Goal: Task Accomplishment & Management: Complete application form

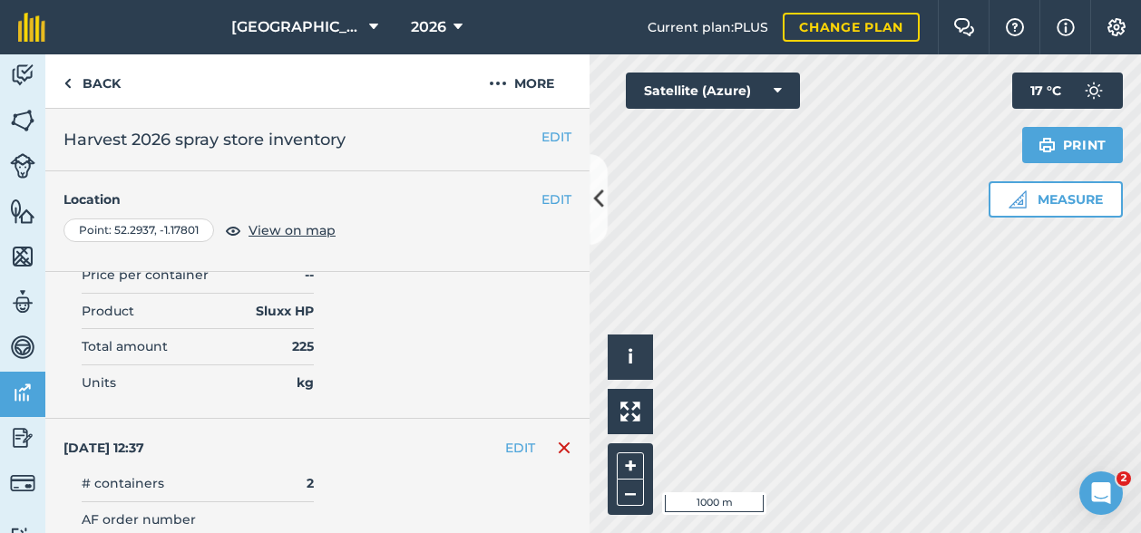
scroll to position [6259, 0]
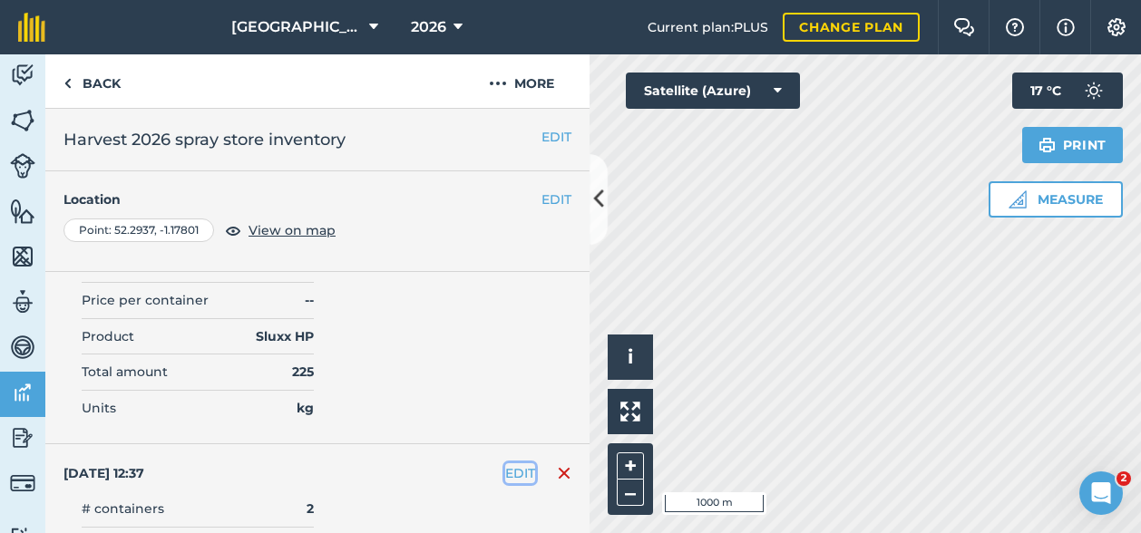
click at [505, 463] on button "EDIT" at bounding box center [520, 473] width 30 height 20
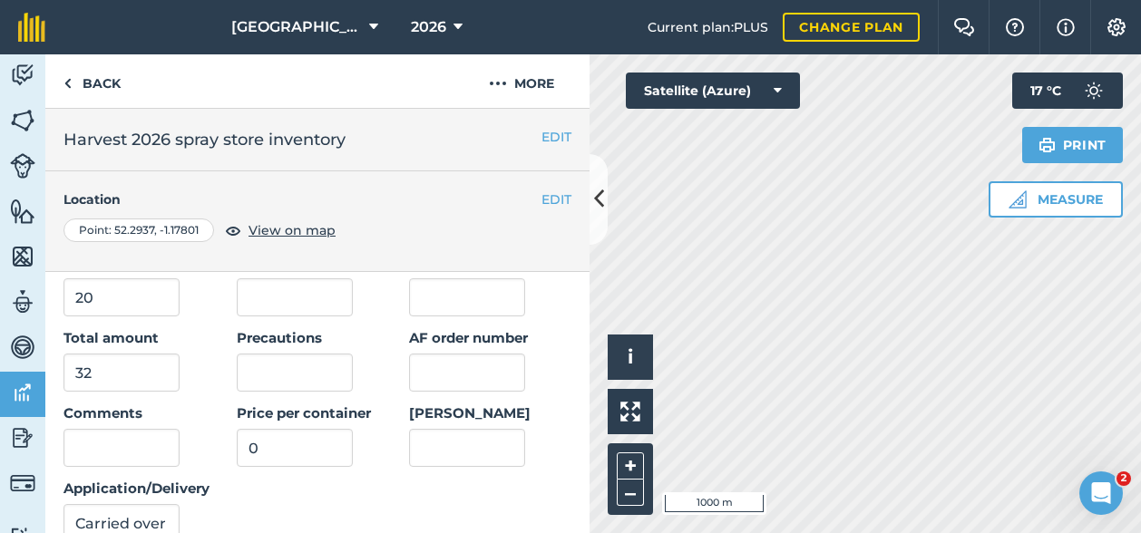
scroll to position [6621, 0]
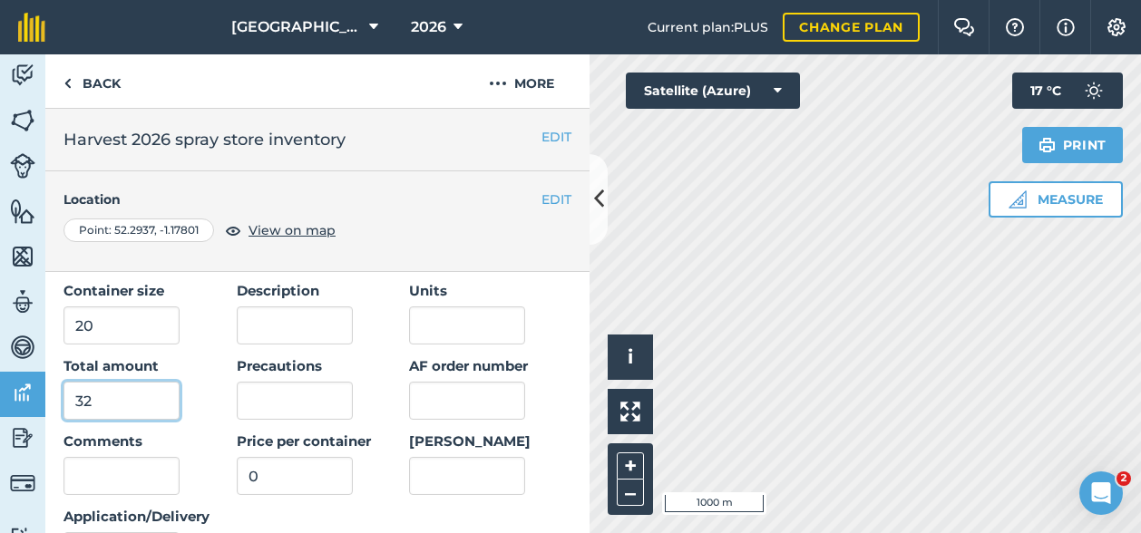
drag, startPoint x: 83, startPoint y: 352, endPoint x: 60, endPoint y: 352, distance: 23.6
click at [60, 352] on div "Date [DATE] 12:37 Date delivered/applied [DATE] Product Samurai # containers 2 …" at bounding box center [317, 361] width 544 height 559
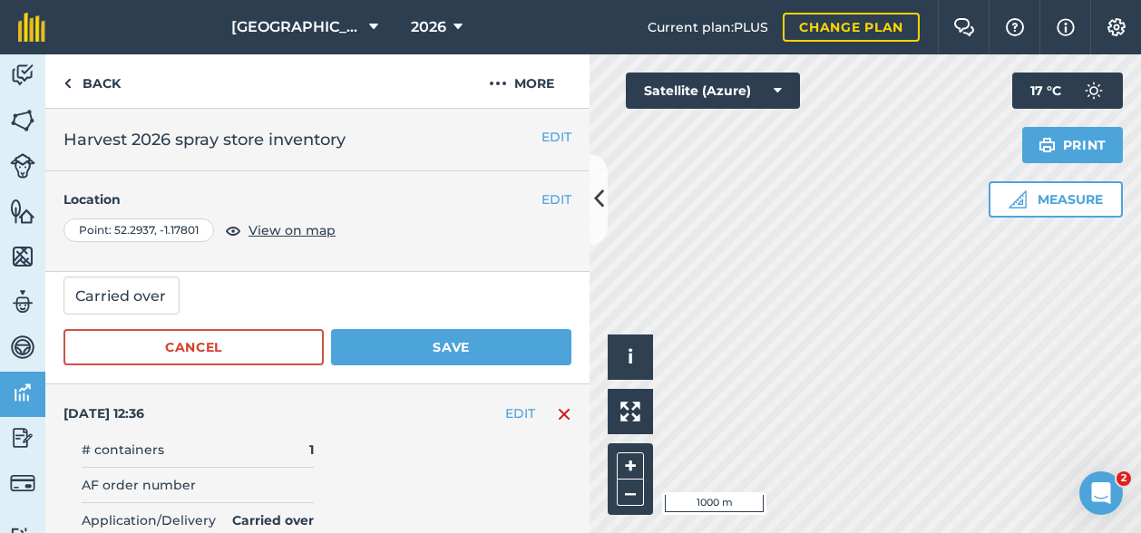
scroll to position [6893, 0]
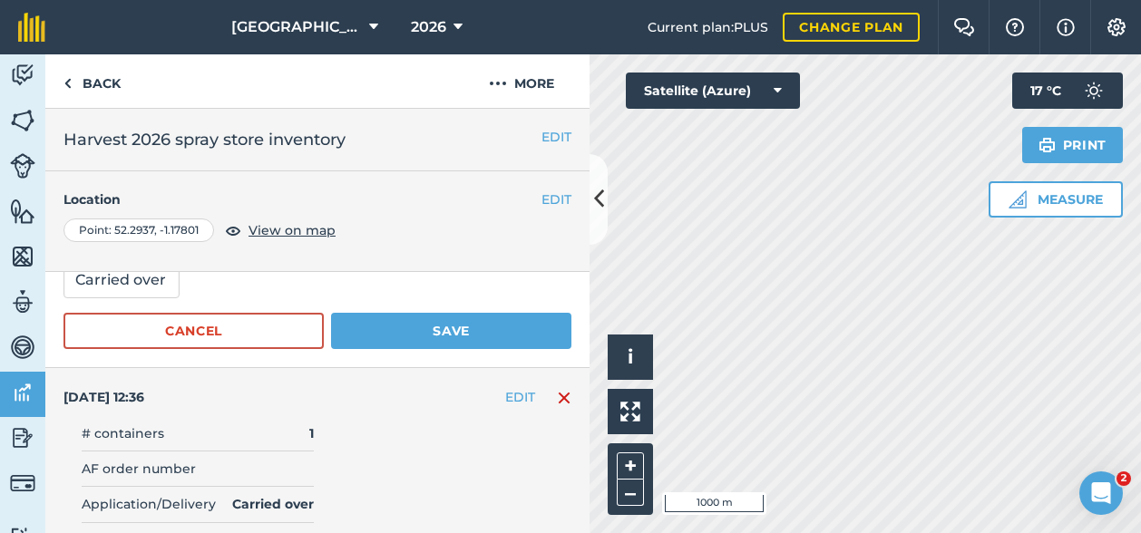
type input "28"
click at [469, 313] on button "Save" at bounding box center [451, 331] width 240 height 36
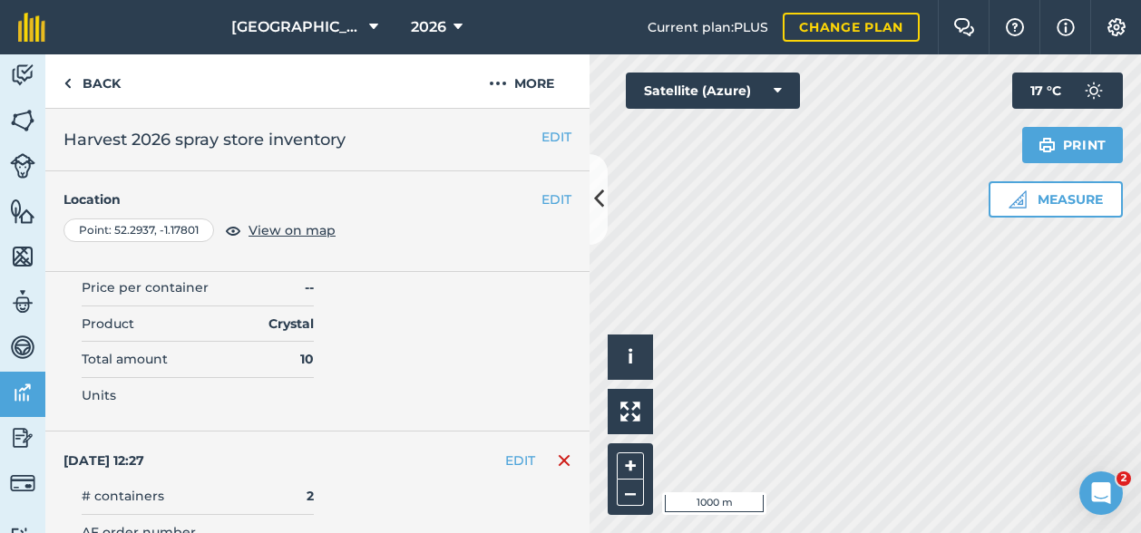
scroll to position [14661, 0]
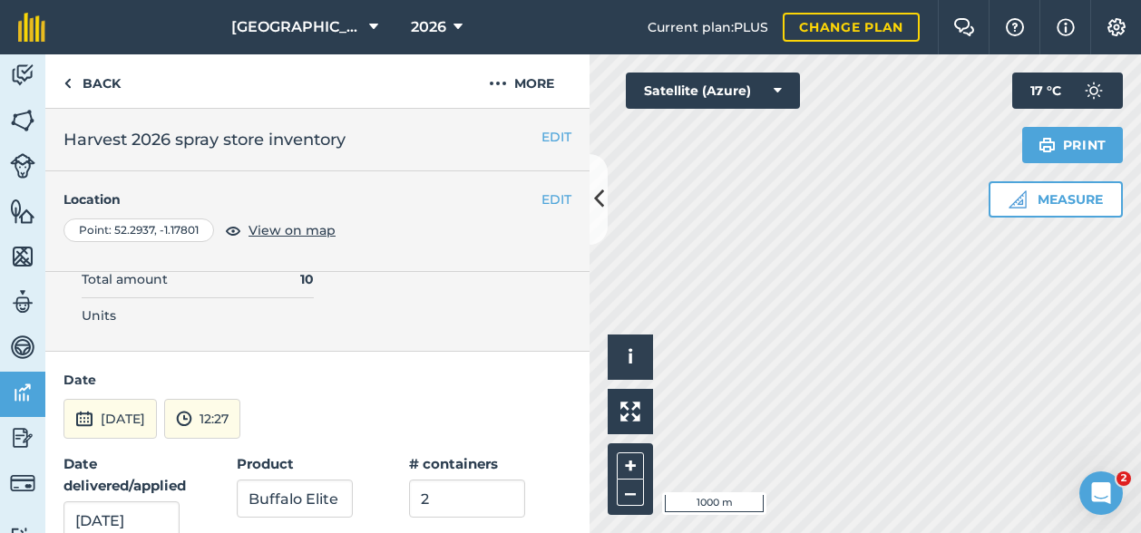
scroll to position [14843, 0]
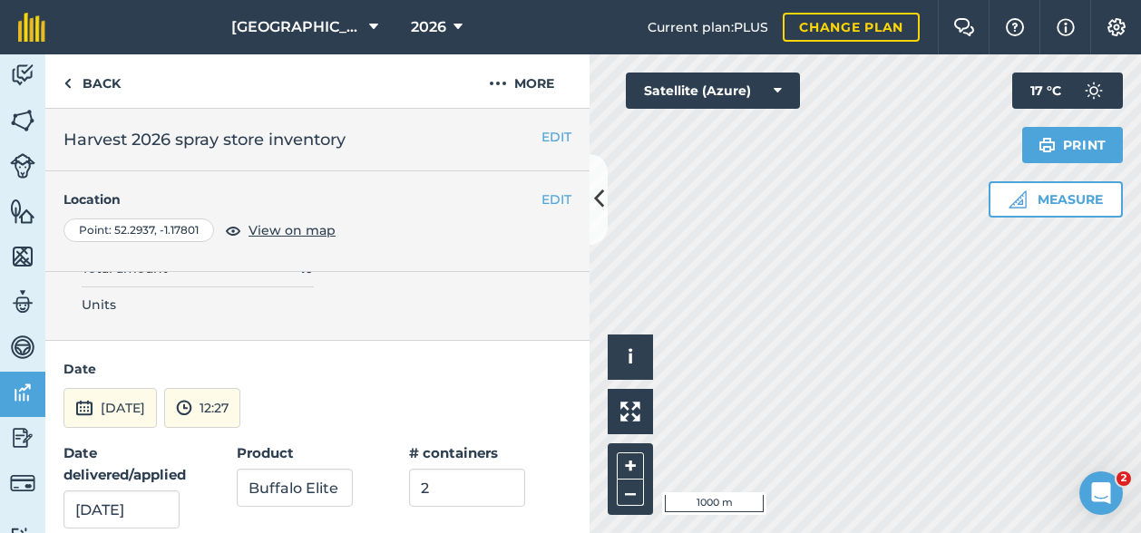
drag, startPoint x: 82, startPoint y: 478, endPoint x: 69, endPoint y: 480, distance: 12.8
type input "10"
click at [513, 388] on div "[DATE] 12:27" at bounding box center [317, 408] width 508 height 40
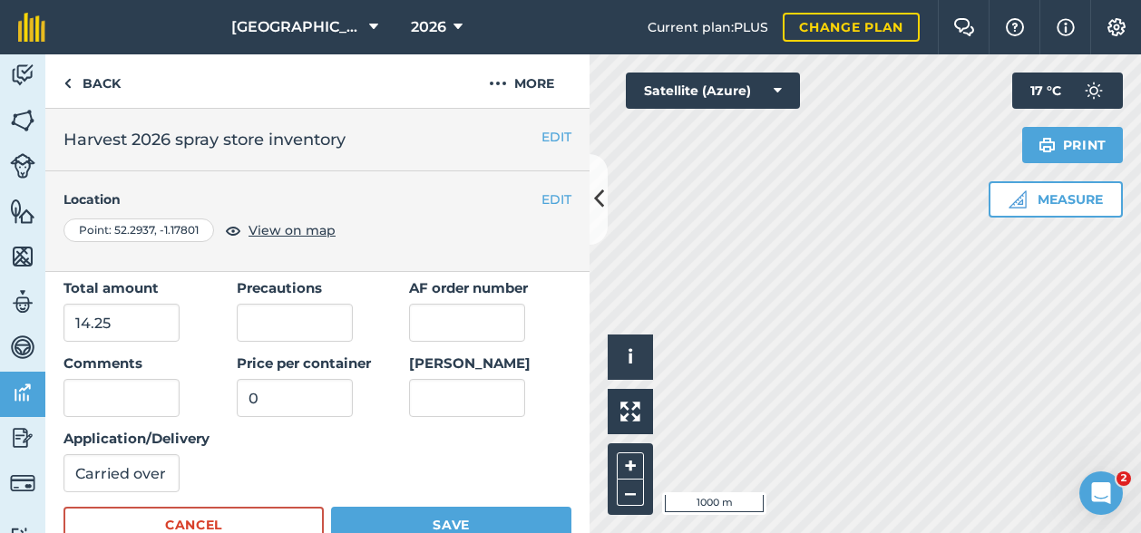
scroll to position [15205, 0]
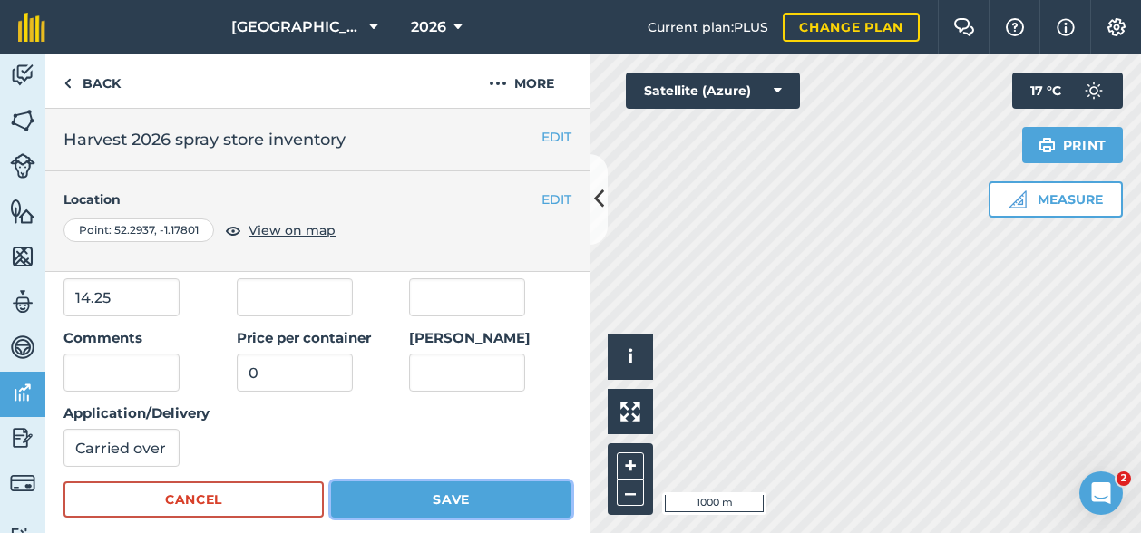
click at [379, 482] on button "Save" at bounding box center [451, 500] width 240 height 36
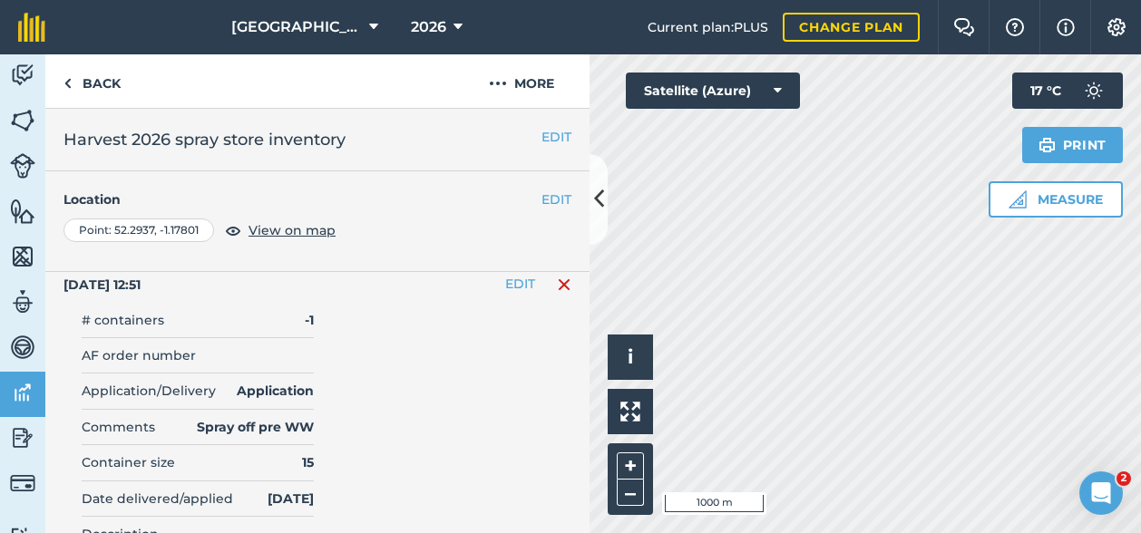
scroll to position [0, 0]
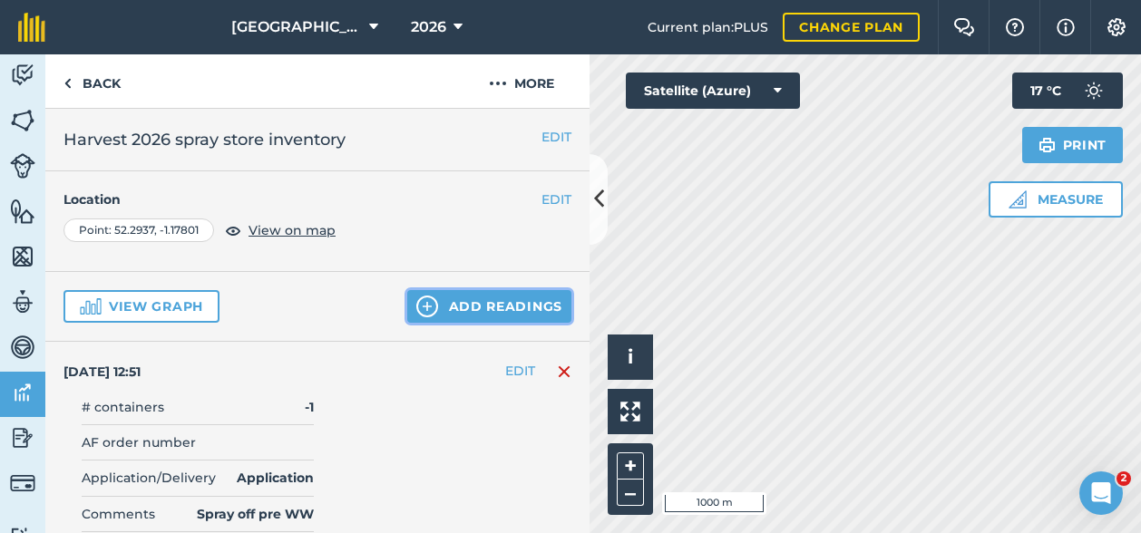
click at [479, 309] on button "Add readings" at bounding box center [489, 306] width 164 height 33
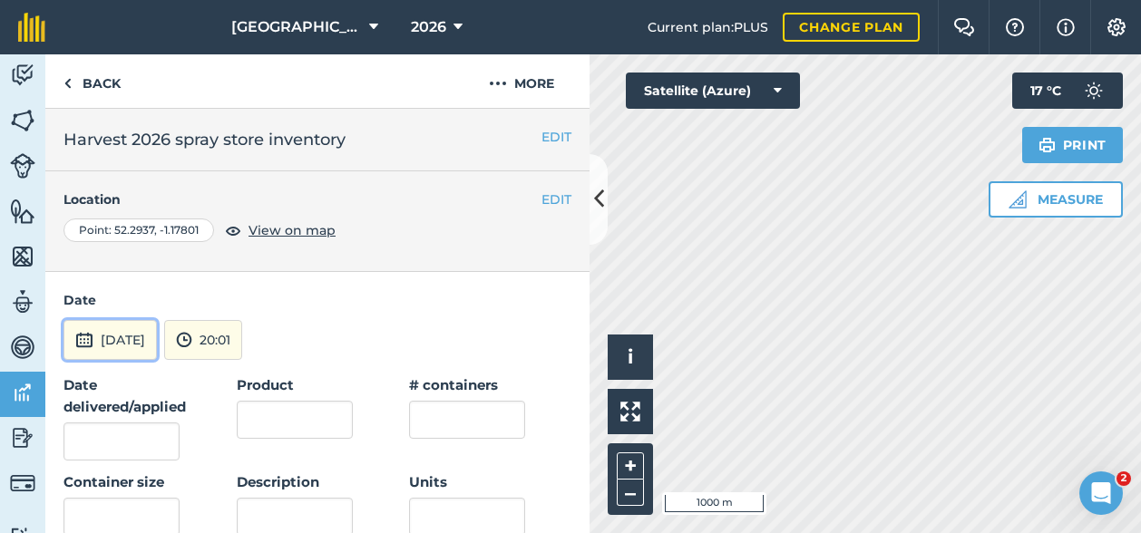
click at [119, 341] on button "[DATE]" at bounding box center [109, 340] width 93 height 40
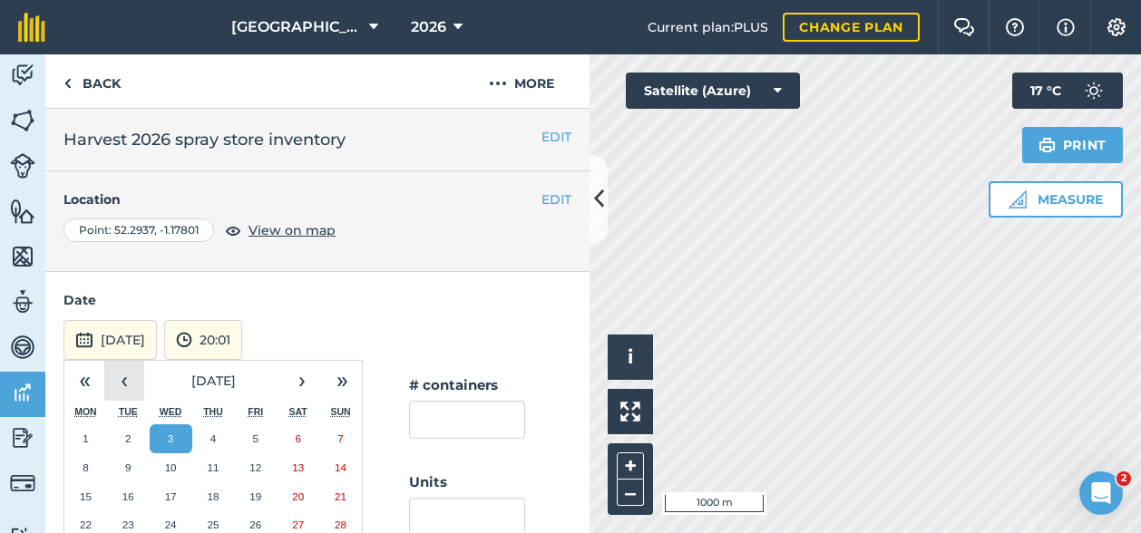
click at [125, 383] on button "‹" at bounding box center [124, 381] width 40 height 40
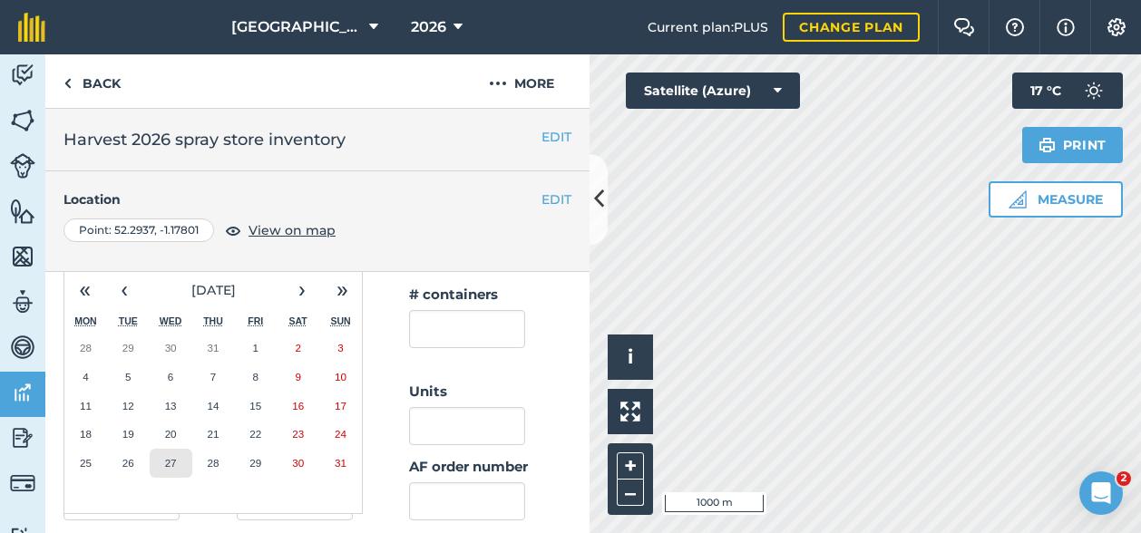
click at [165, 454] on button "27" at bounding box center [171, 463] width 43 height 29
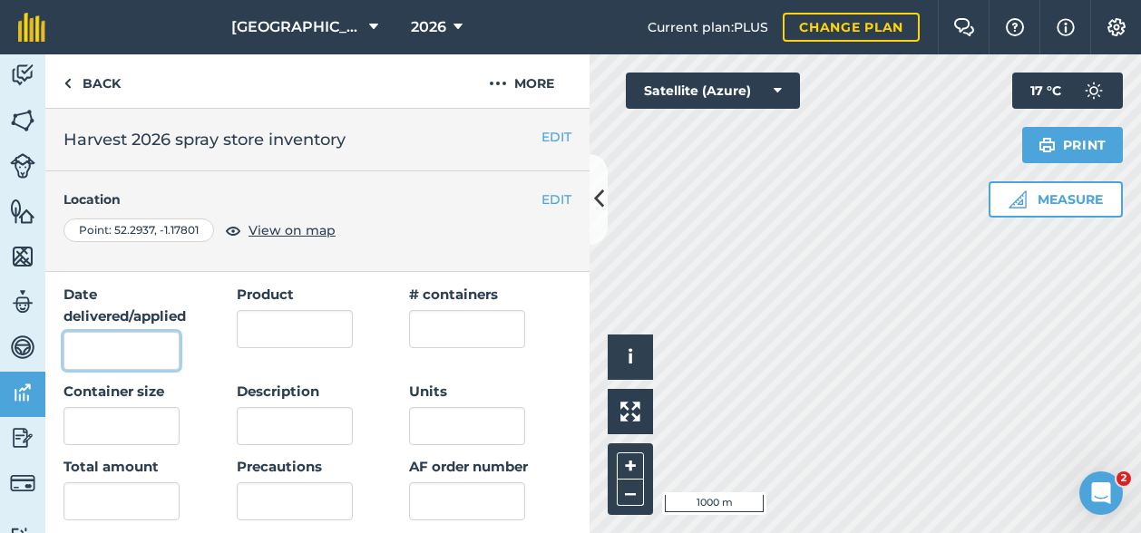
click at [113, 340] on input "Date delivered/applied" at bounding box center [121, 351] width 116 height 38
type input "[DATE]"
click at [317, 331] on input "Product" at bounding box center [295, 329] width 116 height 38
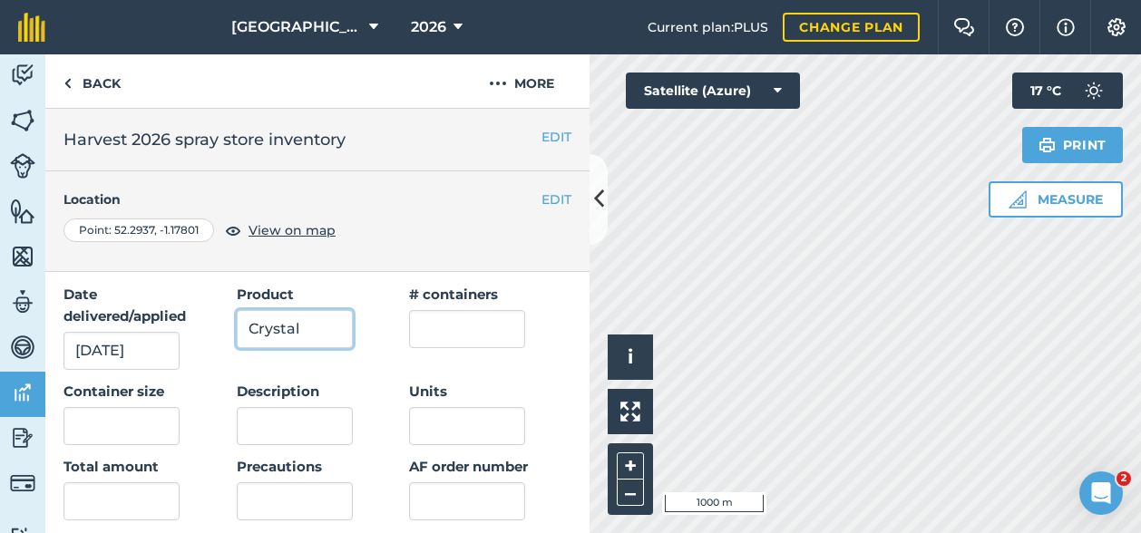
type input "Crystal"
click at [441, 333] on input "text" at bounding box center [467, 329] width 116 height 38
type input "12"
click at [147, 434] on input "text" at bounding box center [121, 426] width 116 height 38
type input "10"
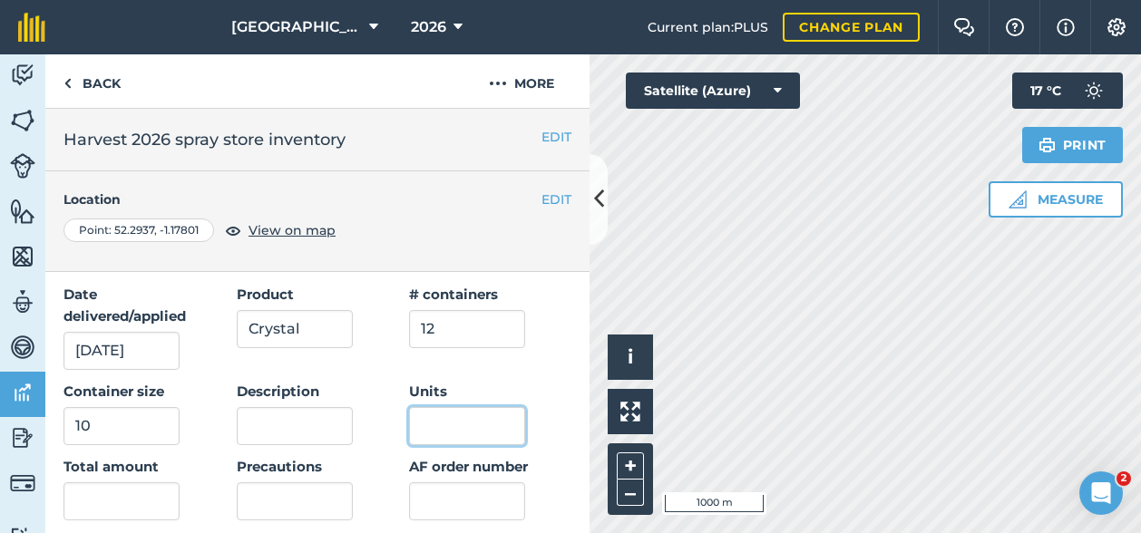
click at [454, 424] on input "Units" at bounding box center [467, 426] width 116 height 38
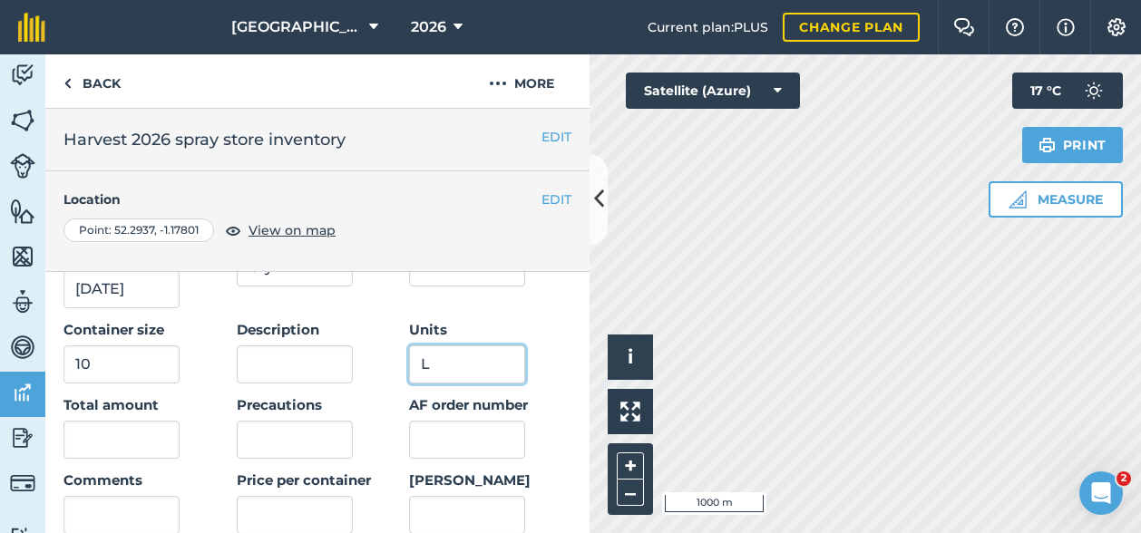
scroll to position [181, 0]
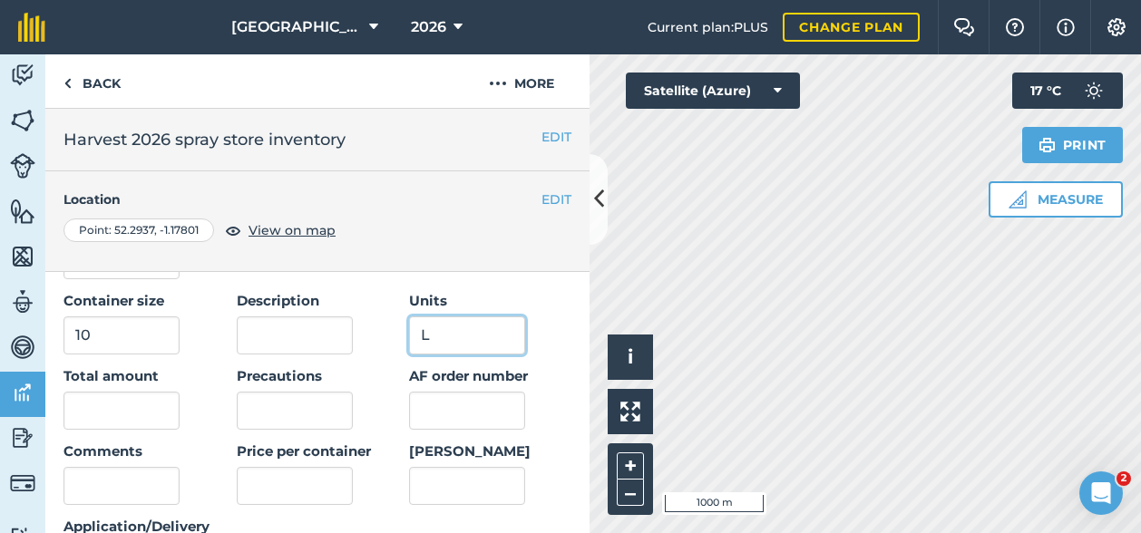
type input "L"
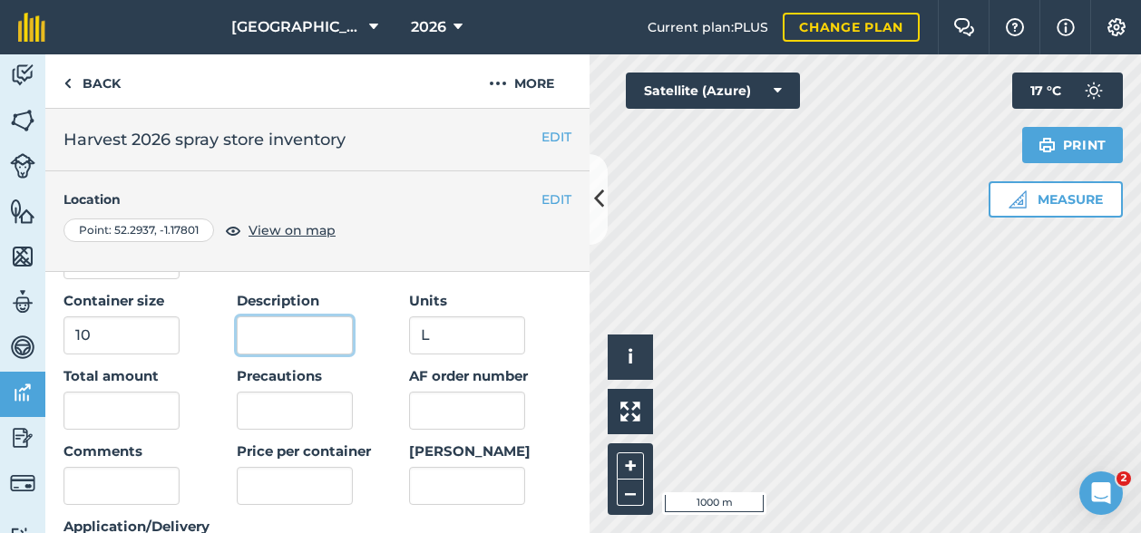
click at [288, 326] on input "Description" at bounding box center [295, 336] width 116 height 38
type input "Pendimethalin"
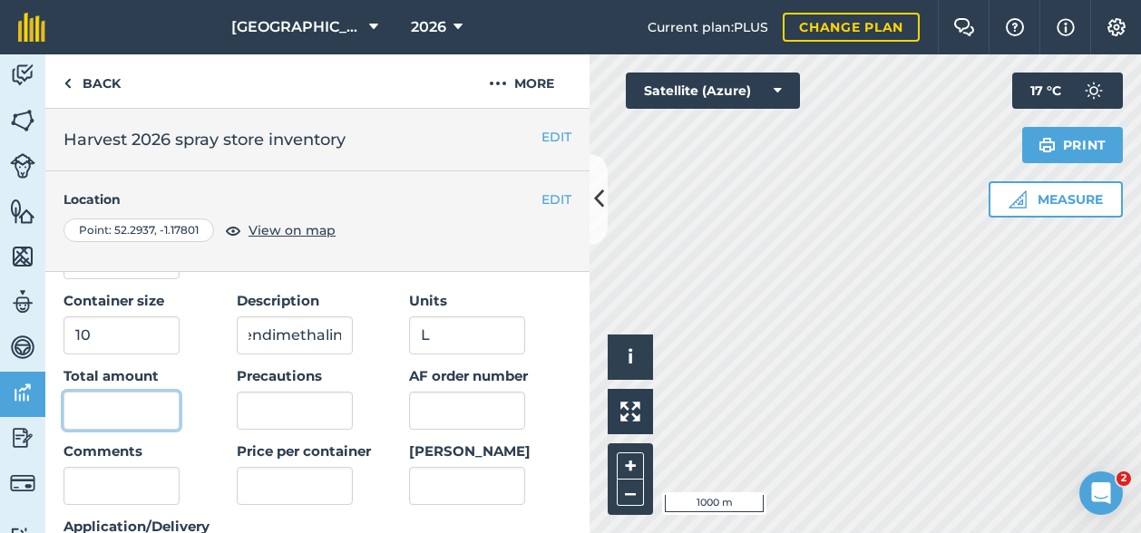
click at [113, 419] on input "text" at bounding box center [121, 411] width 116 height 38
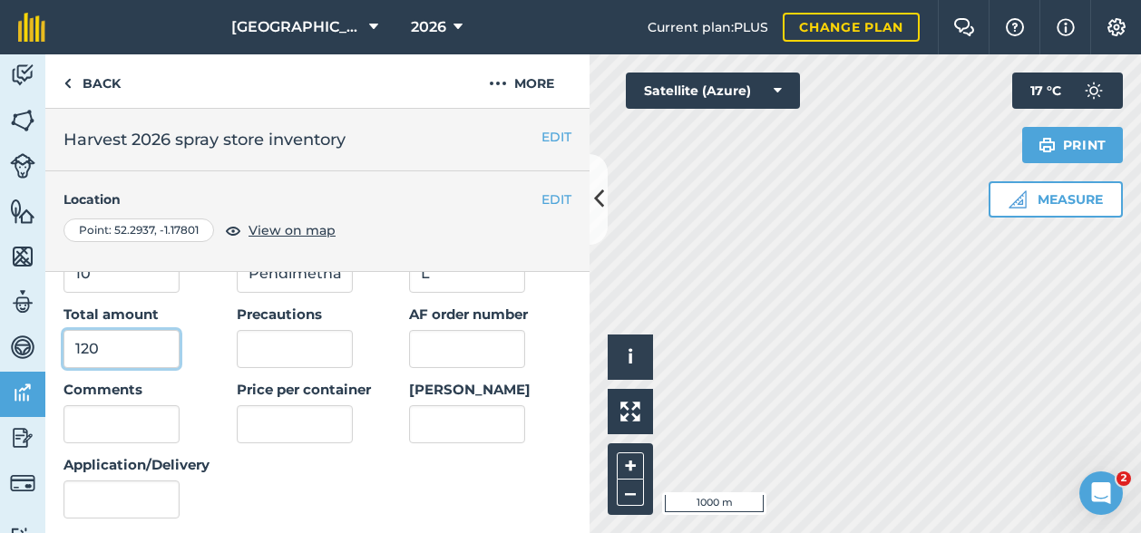
scroll to position [272, 0]
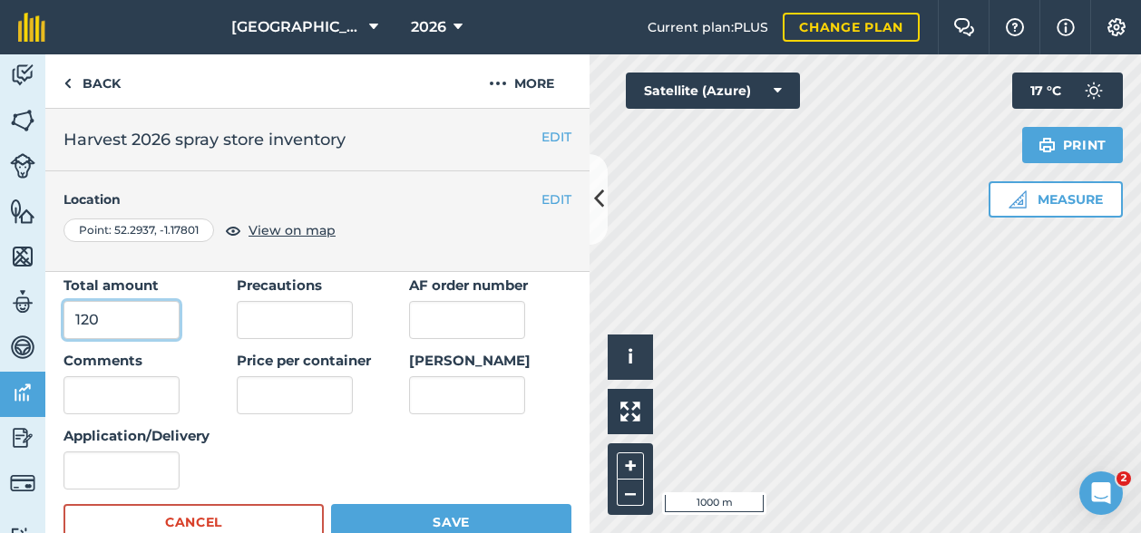
type input "120"
click at [454, 307] on input "AF order number" at bounding box center [467, 320] width 116 height 38
type input "8432750"
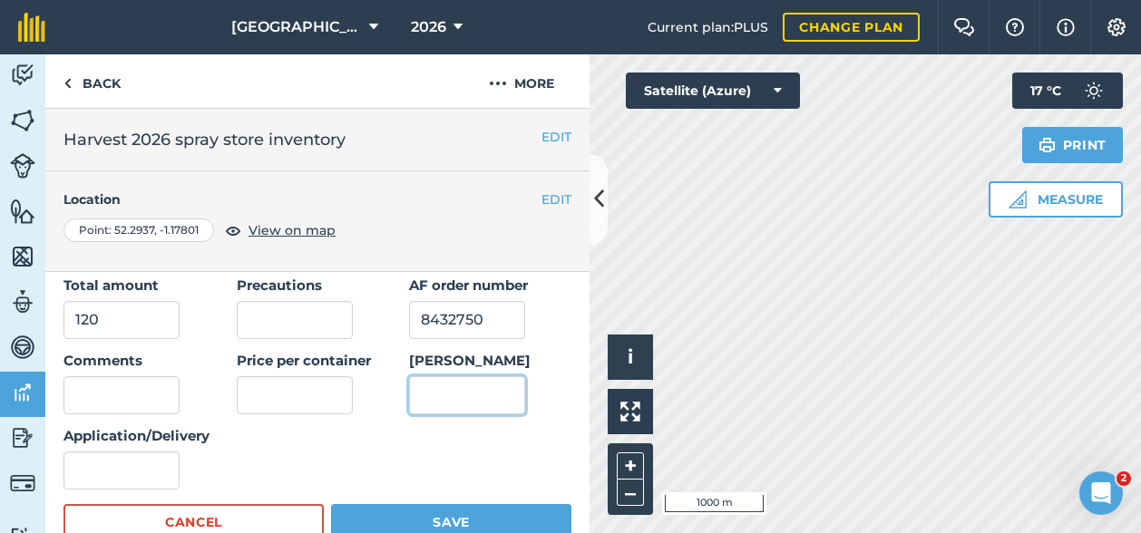
click at [446, 387] on input "[PERSON_NAME]" at bounding box center [467, 395] width 116 height 38
type input "UN3082"
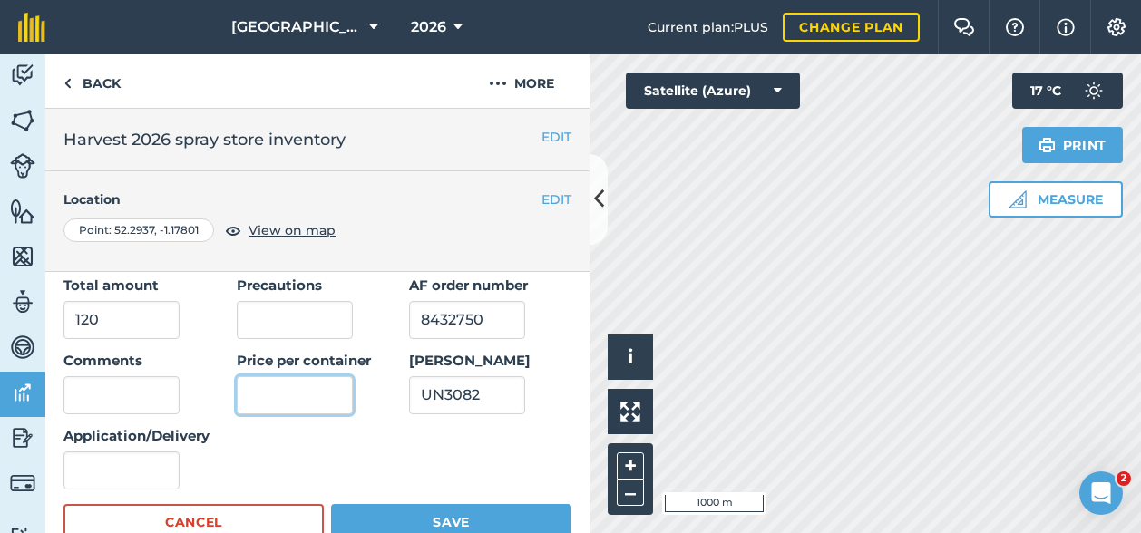
click at [244, 387] on input "text" at bounding box center [295, 395] width 116 height 38
type input "95.2"
click at [94, 457] on input "Application/Delivery" at bounding box center [121, 471] width 116 height 38
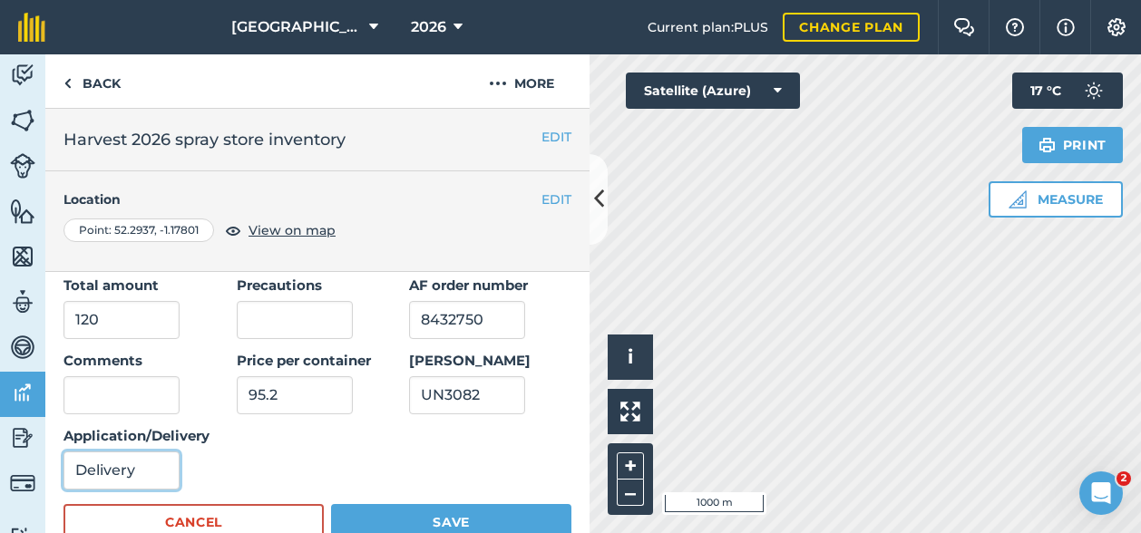
type input "Delivery"
click at [499, 514] on button "Save" at bounding box center [451, 522] width 240 height 36
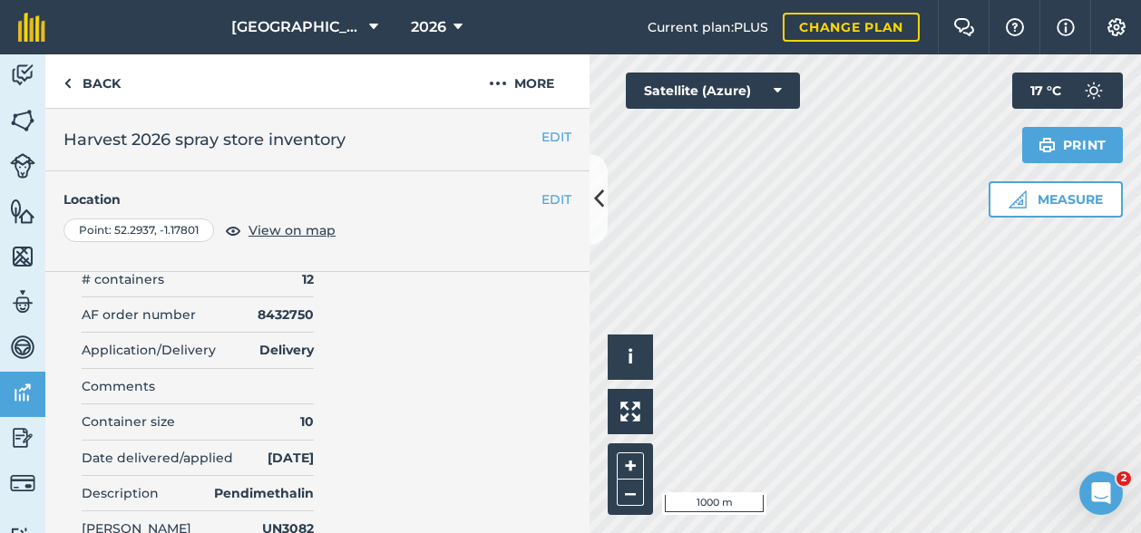
scroll to position [0, 0]
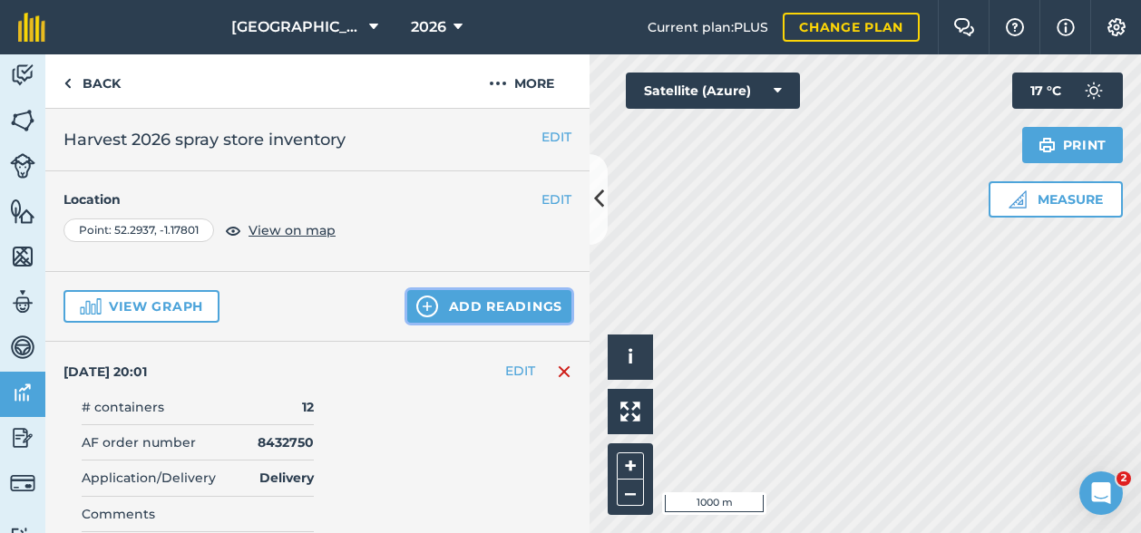
click at [449, 311] on button "Add readings" at bounding box center [489, 306] width 164 height 33
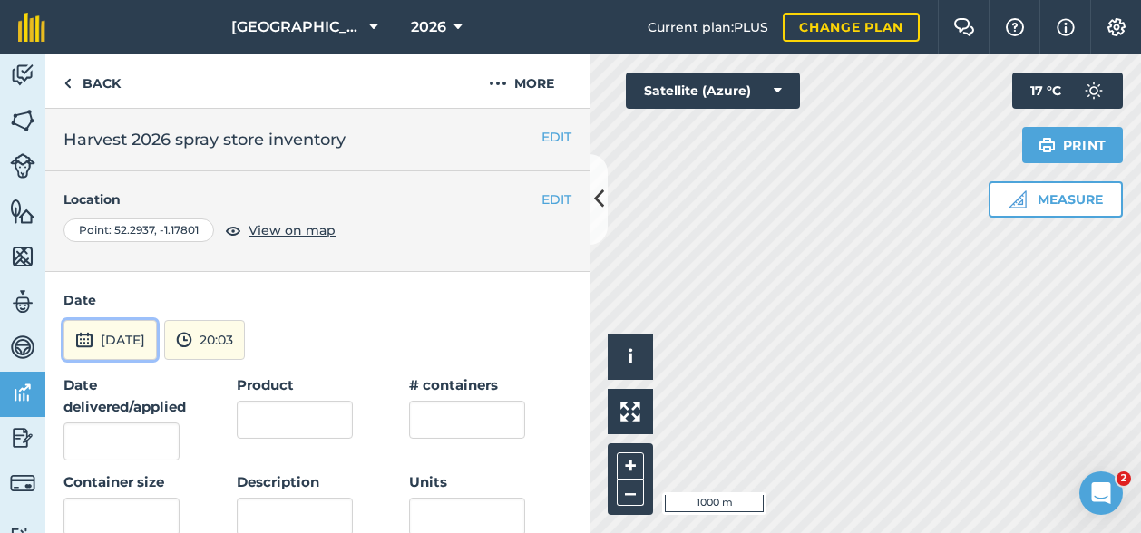
click at [149, 344] on button "[DATE]" at bounding box center [109, 340] width 93 height 40
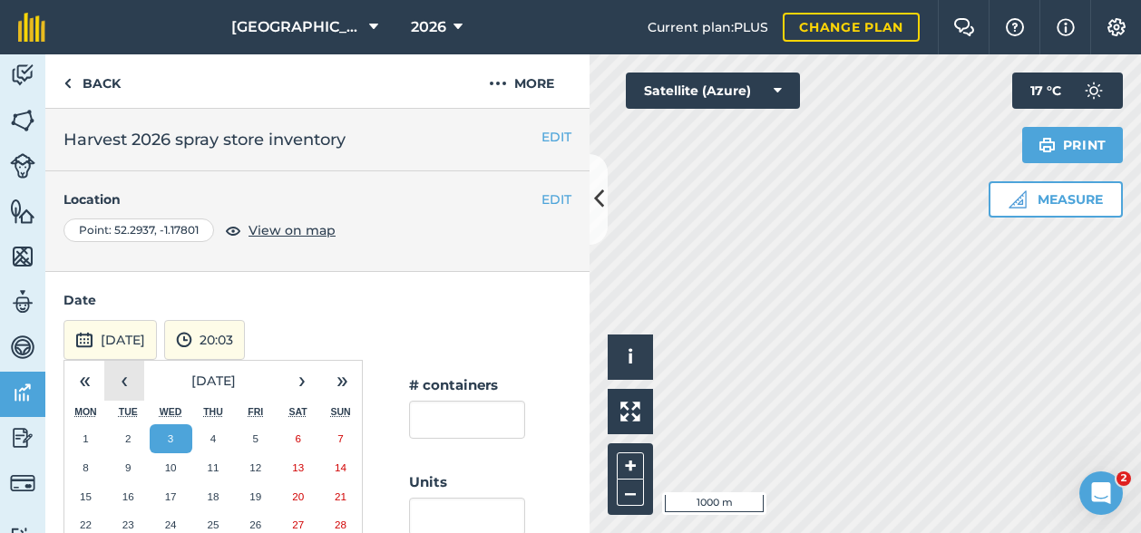
click at [122, 392] on button "‹" at bounding box center [124, 381] width 40 height 40
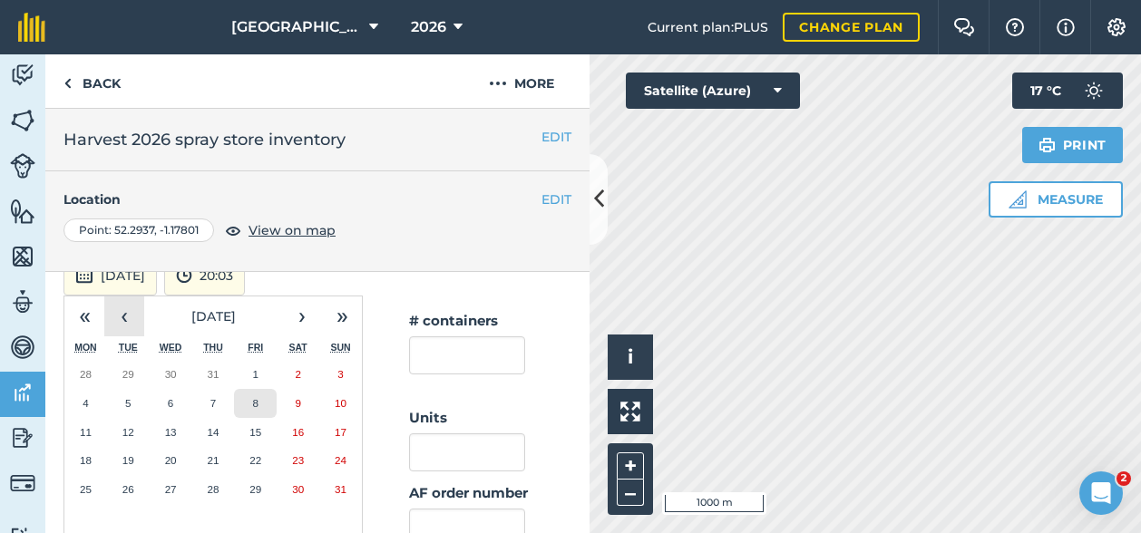
scroll to position [91, 0]
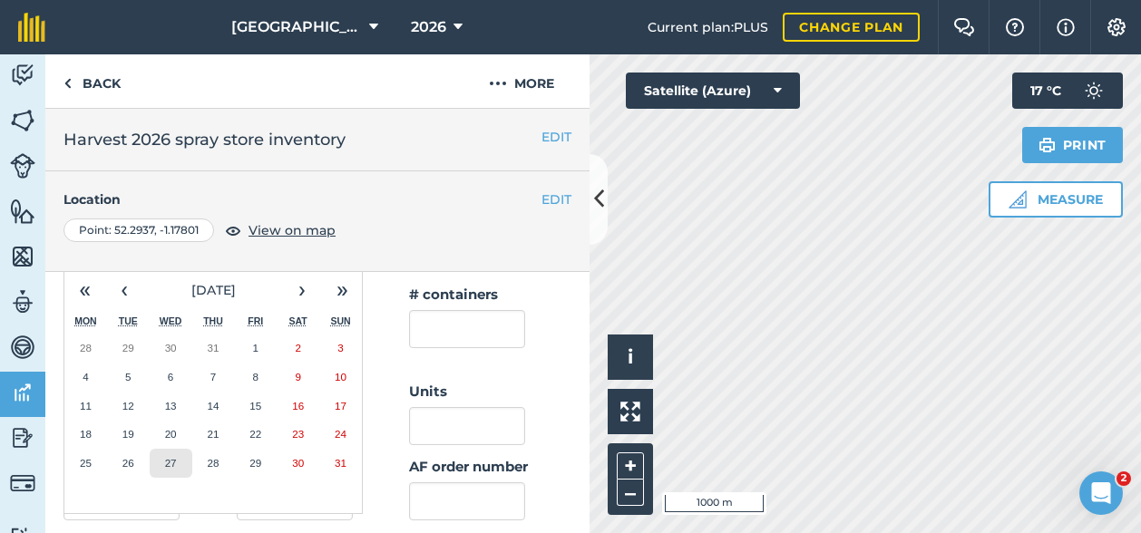
click at [176, 458] on abbr "27" at bounding box center [171, 463] width 12 height 12
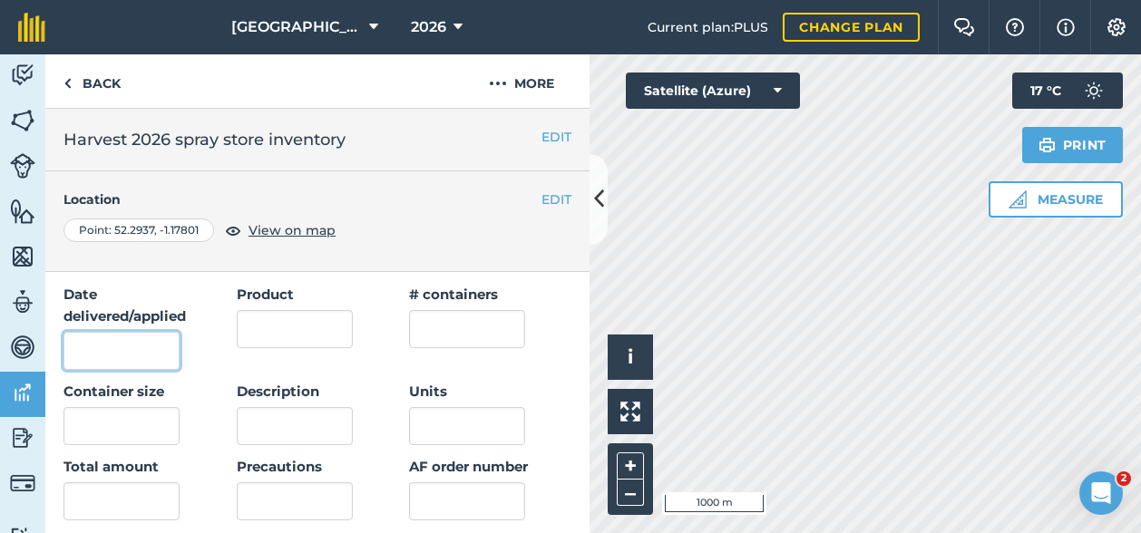
click at [109, 362] on input "Date delivered/applied" at bounding box center [121, 351] width 116 height 38
type input "[DATE]"
click at [312, 324] on input "Product" at bounding box center [295, 329] width 116 height 38
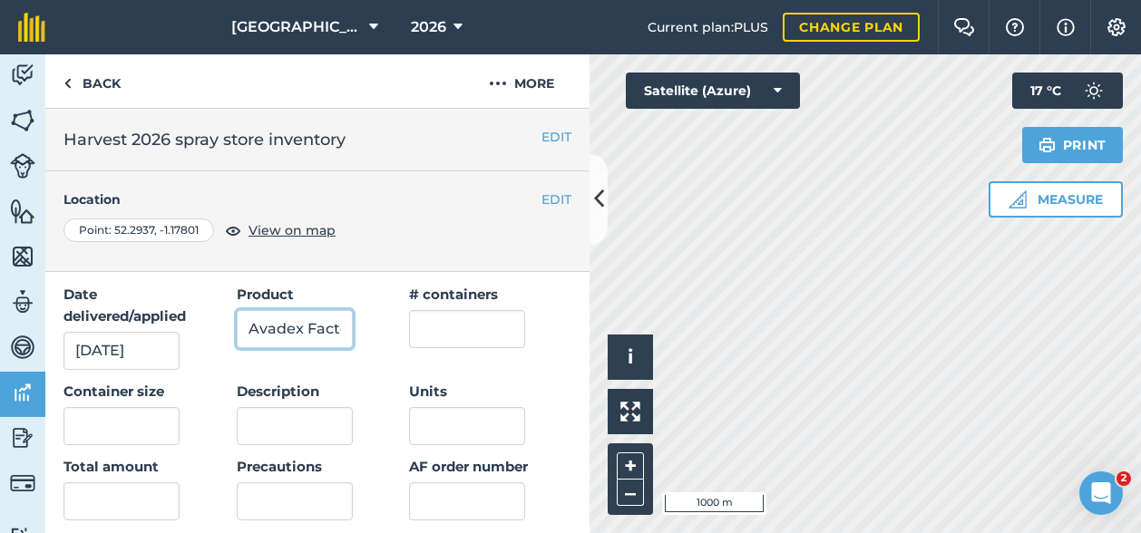
scroll to position [0, 11]
type input "Avadex Factor"
click at [442, 326] on input "text" at bounding box center [467, 329] width 116 height 38
type input "23"
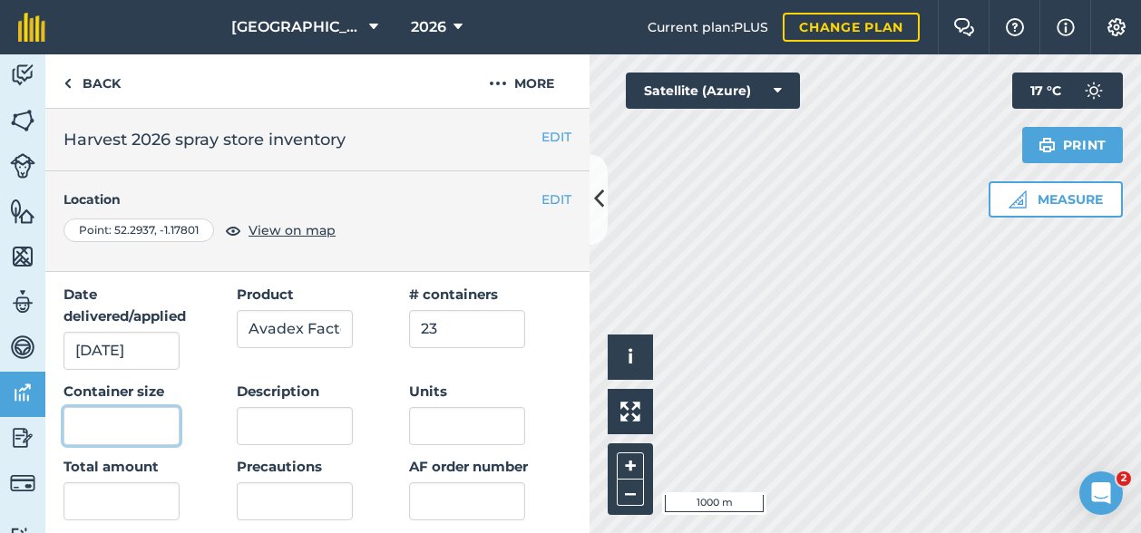
click at [127, 433] on input "text" at bounding box center [121, 426] width 116 height 38
type input "10"
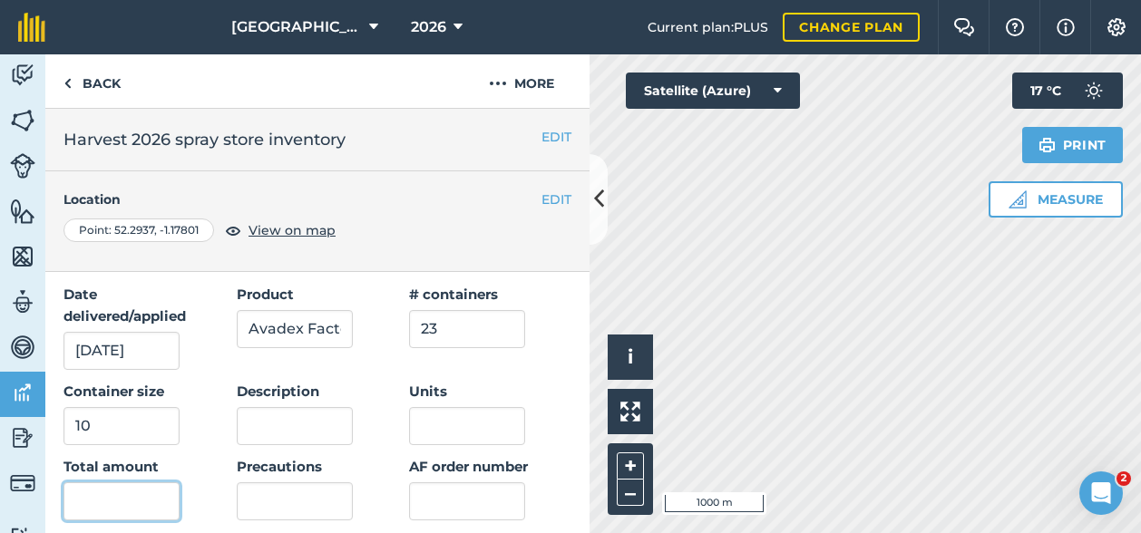
click at [102, 500] on input "text" at bounding box center [121, 502] width 116 height 38
type input "230"
click at [216, 450] on div "Date delivered/applied [DATE] Product Avadex Factor # containers 23 Container s…" at bounding box center [317, 477] width 508 height 387
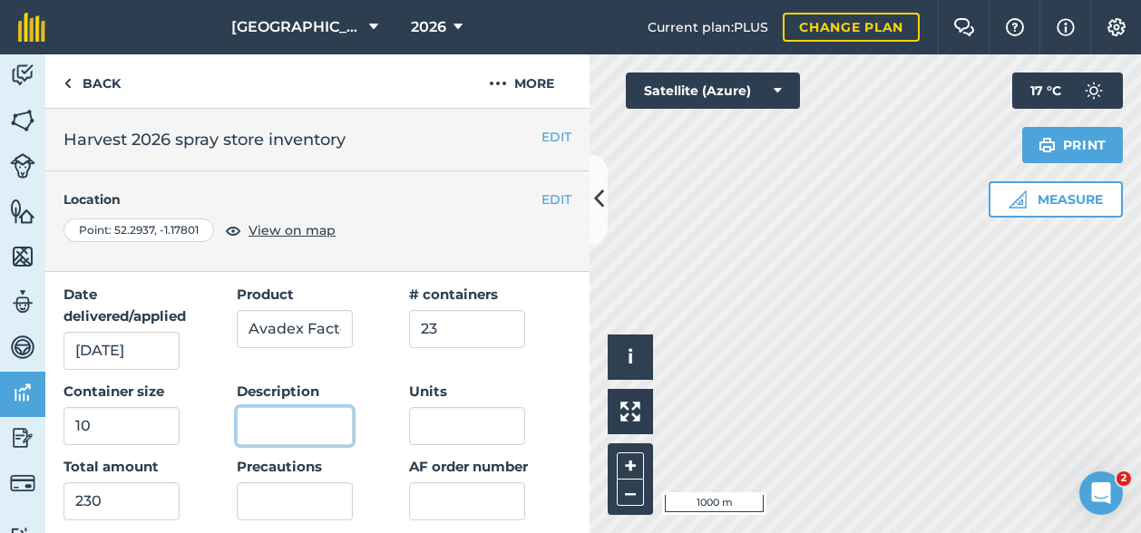
click at [276, 424] on input "Description" at bounding box center [295, 426] width 116 height 38
type input "Tri-allate"
click at [444, 424] on input "Units" at bounding box center [467, 426] width 116 height 38
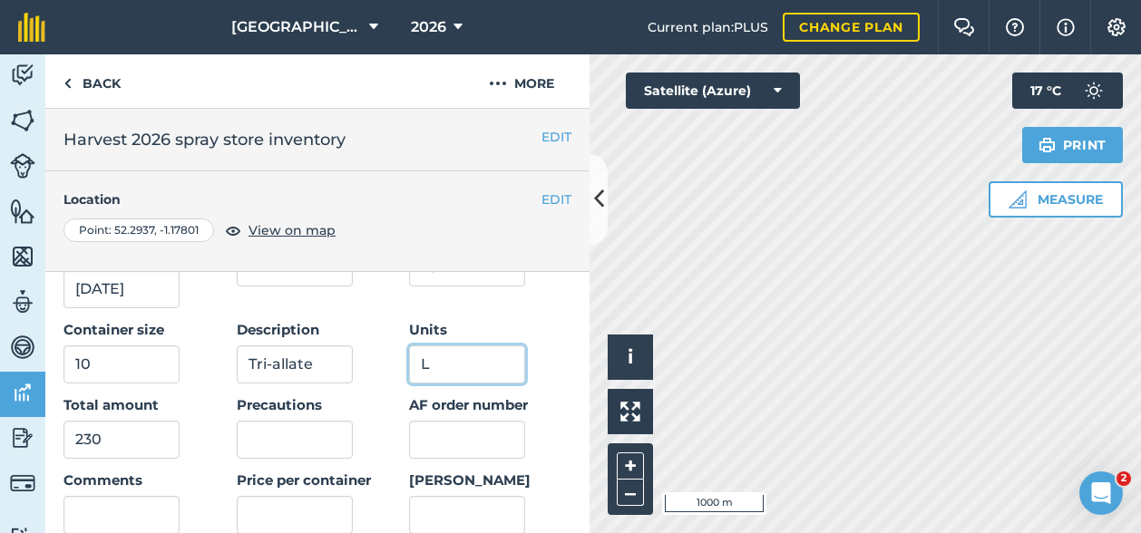
scroll to position [181, 0]
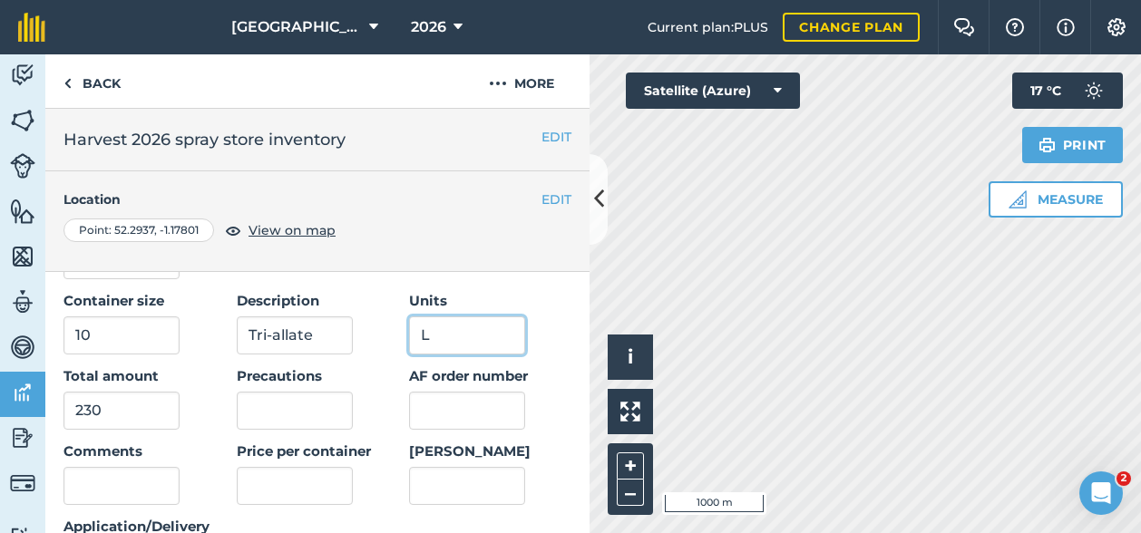
type input "L"
click at [415, 400] on input "AF order number" at bounding box center [467, 411] width 116 height 38
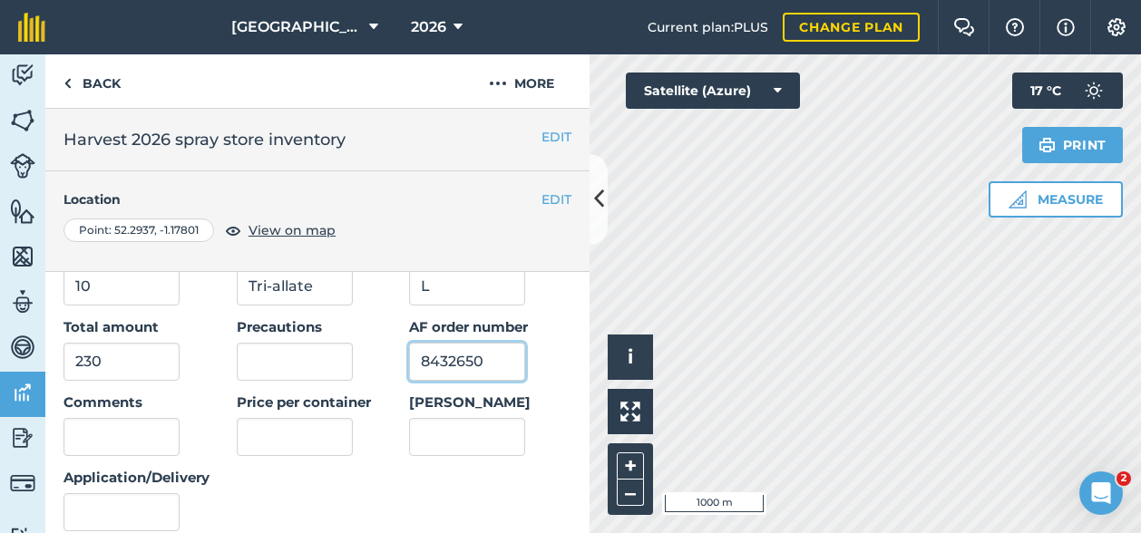
scroll to position [272, 0]
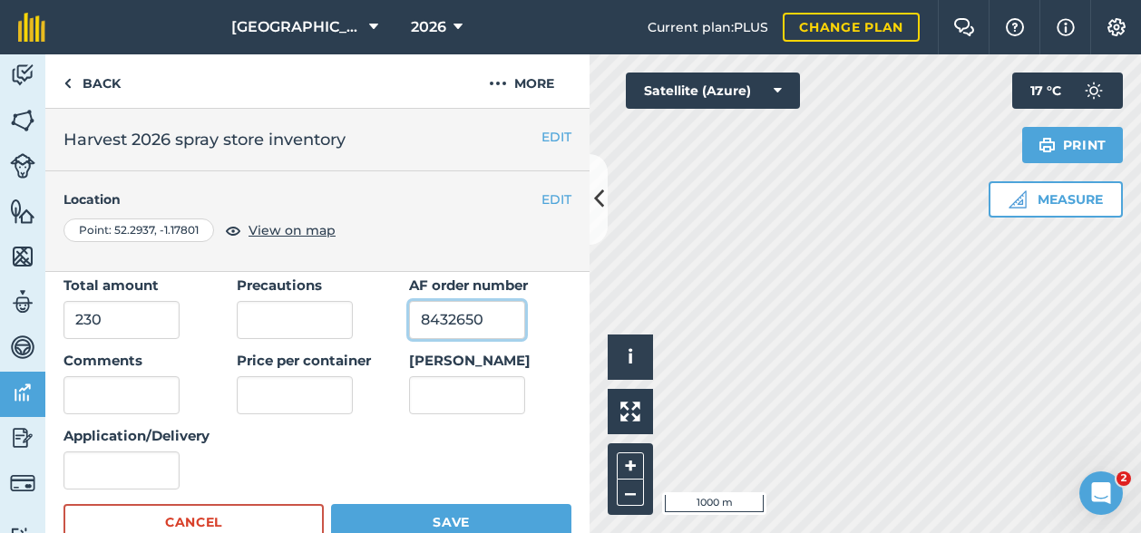
type input "8432650"
click at [246, 391] on input "text" at bounding box center [295, 395] width 116 height 38
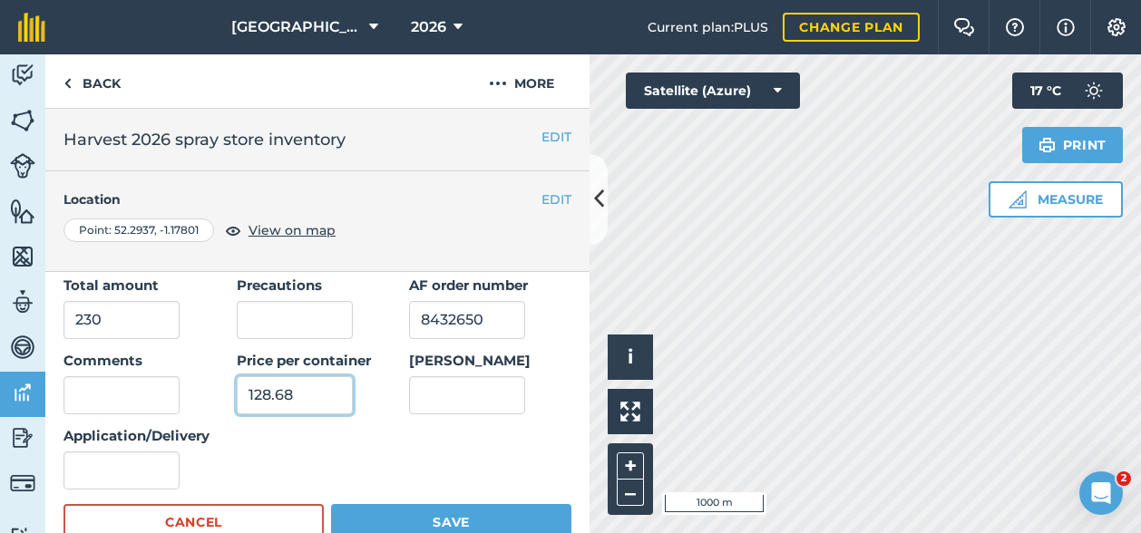
type input "128.68"
click at [439, 380] on input "[PERSON_NAME]" at bounding box center [467, 395] width 116 height 38
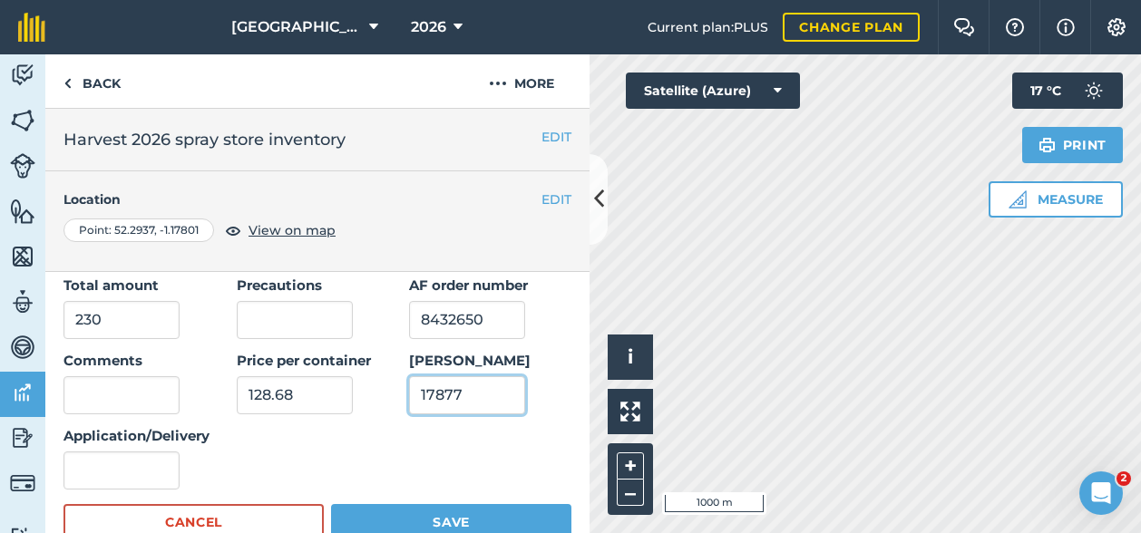
type input "17877"
click at [142, 467] on input "Application/Delivery" at bounding box center [121, 471] width 116 height 38
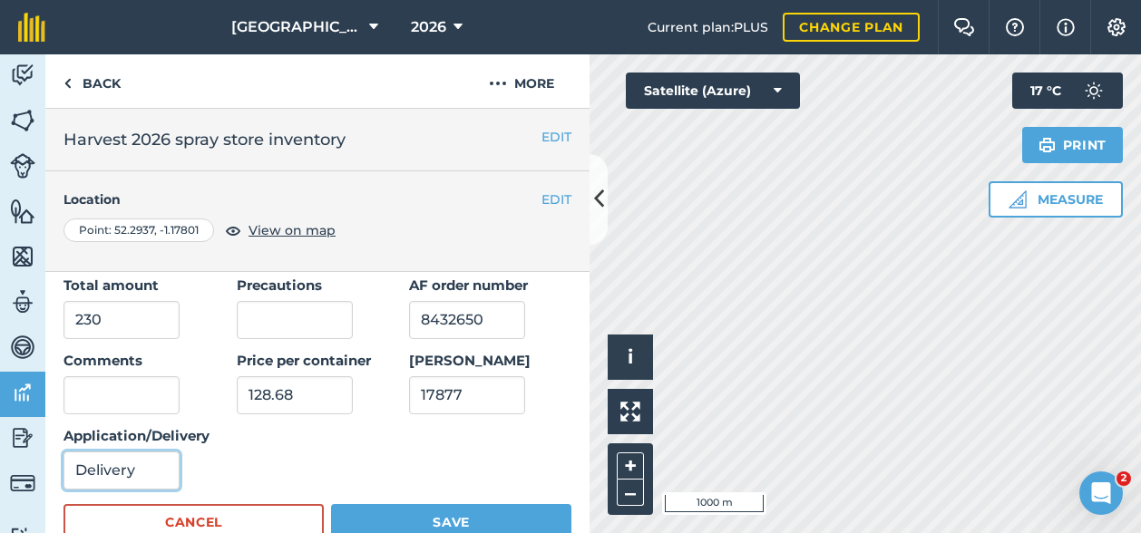
type input "Delivery"
click at [415, 513] on button "Save" at bounding box center [451, 522] width 240 height 36
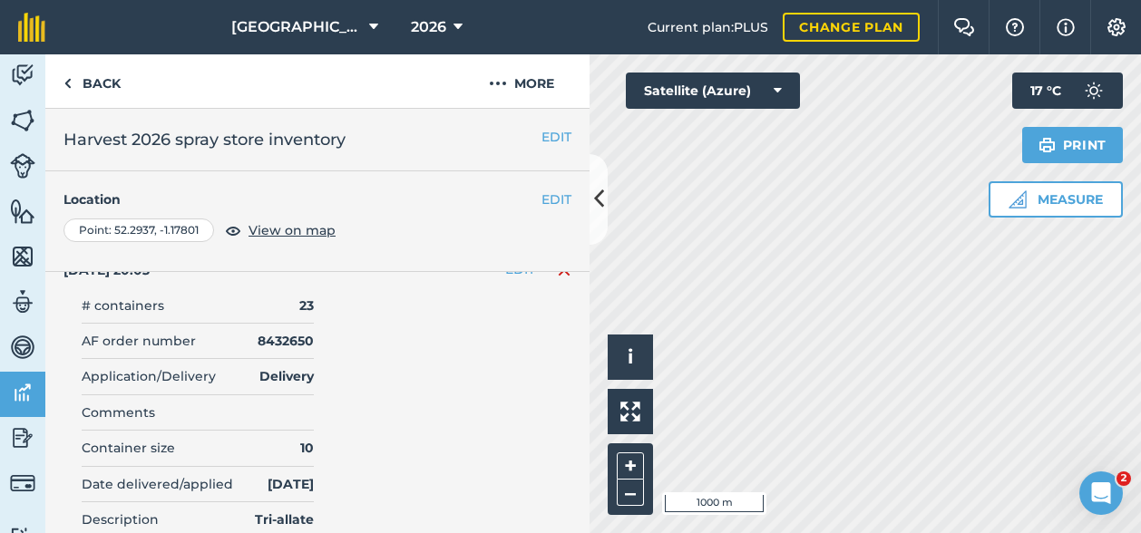
scroll to position [0, 0]
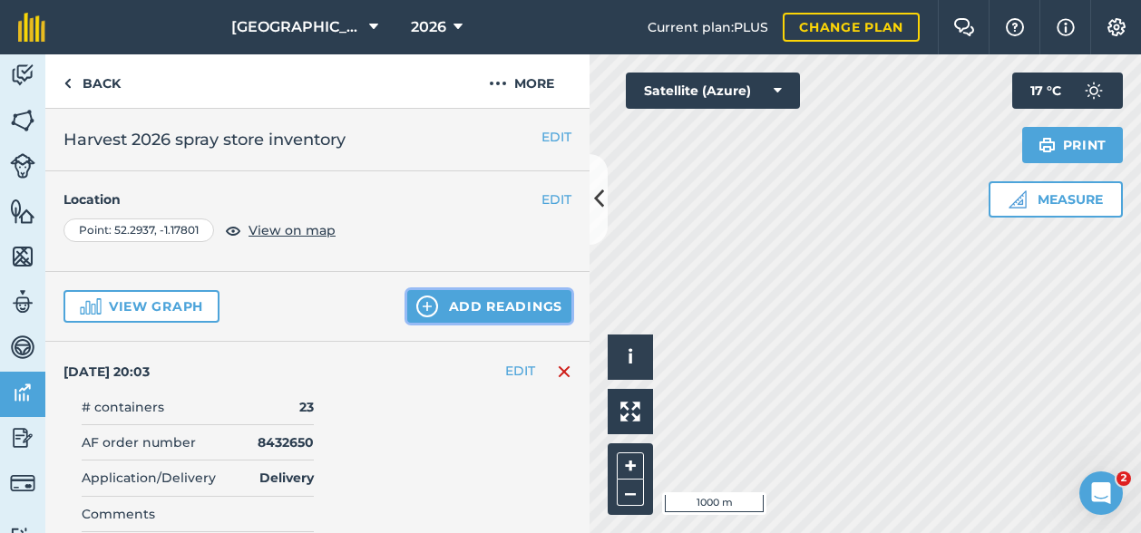
click at [465, 297] on button "Add readings" at bounding box center [489, 306] width 164 height 33
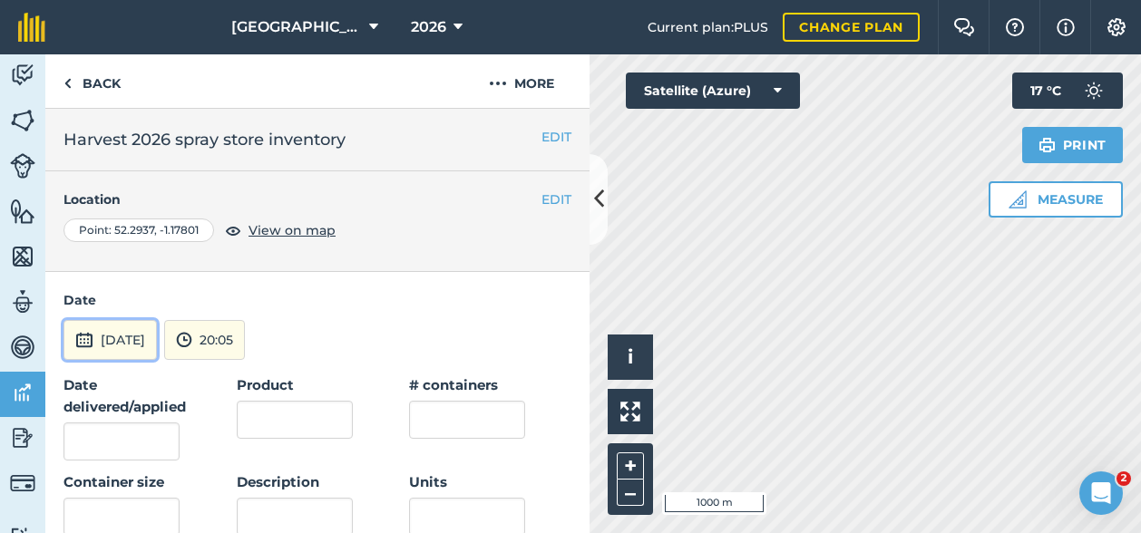
click at [140, 346] on button "[DATE]" at bounding box center [109, 340] width 93 height 40
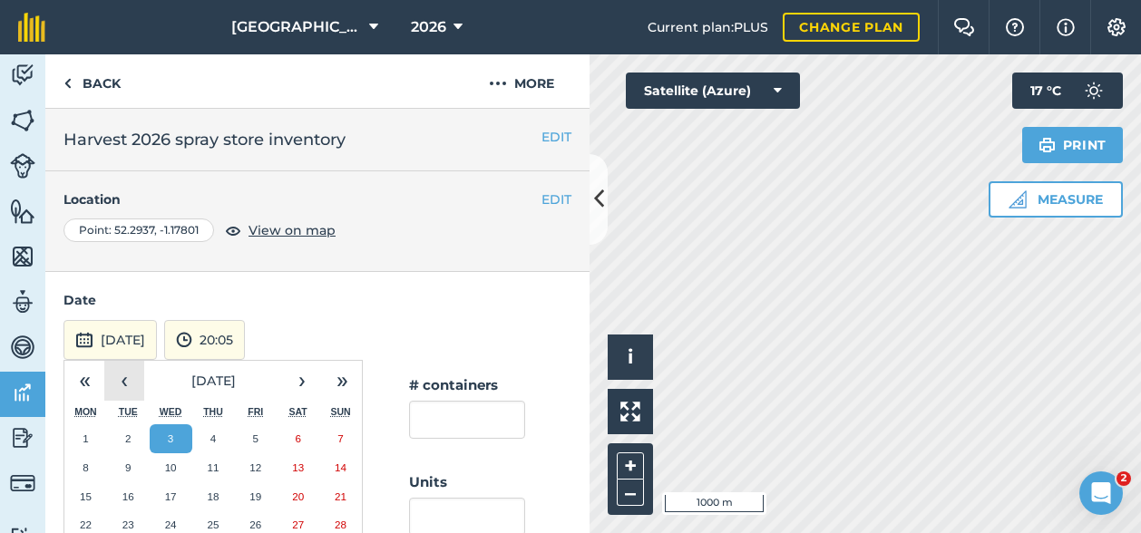
click at [122, 372] on button "‹" at bounding box center [124, 381] width 40 height 40
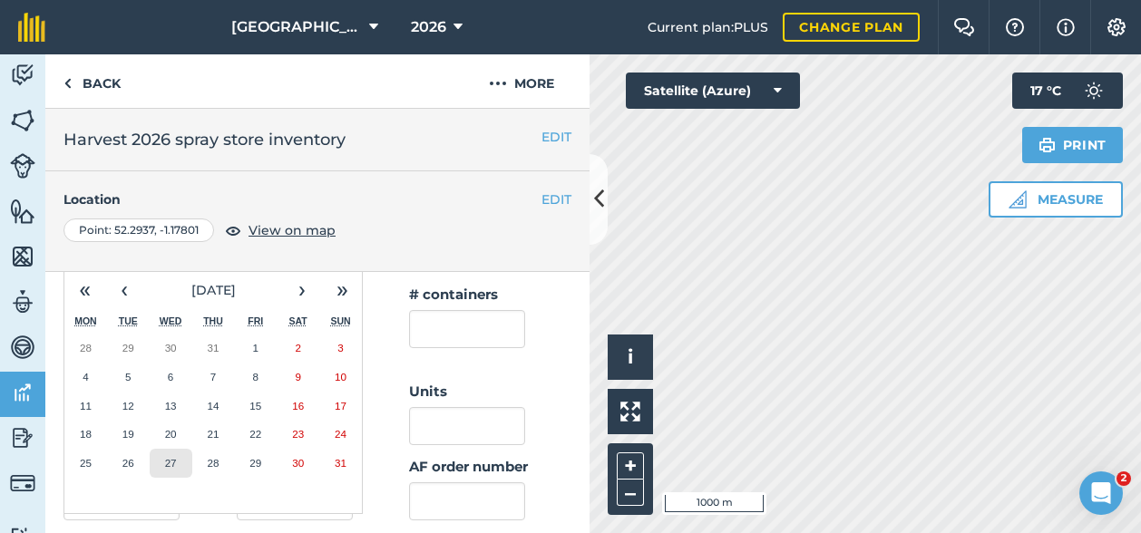
click at [166, 457] on abbr "27" at bounding box center [171, 463] width 12 height 12
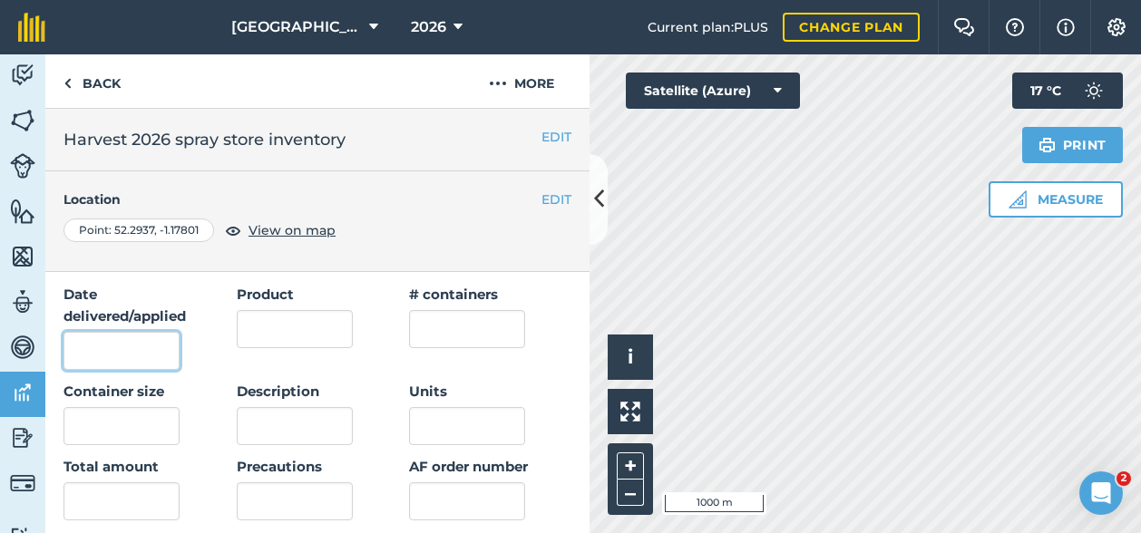
click at [121, 354] on input "Date delivered/applied" at bounding box center [121, 351] width 116 height 38
type input "[DATE]"
click at [301, 331] on input "Product" at bounding box center [295, 329] width 116 height 38
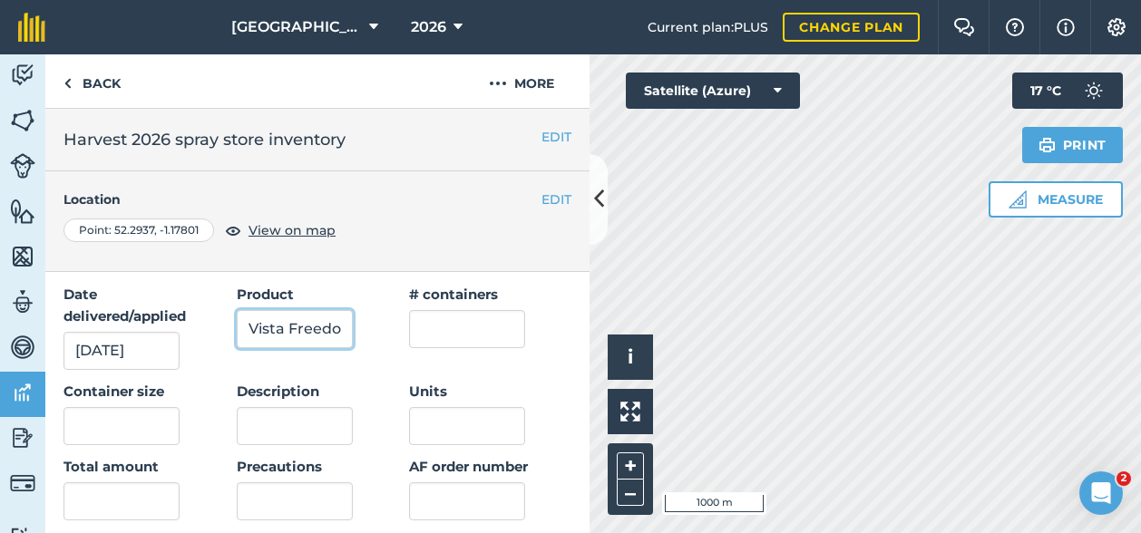
scroll to position [0, 14]
type input "Vista Freedom"
click at [448, 328] on input "text" at bounding box center [467, 329] width 116 height 38
type input "4"
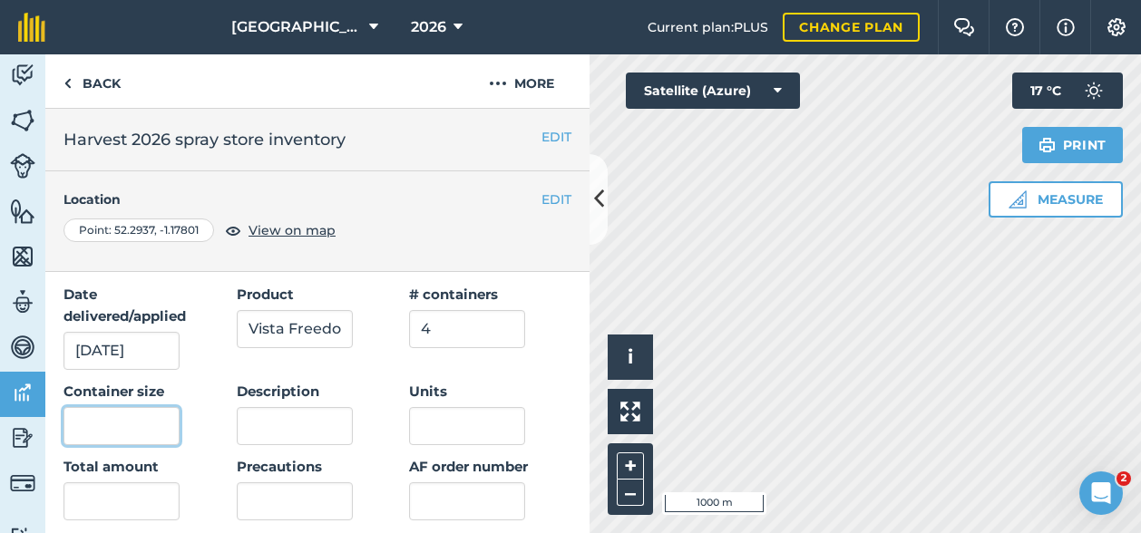
click at [115, 424] on input "text" at bounding box center [121, 426] width 116 height 38
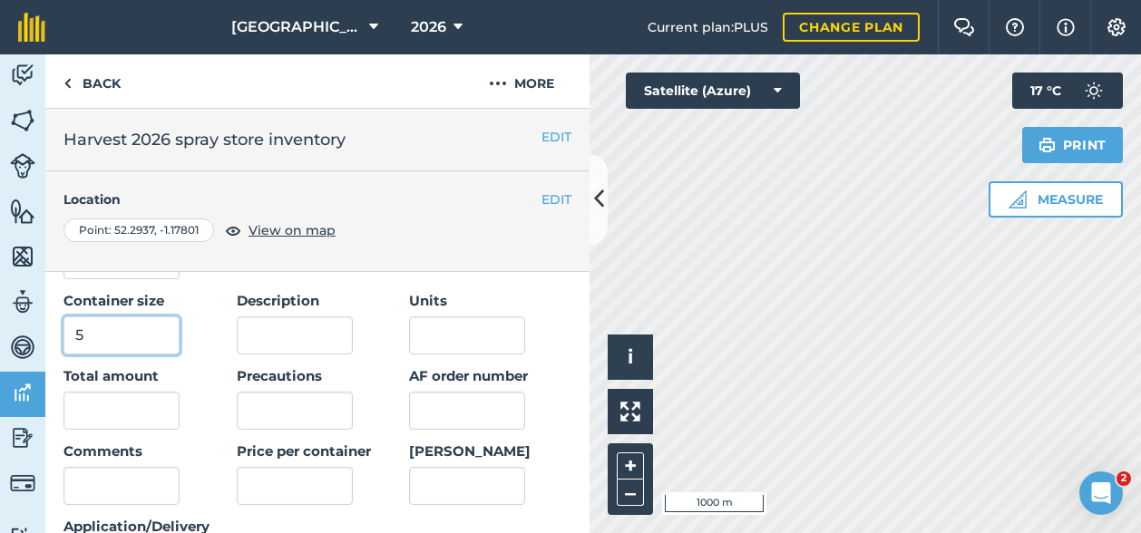
type input "5"
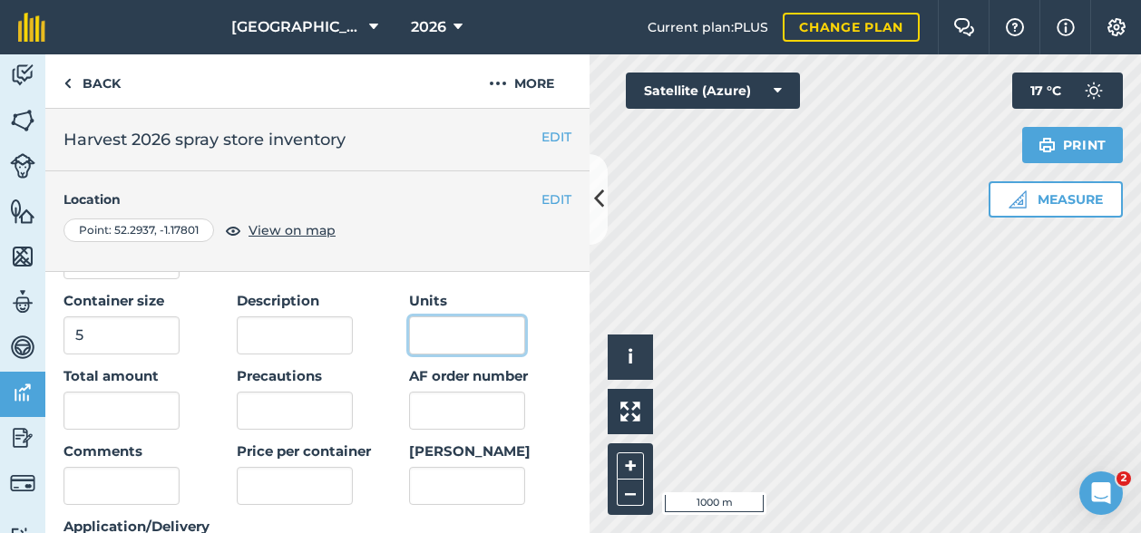
click at [448, 337] on input "Units" at bounding box center [467, 336] width 116 height 38
type input "L"
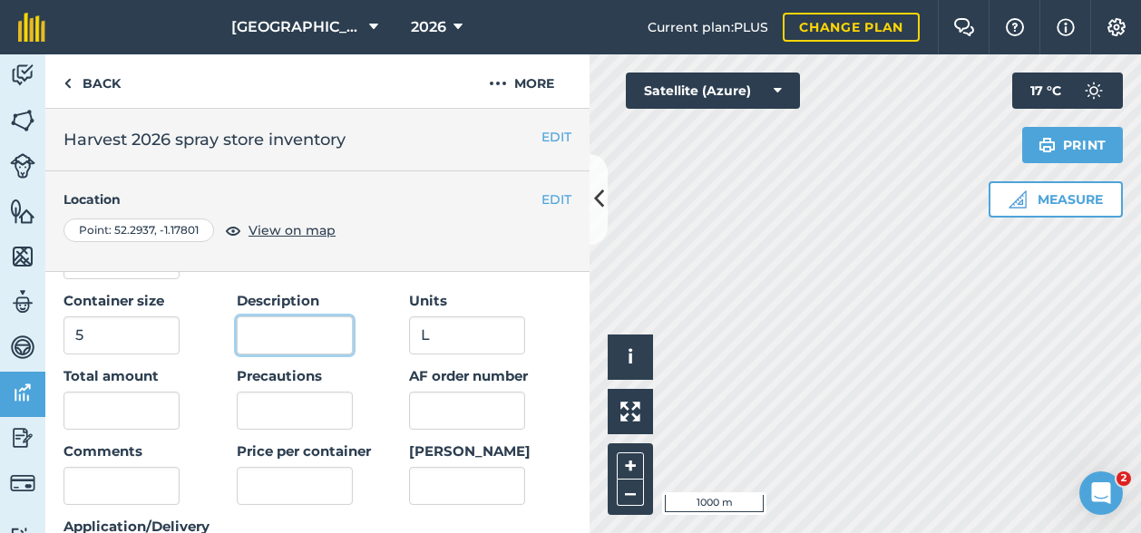
click at [315, 339] on input "Description" at bounding box center [295, 336] width 116 height 38
click at [250, 337] on input "Fufenacet" at bounding box center [295, 336] width 116 height 38
click at [332, 337] on input "Flufenacet" at bounding box center [295, 336] width 116 height 38
type input "Flufenacet, Diflufenican"
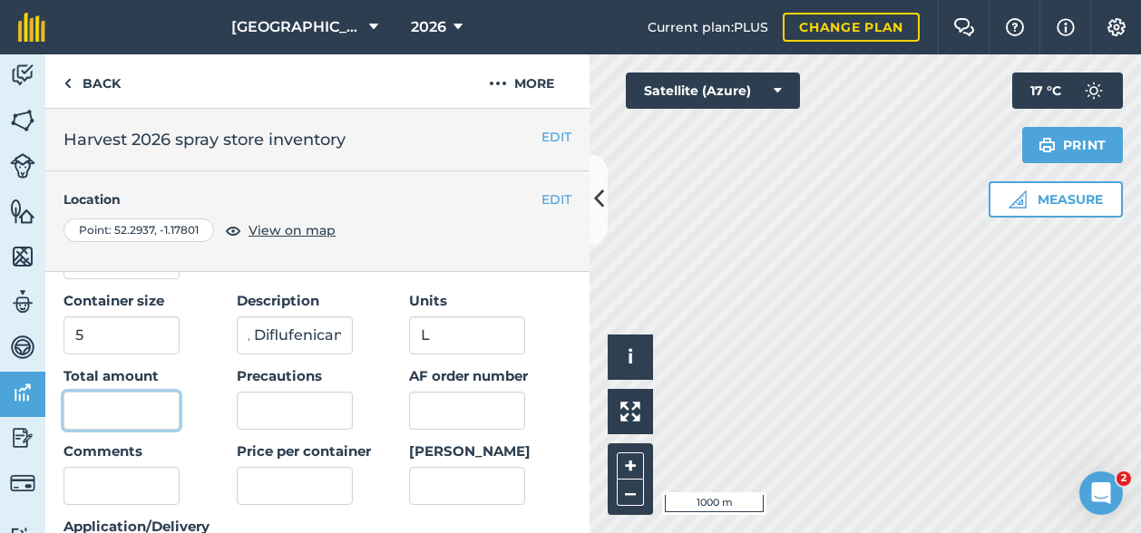
click at [75, 421] on input "text" at bounding box center [121, 411] width 116 height 38
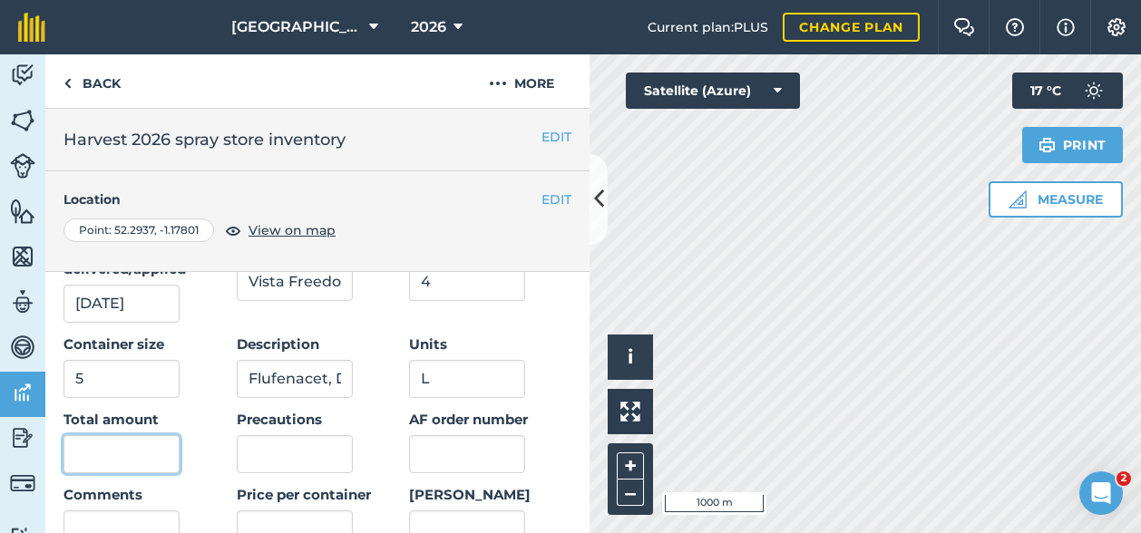
scroll to position [181, 0]
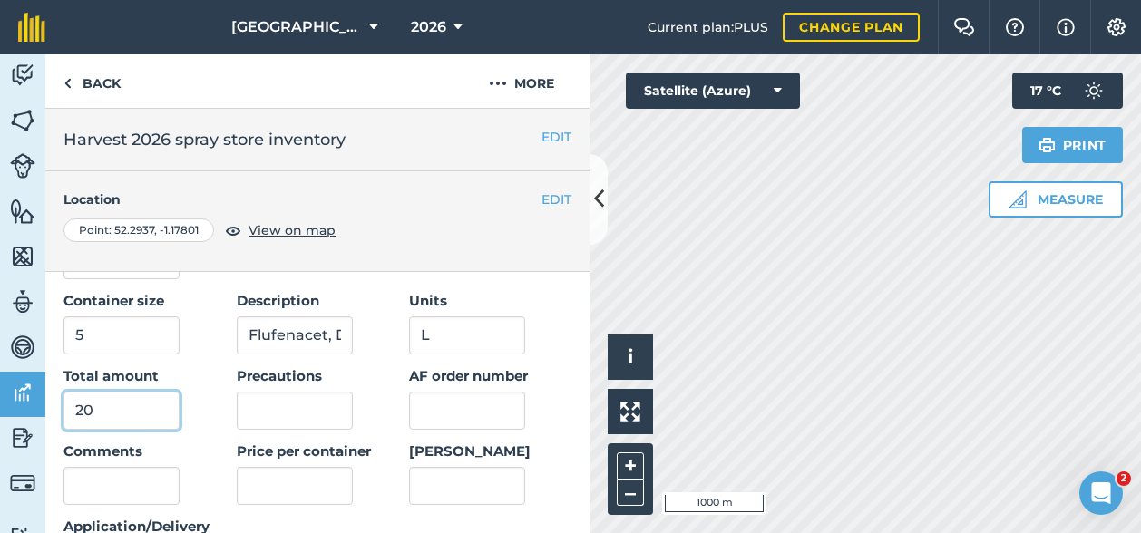
type input "20"
click at [442, 409] on input "AF order number" at bounding box center [467, 411] width 116 height 38
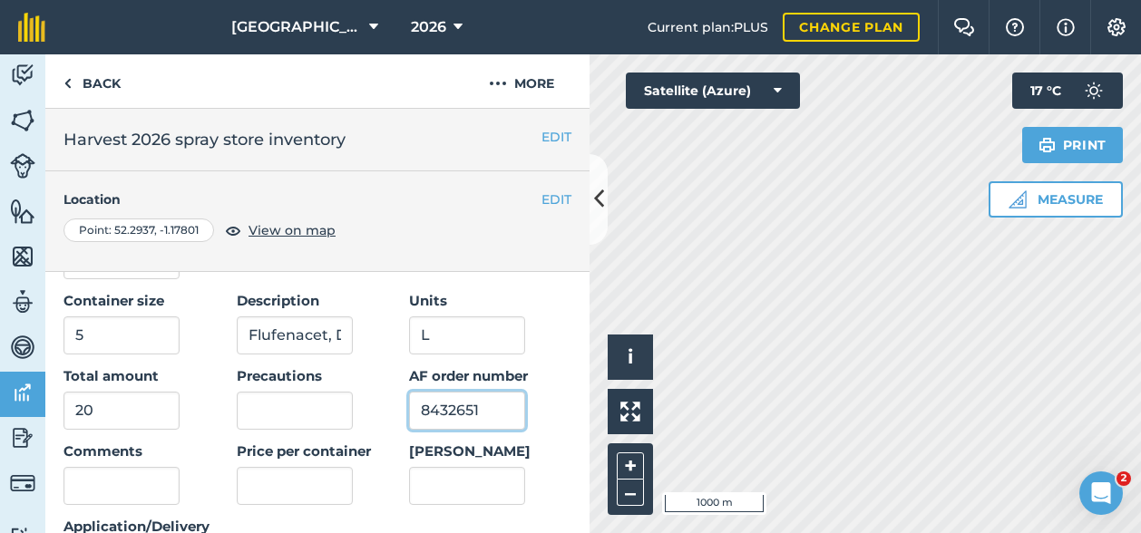
type input "8432651"
click at [421, 475] on input "[PERSON_NAME]" at bounding box center [467, 486] width 116 height 38
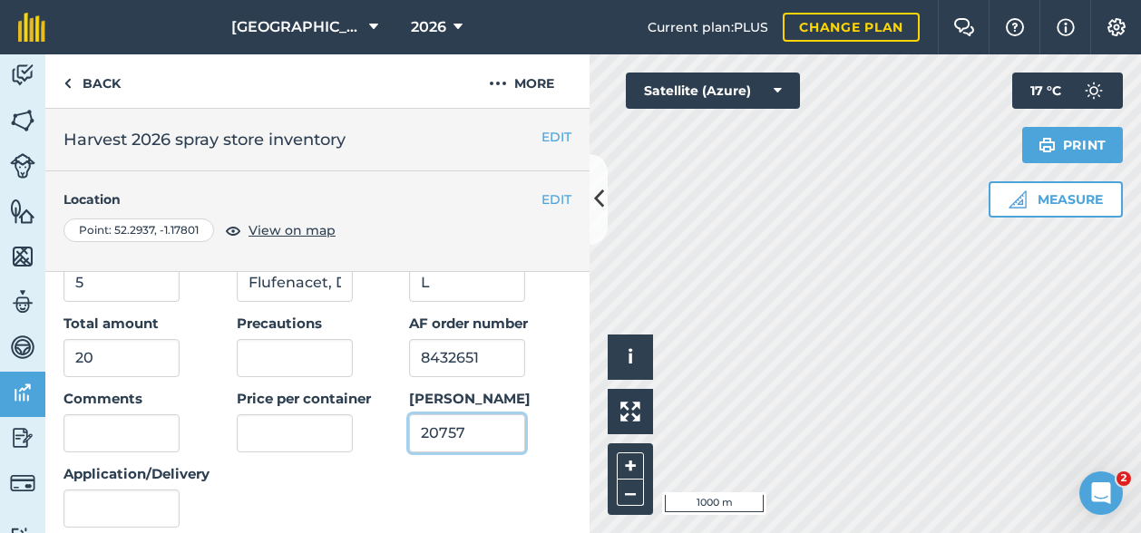
scroll to position [272, 0]
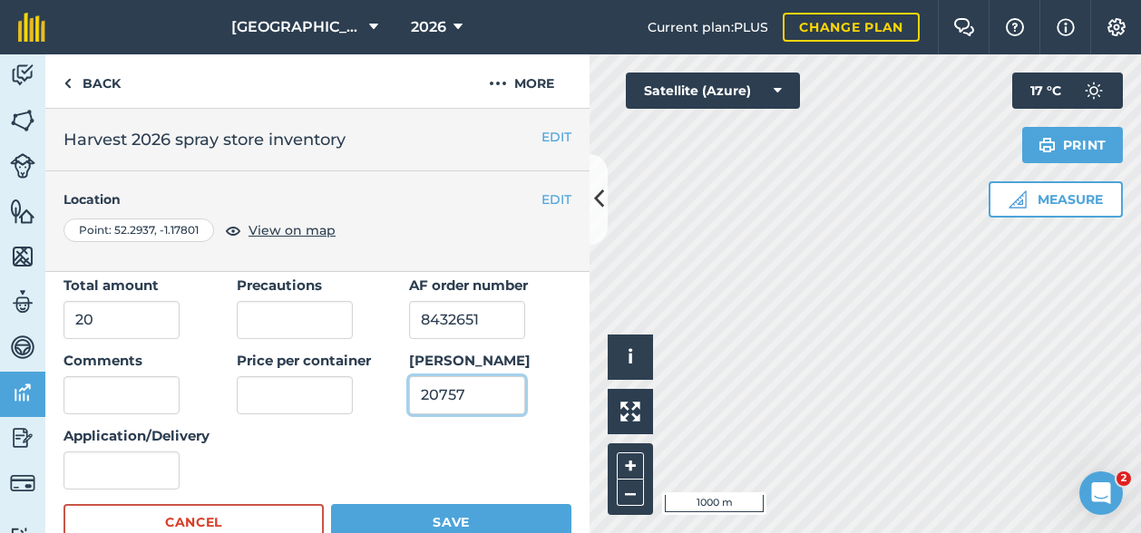
type input "20757"
click at [268, 405] on input "text" at bounding box center [295, 395] width 116 height 38
type input "75"
click at [136, 476] on input "Application/Delivery" at bounding box center [121, 471] width 116 height 38
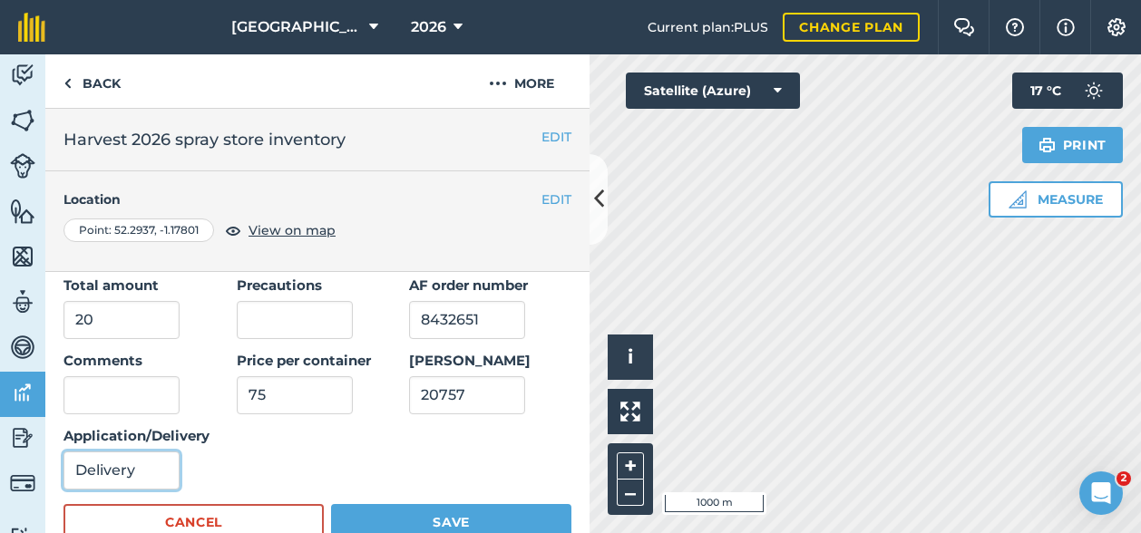
type input "Delivery"
click at [394, 510] on button "Save" at bounding box center [451, 522] width 240 height 36
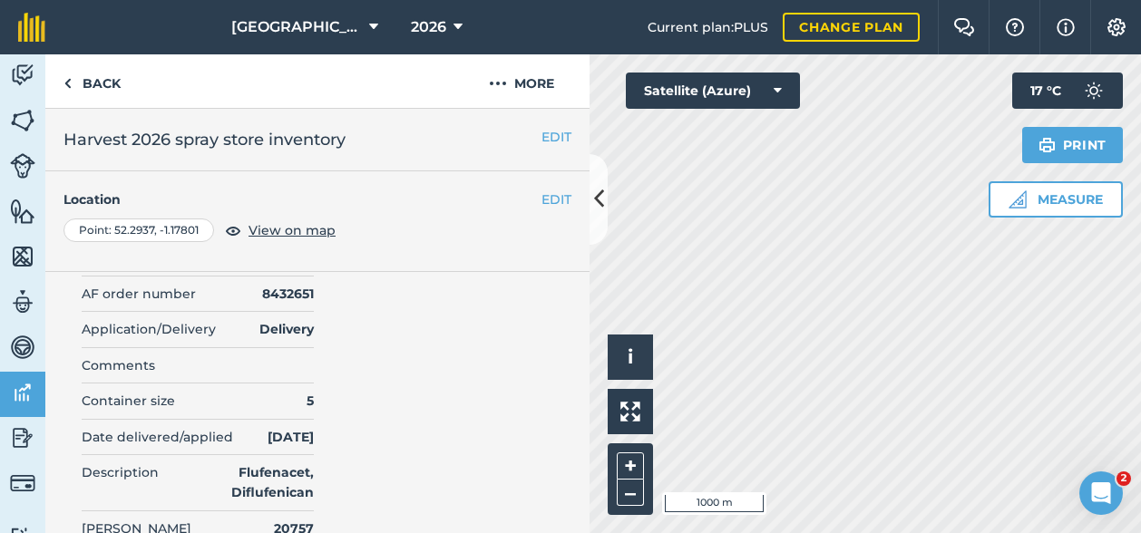
scroll to position [0, 0]
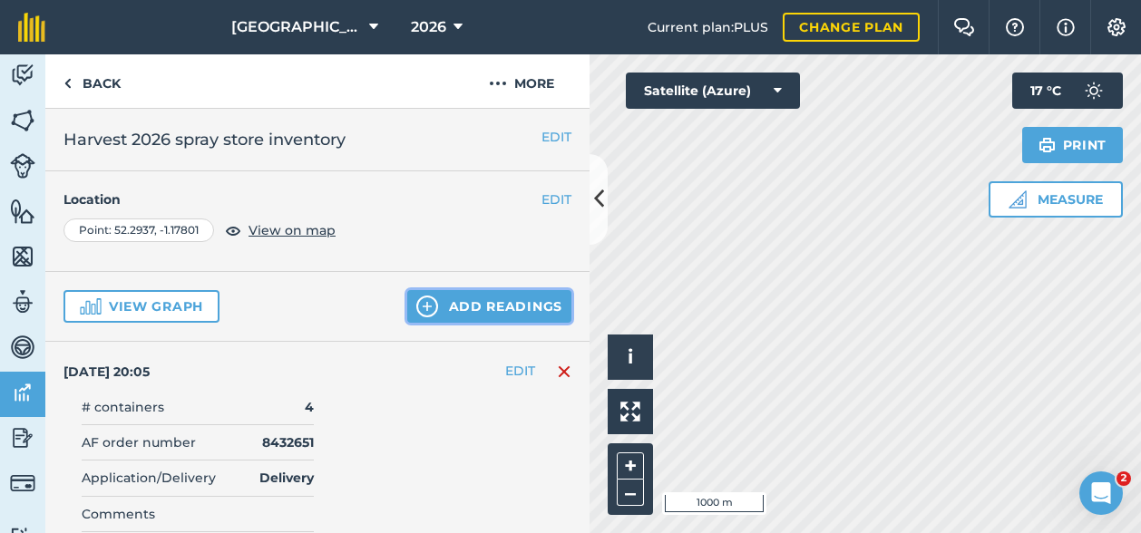
click at [489, 305] on button "Add readings" at bounding box center [489, 306] width 164 height 33
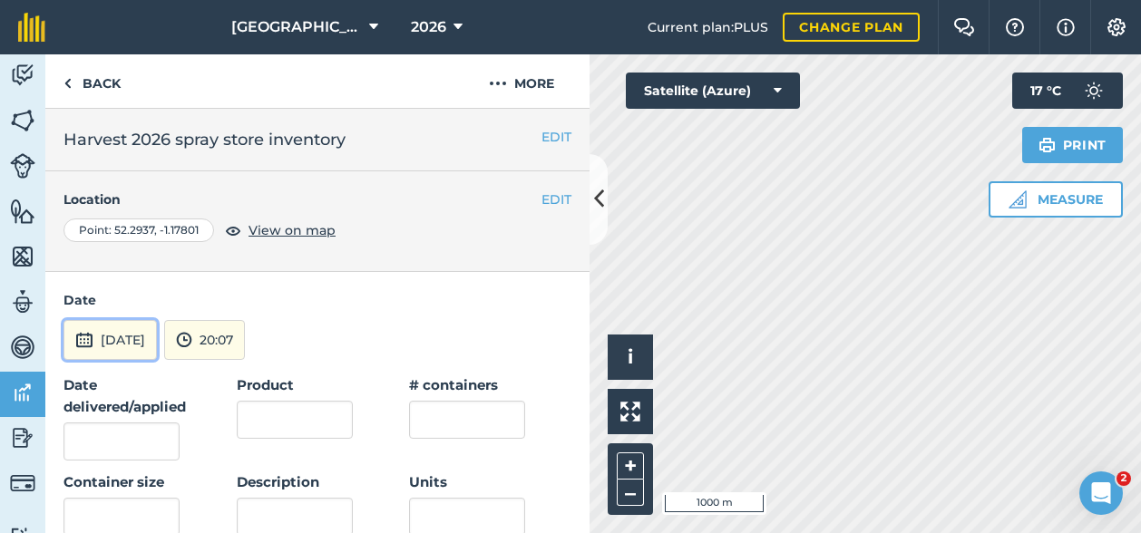
click at [138, 344] on button "[DATE]" at bounding box center [109, 340] width 93 height 40
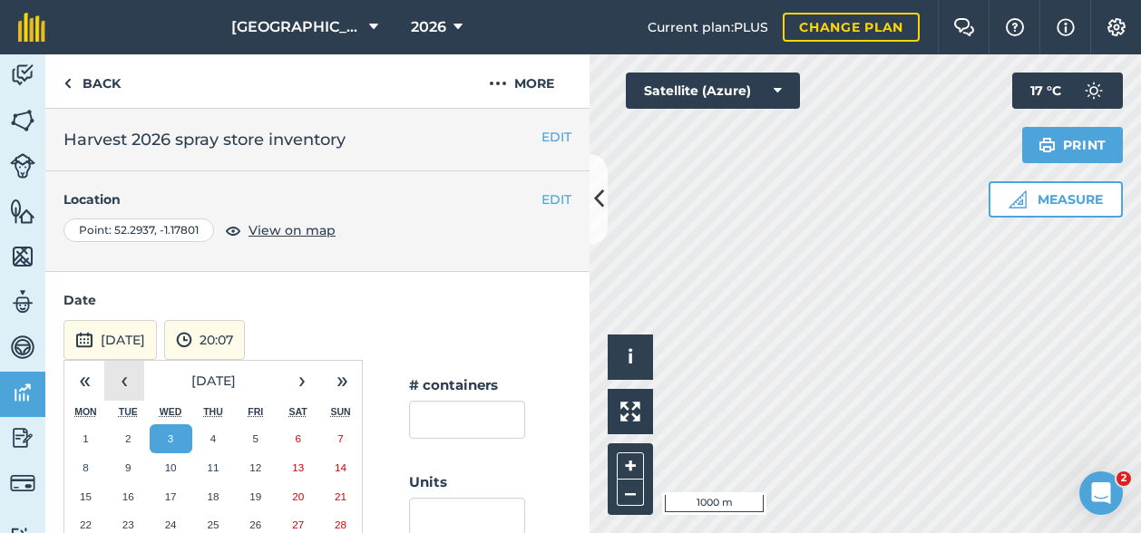
click at [129, 385] on button "‹" at bounding box center [124, 381] width 40 height 40
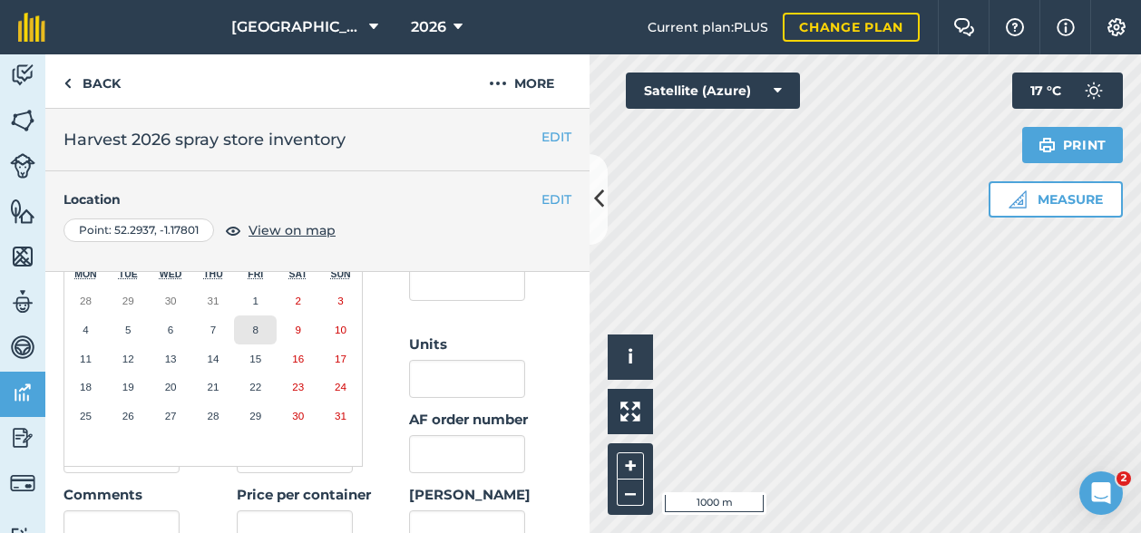
scroll to position [181, 0]
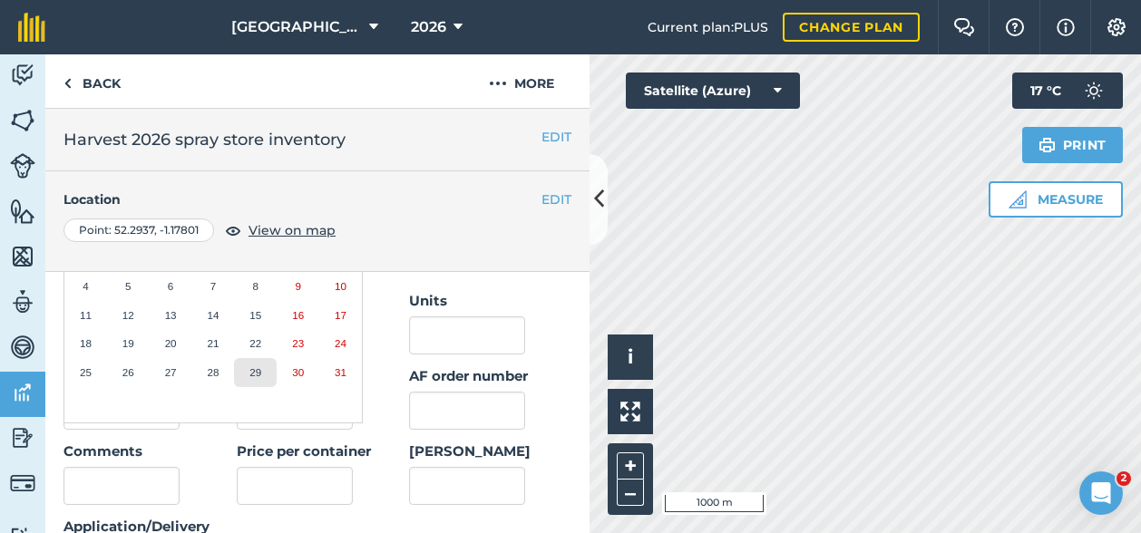
click at [255, 366] on abbr "29" at bounding box center [255, 372] width 12 height 12
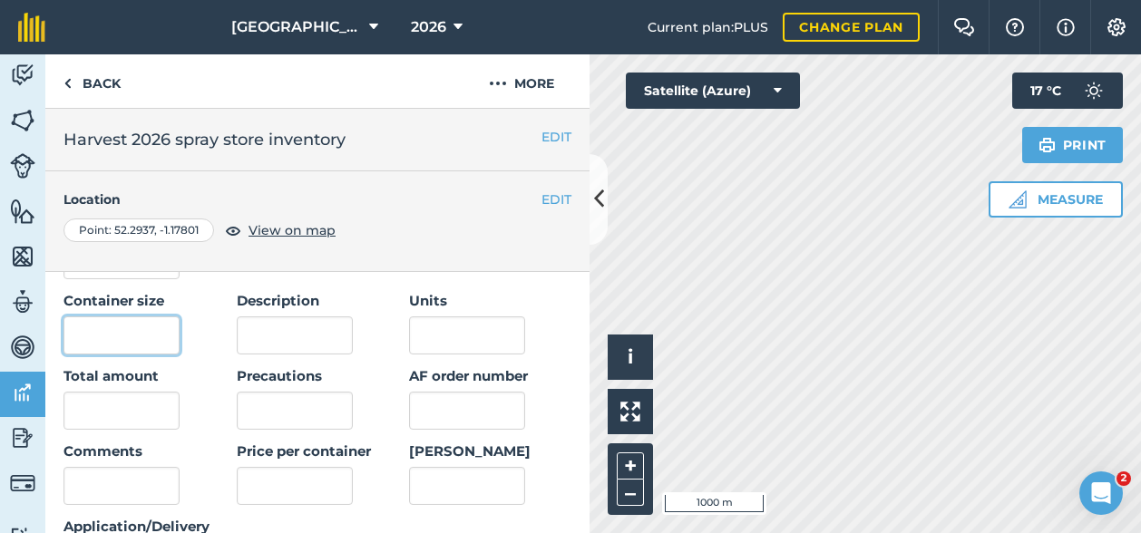
click at [114, 325] on input "text" at bounding box center [121, 336] width 116 height 38
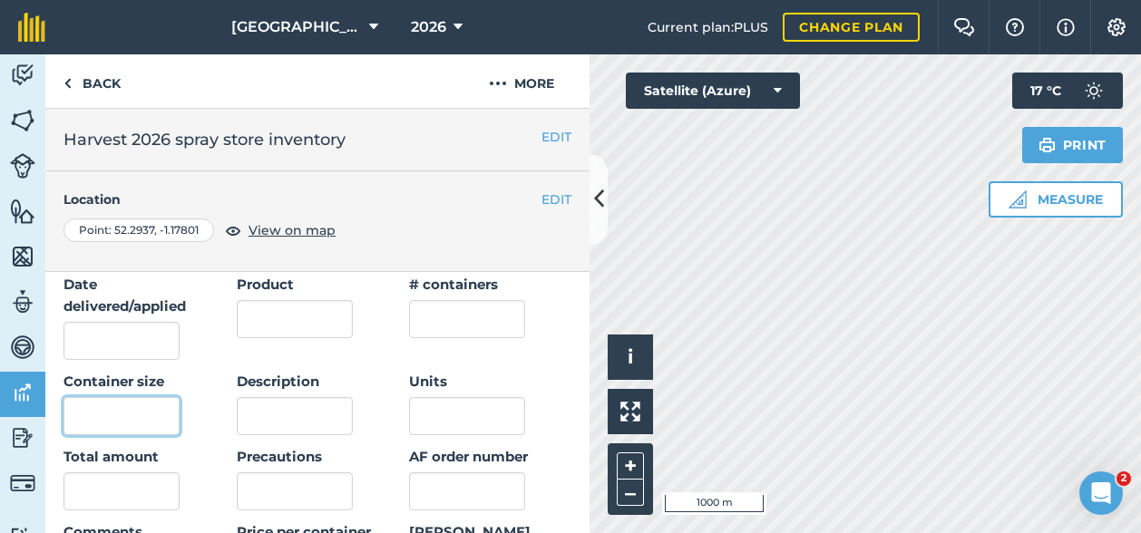
scroll to position [0, 0]
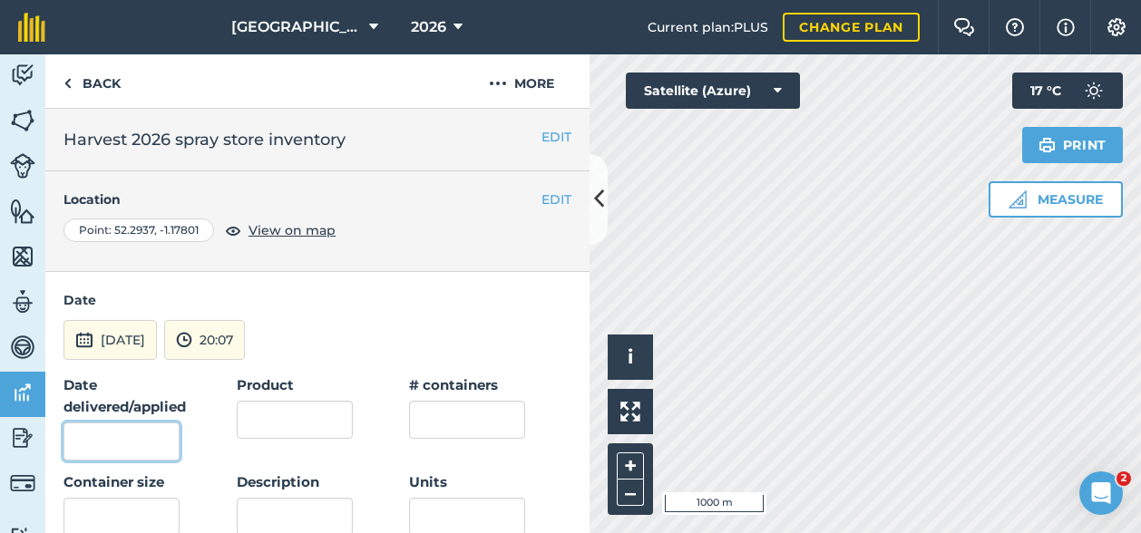
click at [93, 453] on input "Date delivered/applied" at bounding box center [121, 442] width 116 height 38
type input "[DATE]"
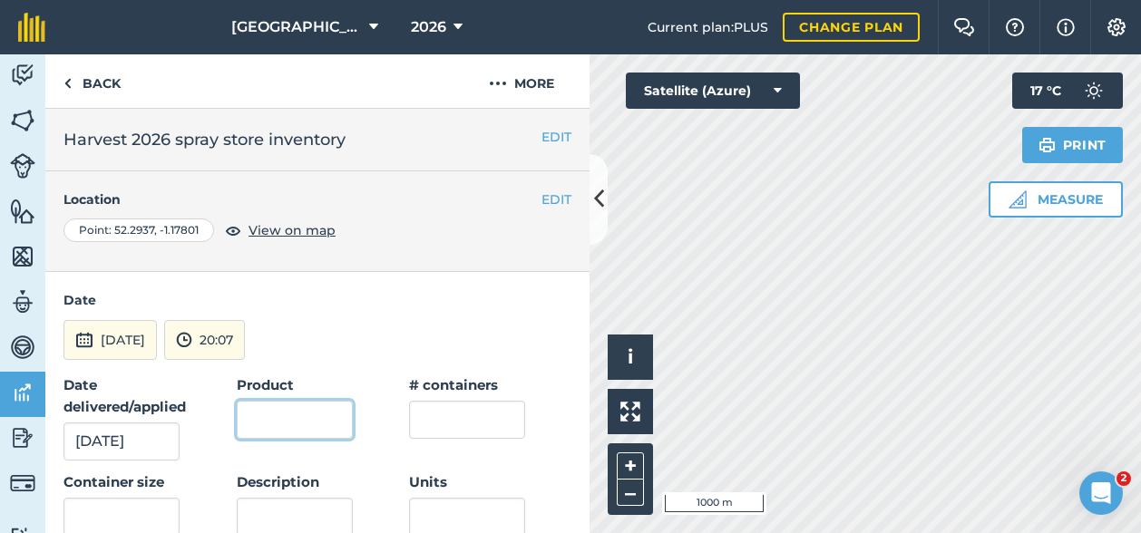
click at [317, 417] on input "Product" at bounding box center [295, 420] width 116 height 38
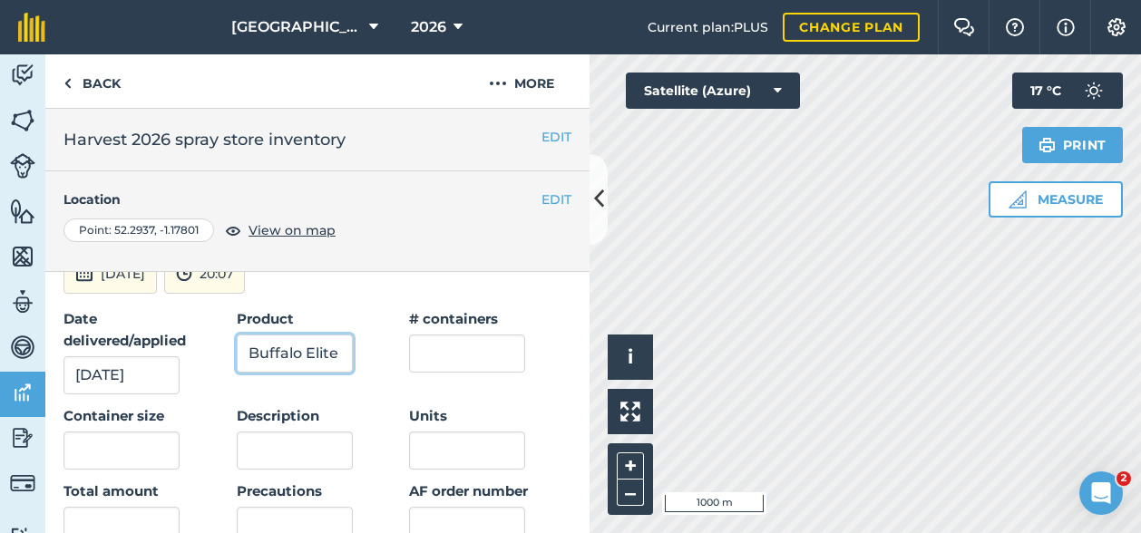
scroll to position [91, 0]
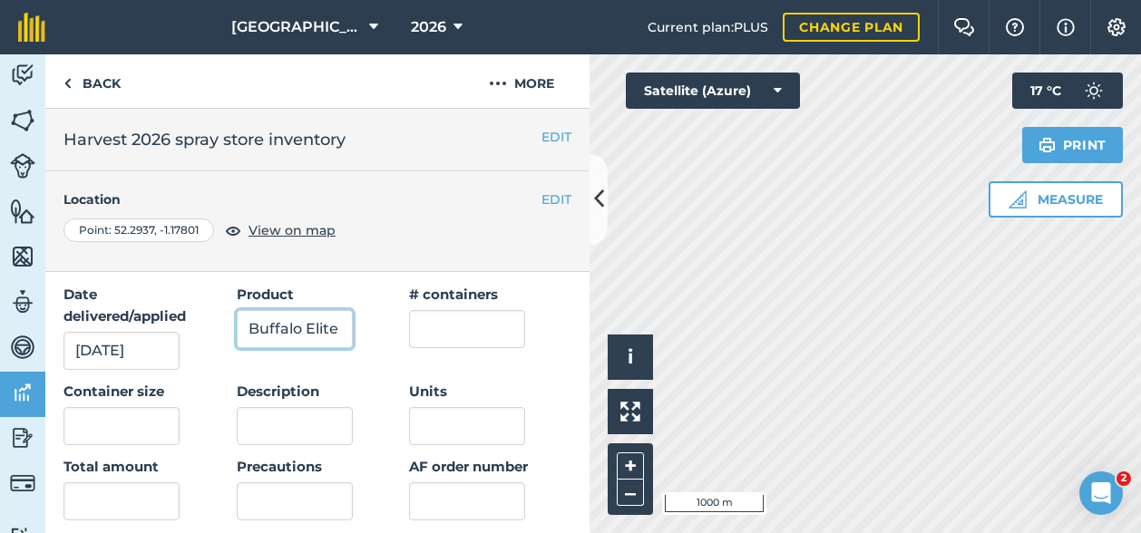
type input "Buffalo Elite"
click at [434, 326] on input "text" at bounding box center [467, 329] width 116 height 38
type input "3"
click at [130, 423] on input "text" at bounding box center [121, 426] width 116 height 38
type input "10"
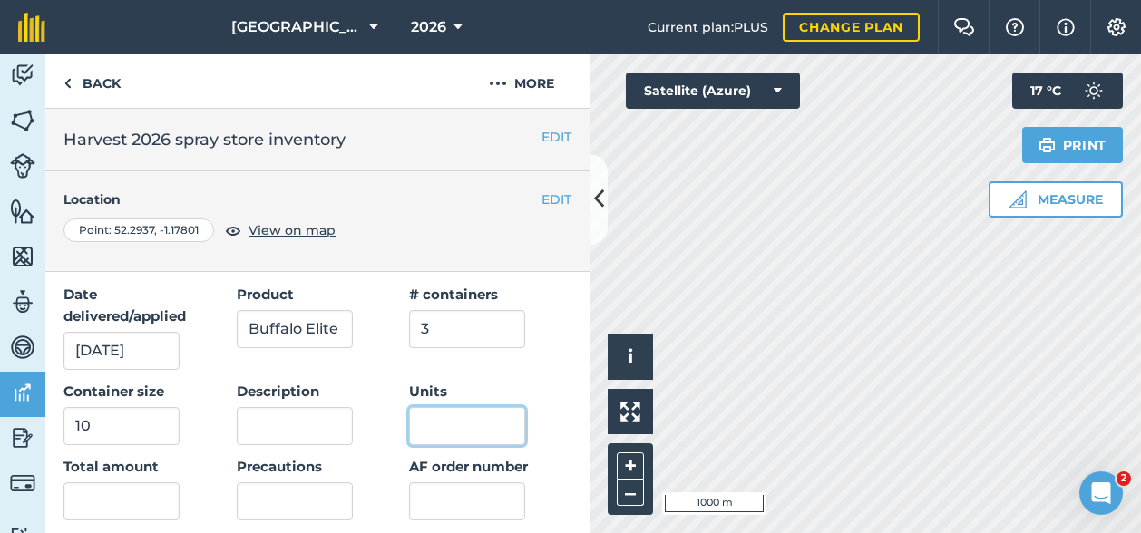
click at [502, 429] on input "Units" at bounding box center [467, 426] width 116 height 38
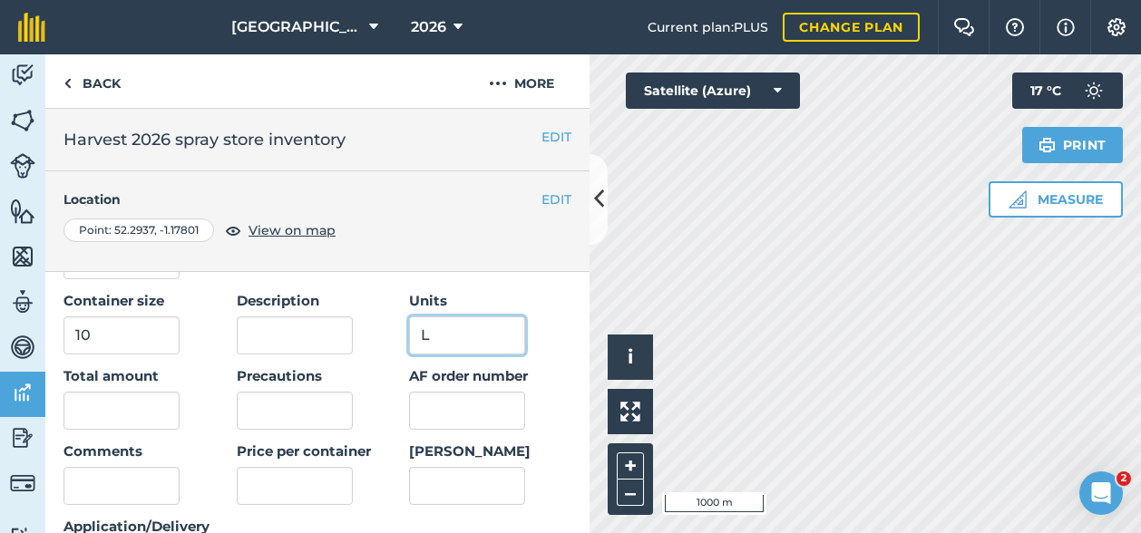
type input "L"
click at [85, 408] on input "text" at bounding box center [121, 411] width 116 height 38
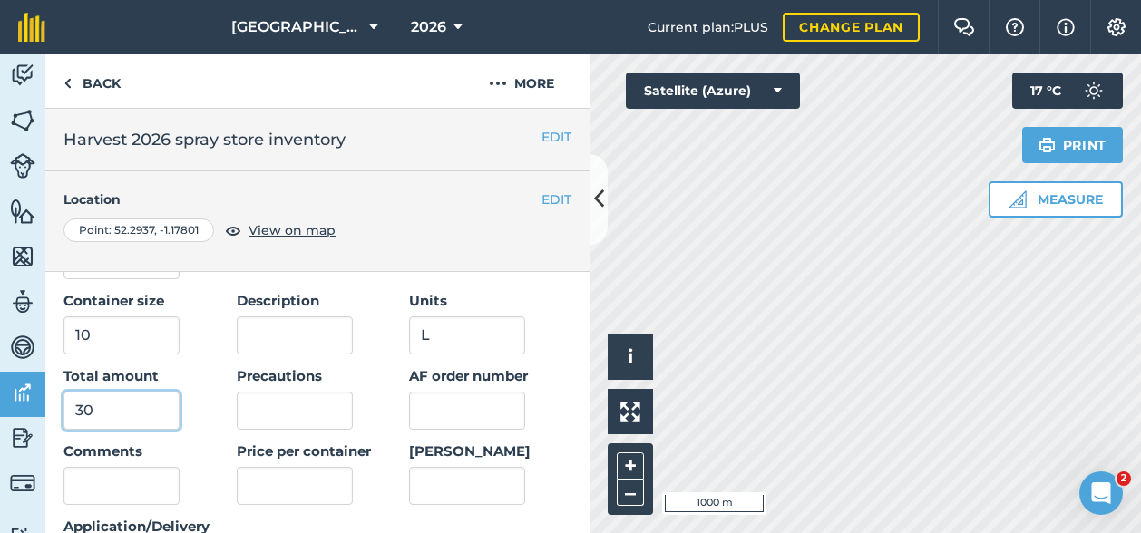
type input "30"
click at [428, 411] on input "AF order number" at bounding box center [467, 411] width 116 height 38
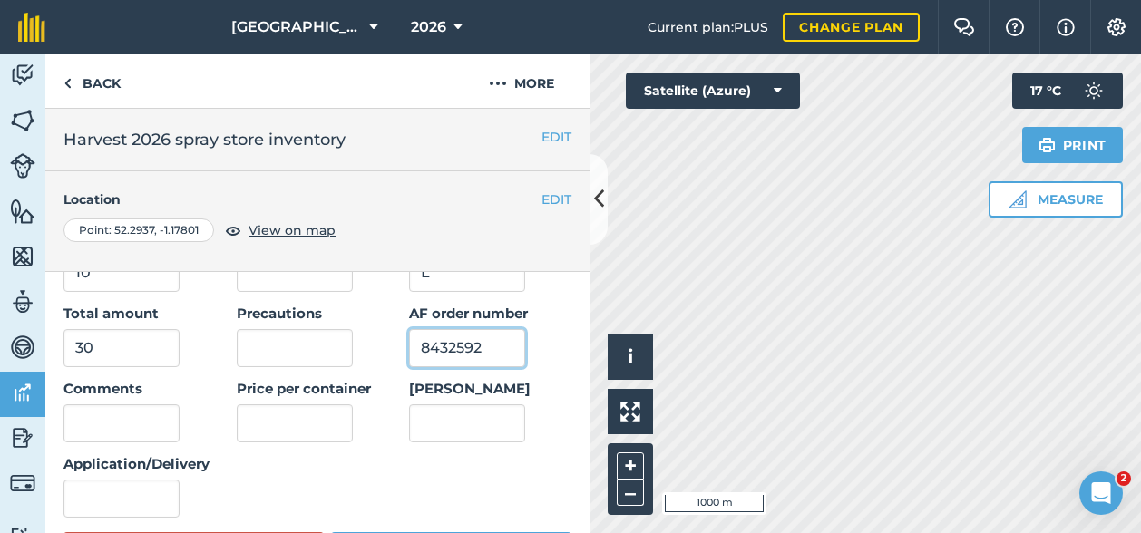
scroll to position [272, 0]
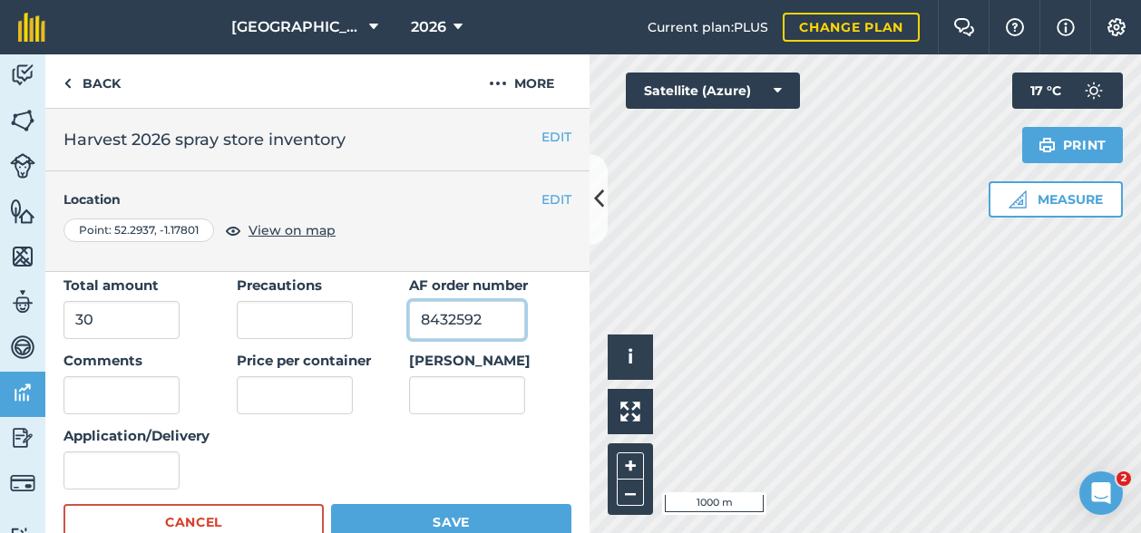
type input "8432592"
click at [289, 401] on input "text" at bounding box center [295, 395] width 116 height 38
type input "18.5"
click at [435, 390] on input "[PERSON_NAME]" at bounding box center [467, 395] width 116 height 38
click at [136, 465] on input "Application/Delivery" at bounding box center [121, 471] width 116 height 38
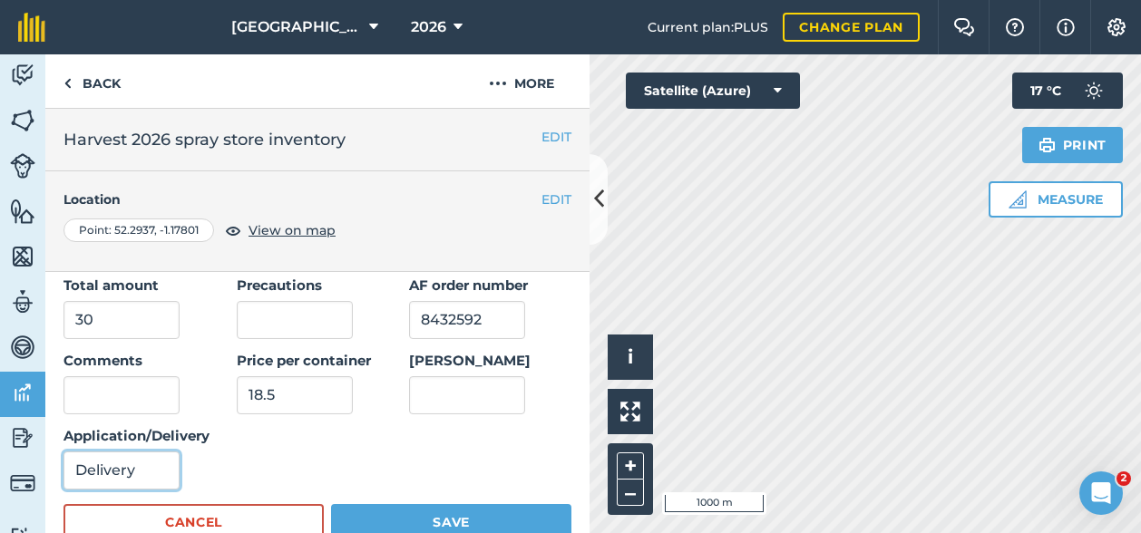
type input "Delivery"
click at [415, 511] on button "Save" at bounding box center [451, 522] width 240 height 36
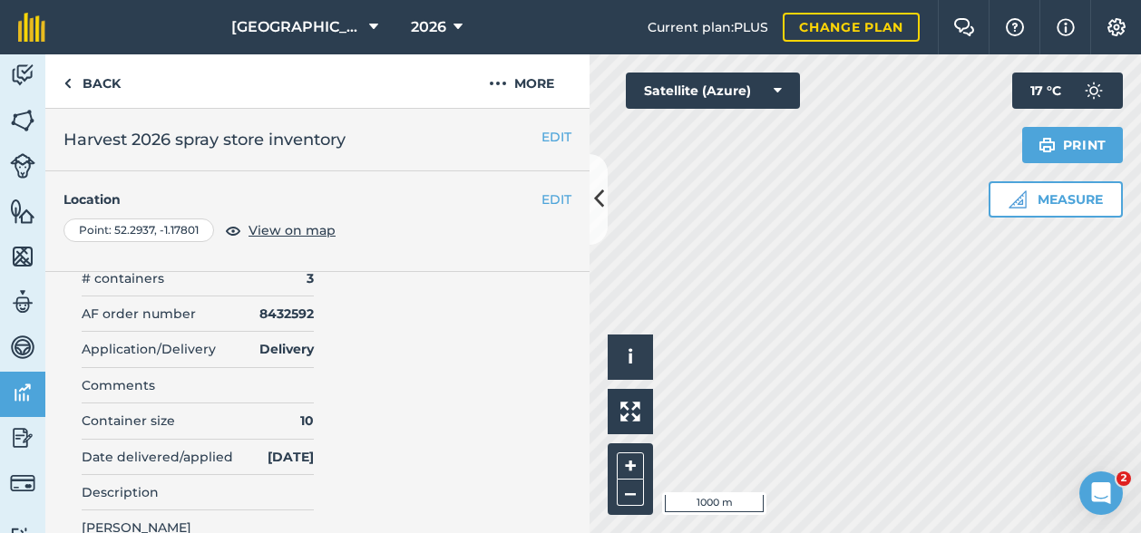
scroll to position [0, 0]
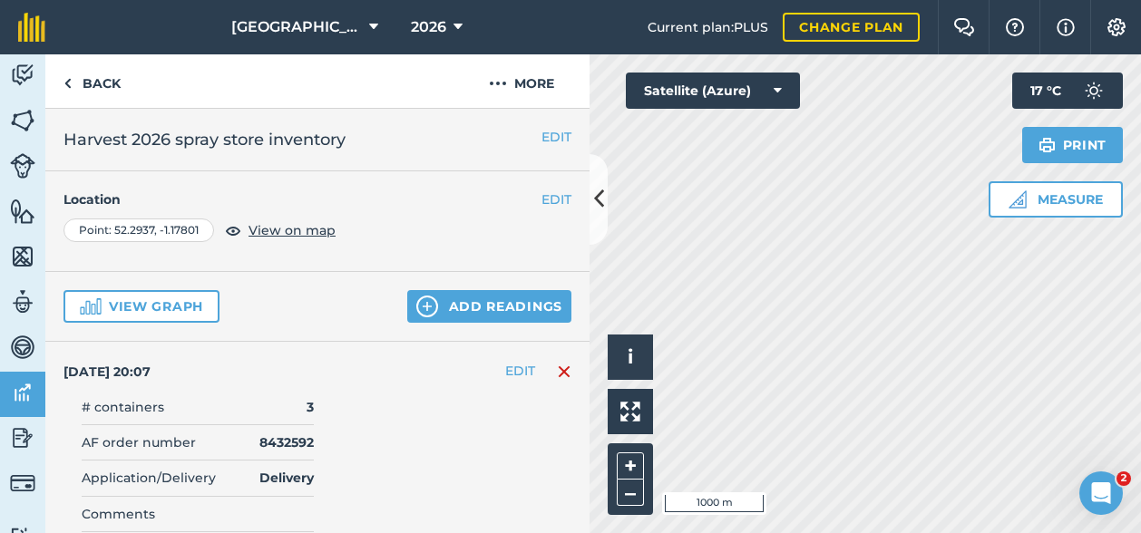
click at [466, 323] on div "View graph Add readings" at bounding box center [317, 307] width 544 height 70
click at [489, 304] on button "Add readings" at bounding box center [489, 306] width 164 height 33
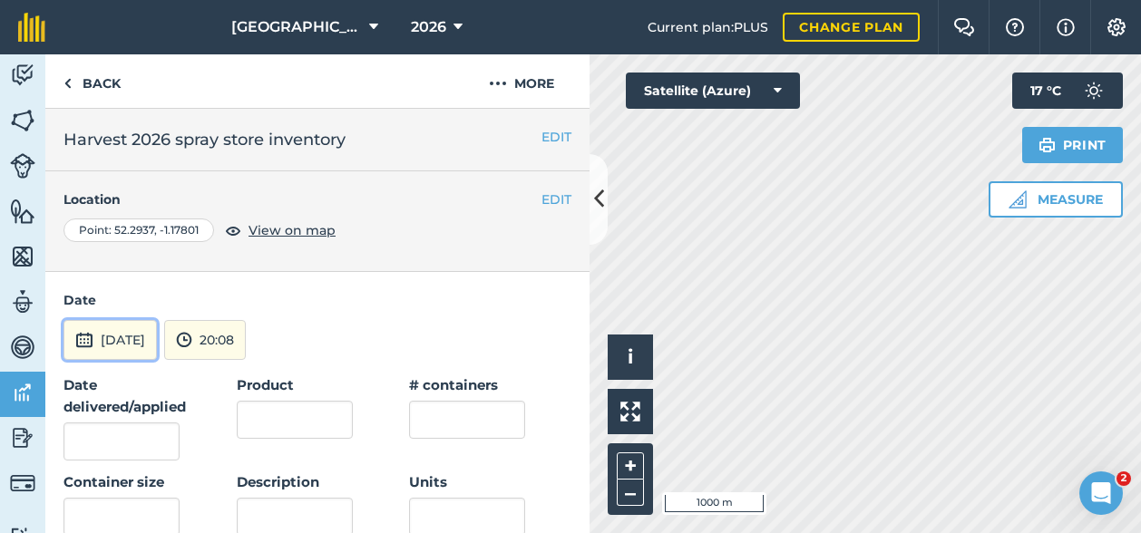
click at [106, 340] on button "[DATE]" at bounding box center [109, 340] width 93 height 40
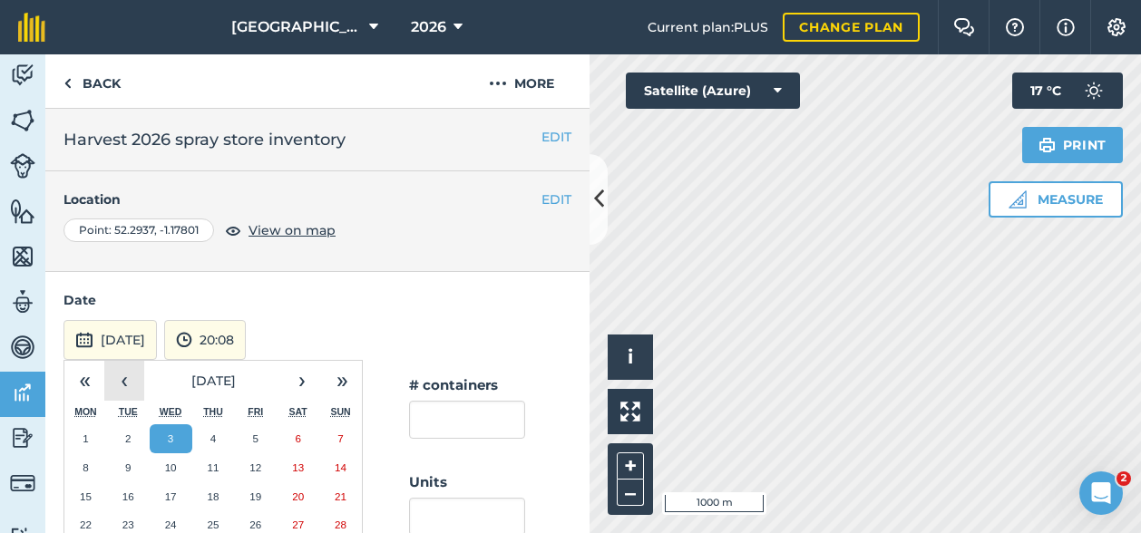
click at [129, 380] on button "‹" at bounding box center [124, 381] width 40 height 40
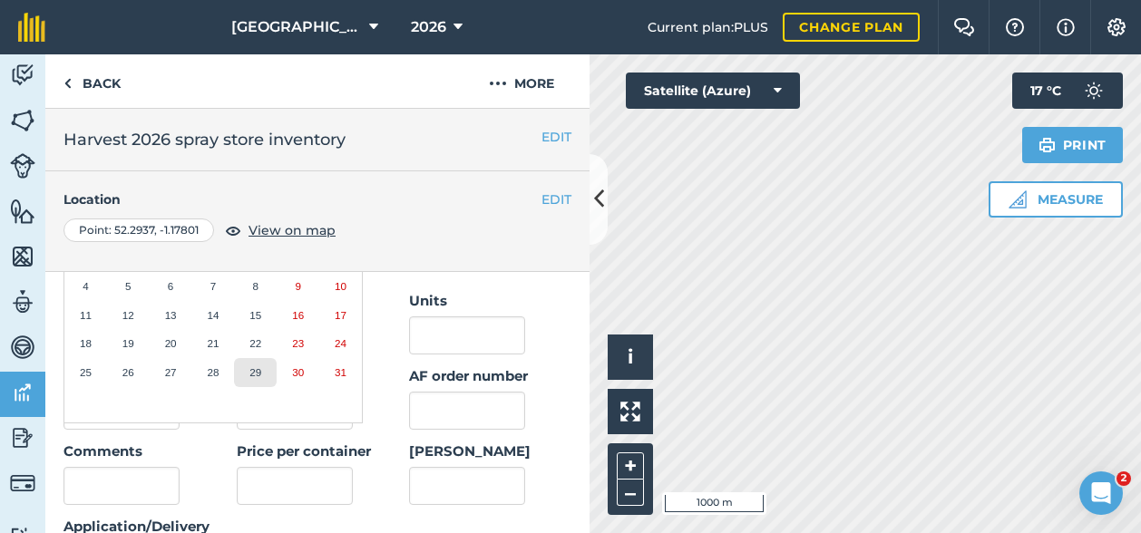
click at [261, 373] on button "29" at bounding box center [255, 372] width 43 height 29
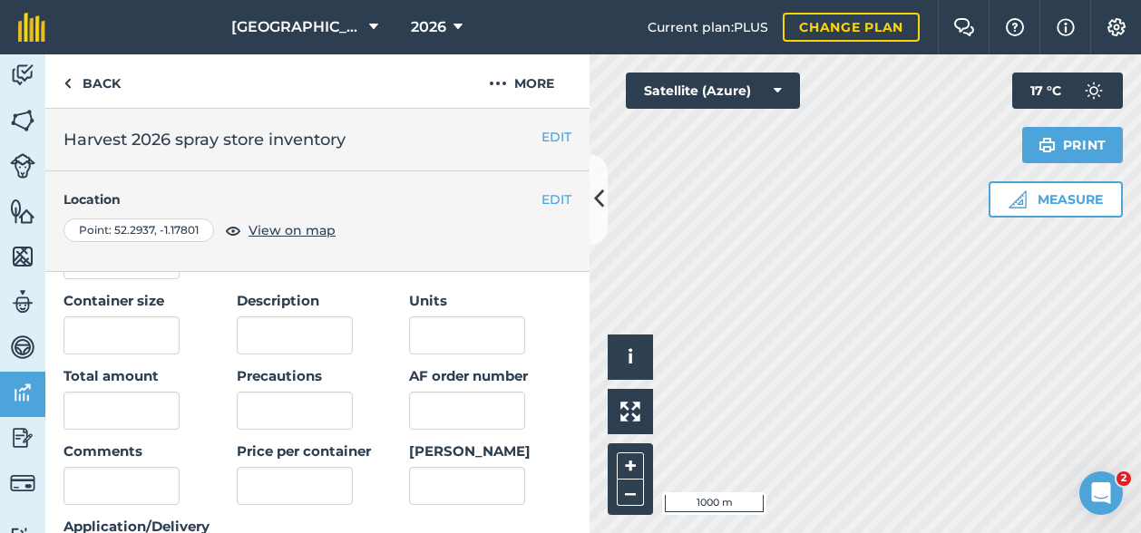
scroll to position [0, 0]
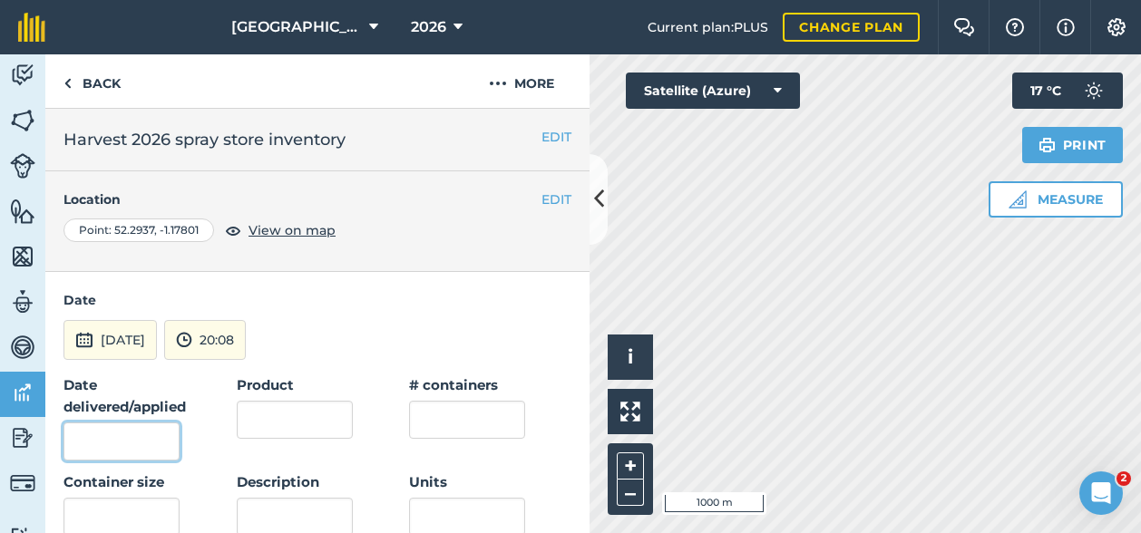
click at [100, 436] on input "Date delivered/applied" at bounding box center [121, 442] width 116 height 38
type input "[DATE]"
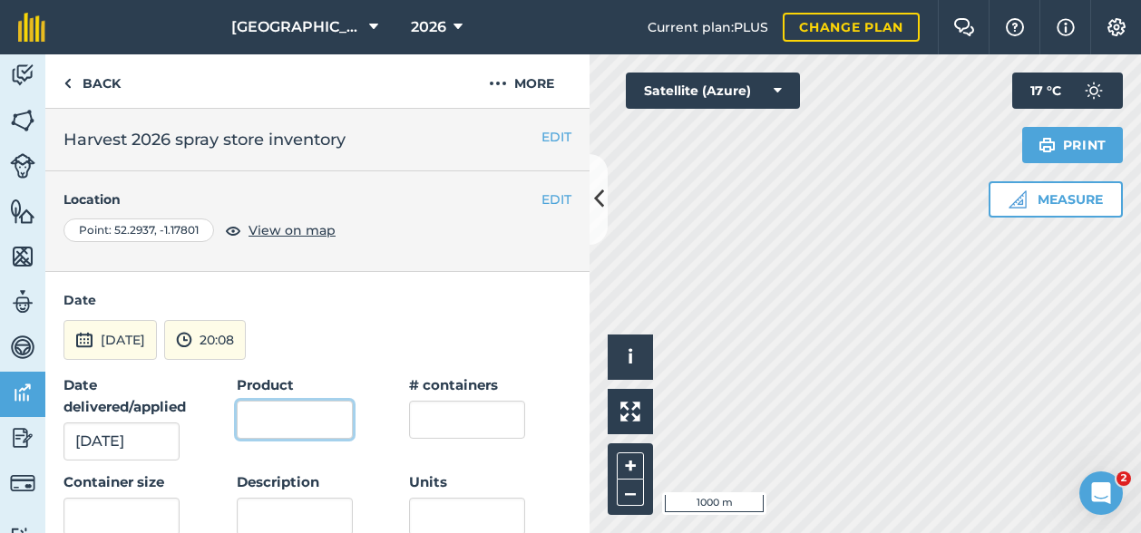
click at [300, 424] on input "Product" at bounding box center [295, 420] width 116 height 38
type input "Eximus II"
click at [454, 424] on input "text" at bounding box center [467, 420] width 116 height 38
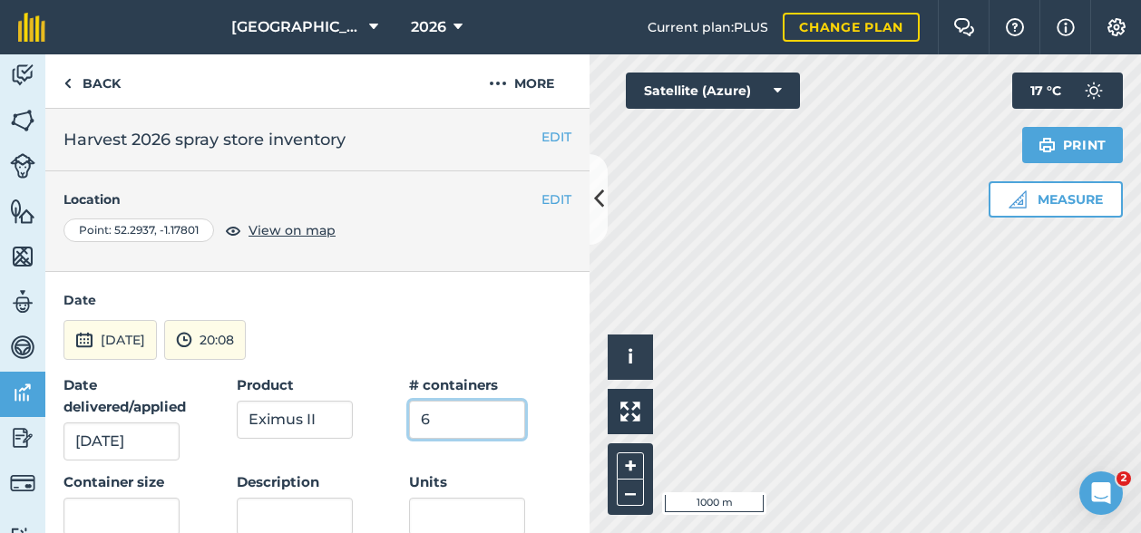
type input "6"
click at [130, 515] on input "text" at bounding box center [121, 517] width 116 height 38
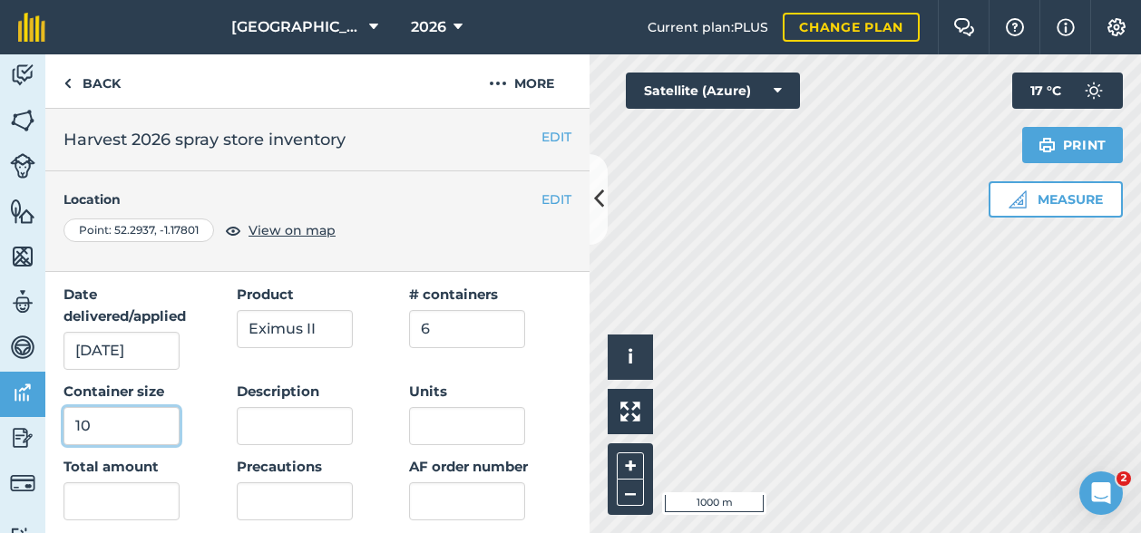
type input "10"
click at [437, 424] on input "Units" at bounding box center [467, 426] width 116 height 38
type input "L"
click at [266, 434] on input "Description" at bounding box center [295, 426] width 116 height 38
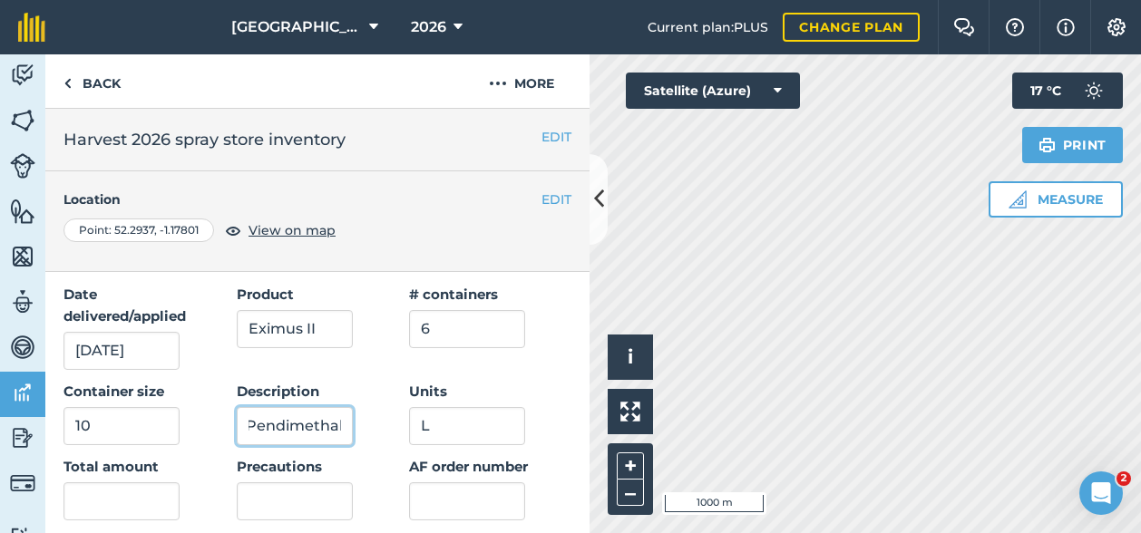
scroll to position [0, 16]
type input "Pendimethalin"
click at [138, 508] on input "text" at bounding box center [121, 502] width 116 height 38
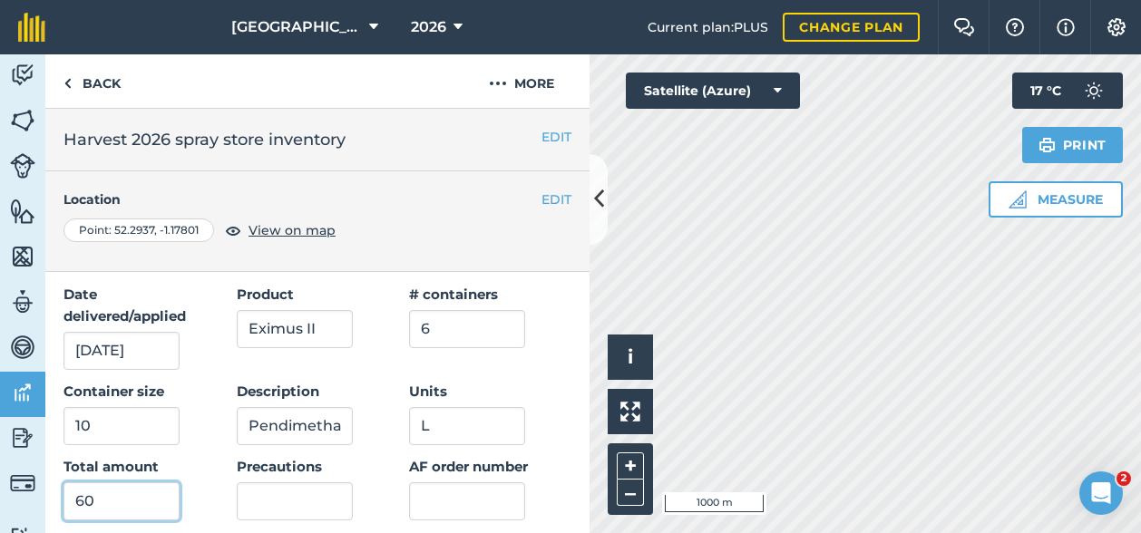
scroll to position [181, 0]
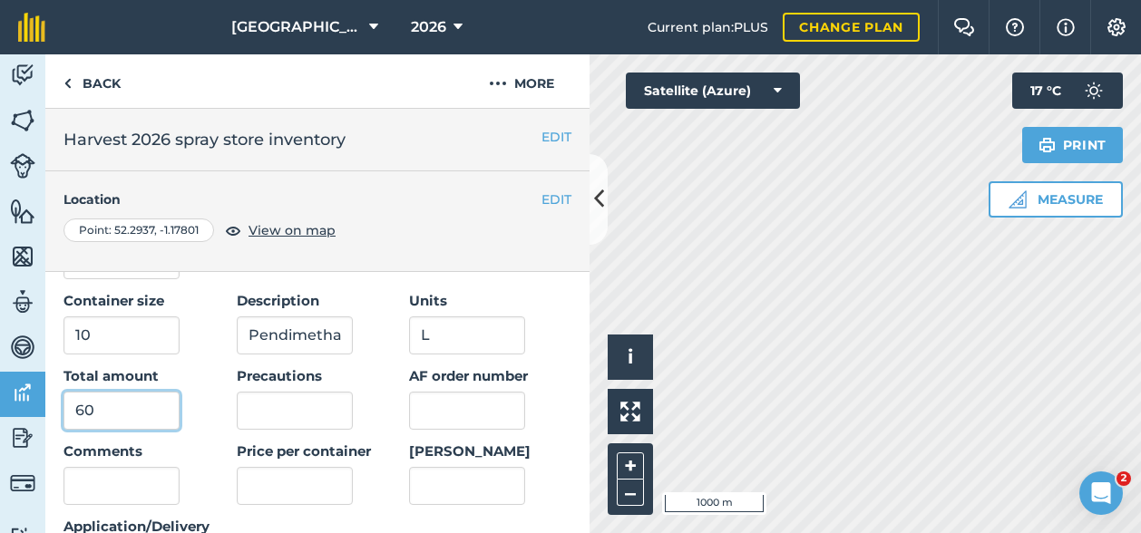
type input "60"
click at [484, 419] on input "AF order number" at bounding box center [467, 411] width 116 height 38
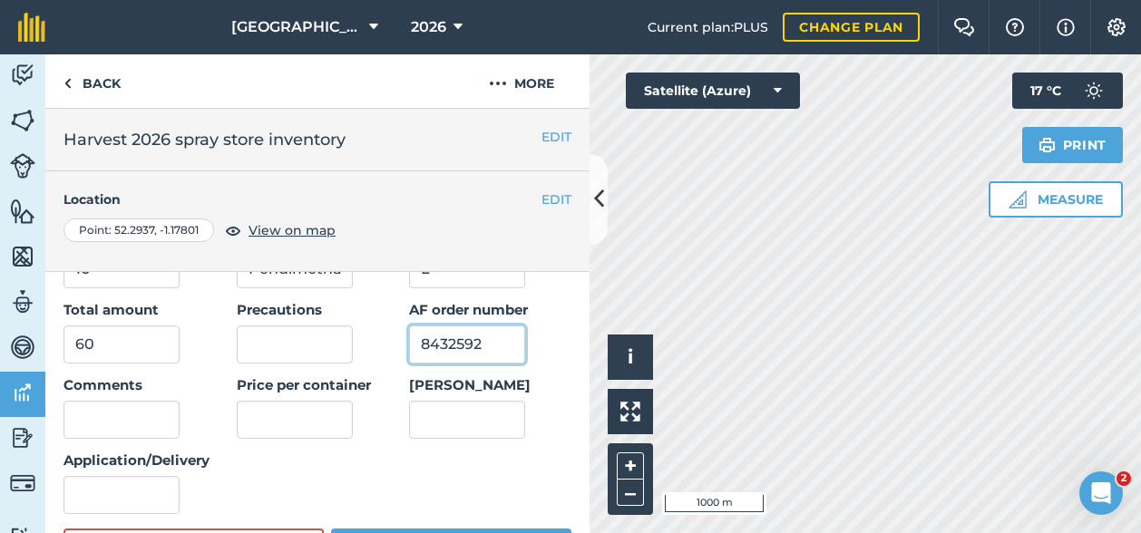
scroll to position [272, 0]
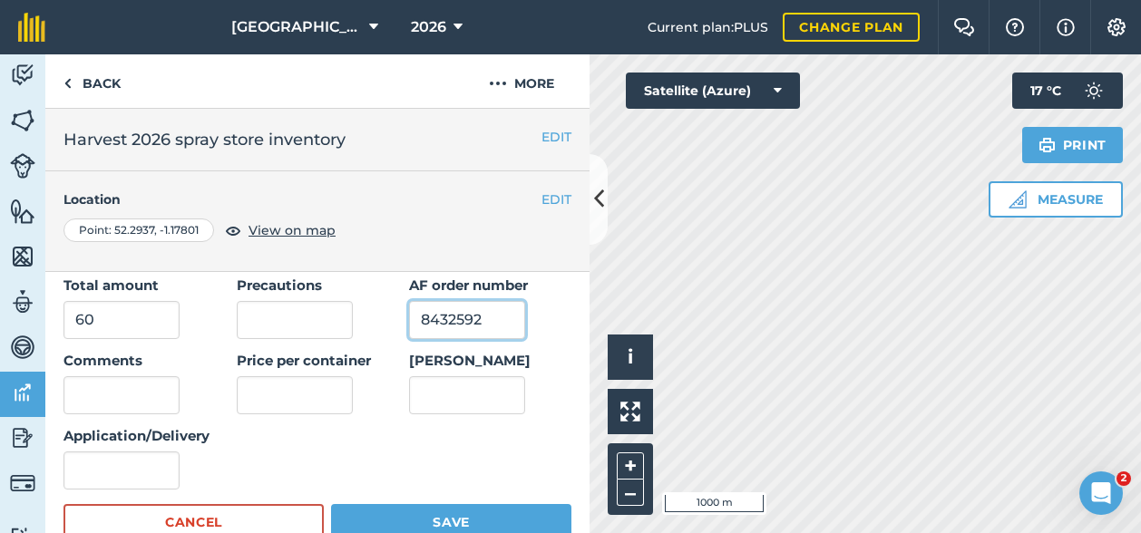
type input "8432592"
click at [269, 388] on input "text" at bounding box center [295, 395] width 116 height 38
type input "68"
click at [453, 387] on input "[PERSON_NAME]" at bounding box center [467, 395] width 116 height 38
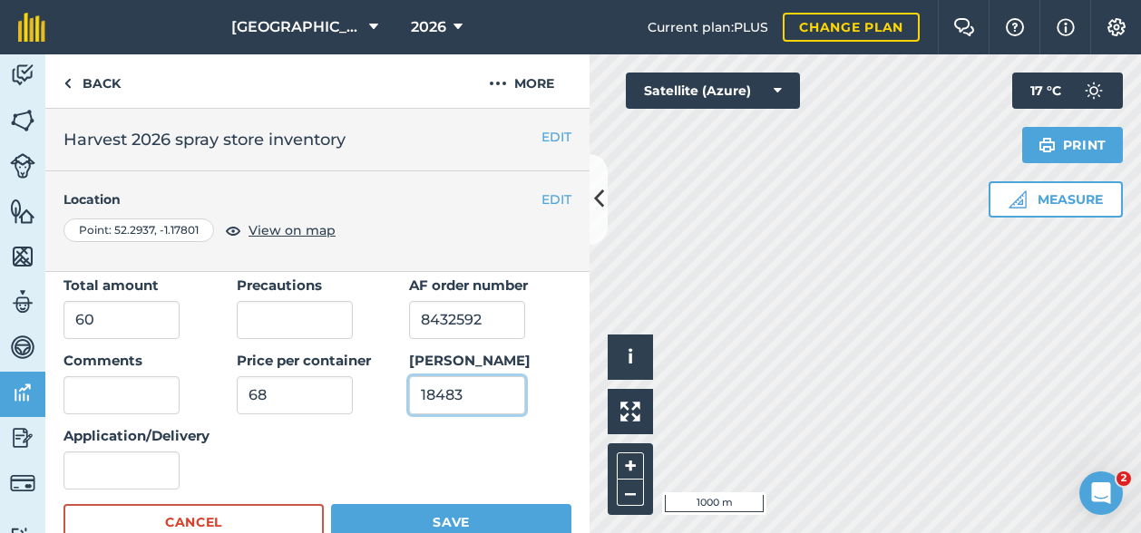
type input "18483"
click at [96, 477] on input "Application/Delivery" at bounding box center [121, 471] width 116 height 38
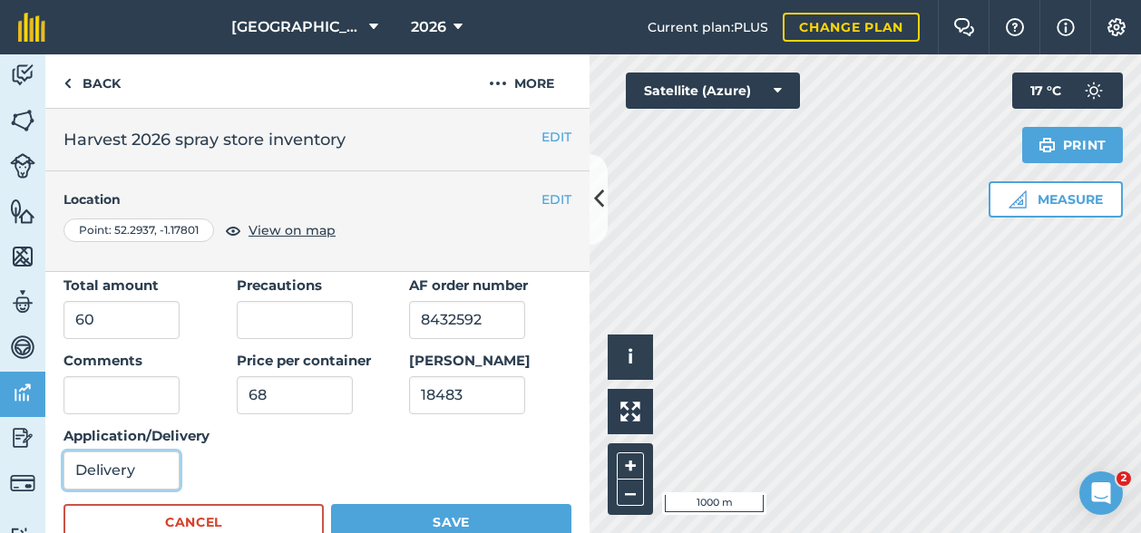
type input "Delivery"
click at [348, 507] on button "Save" at bounding box center [451, 522] width 240 height 36
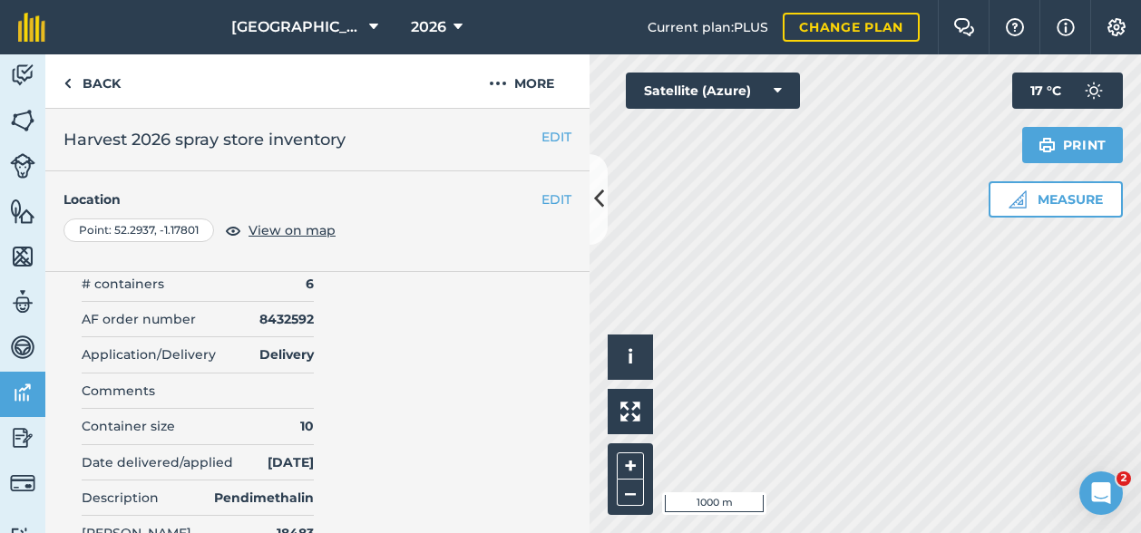
scroll to position [0, 0]
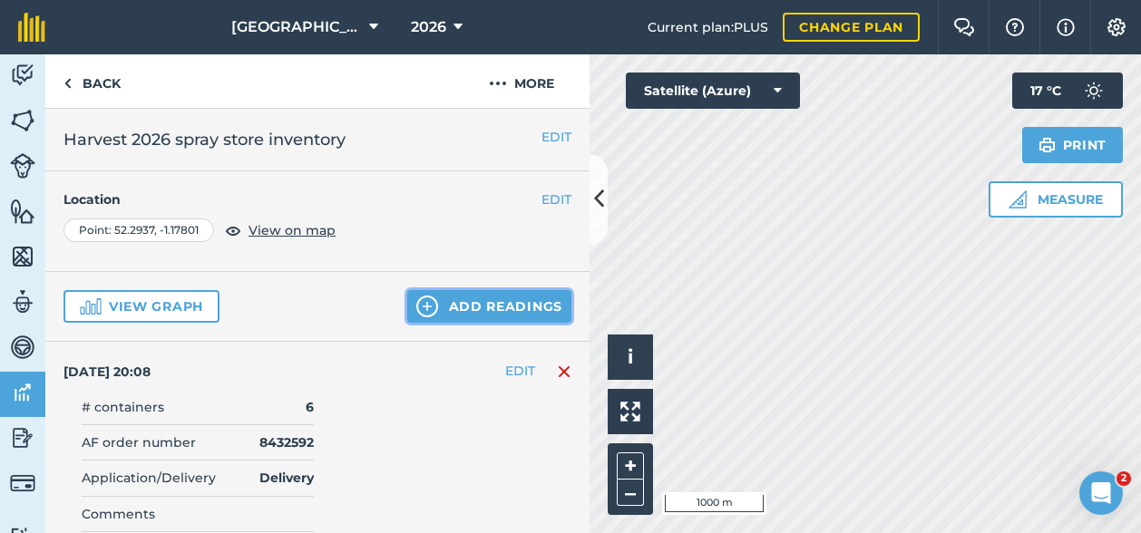
click at [506, 309] on button "Add readings" at bounding box center [489, 306] width 164 height 33
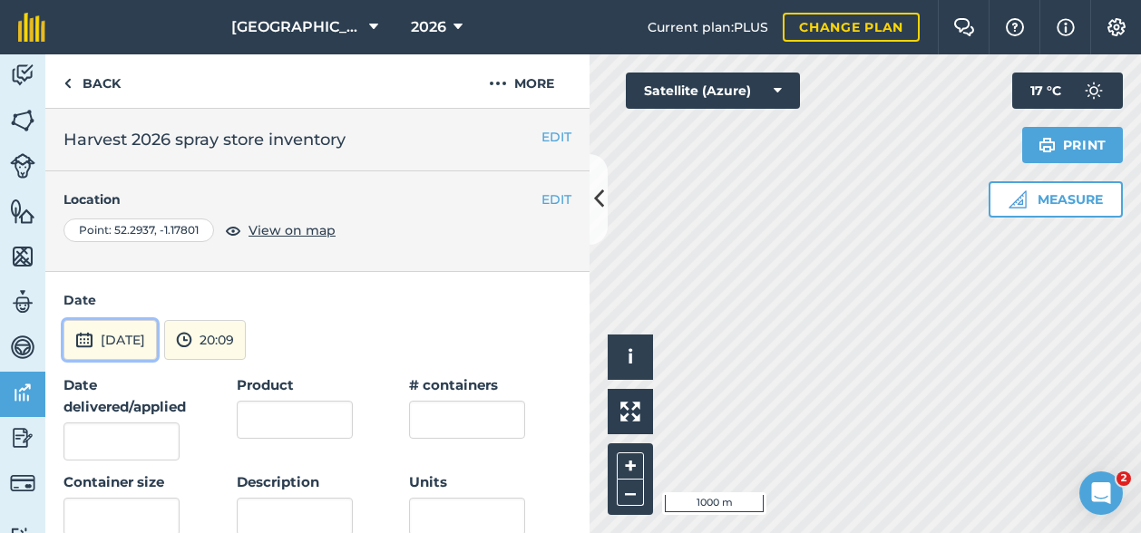
click at [143, 331] on button "[DATE]" at bounding box center [109, 340] width 93 height 40
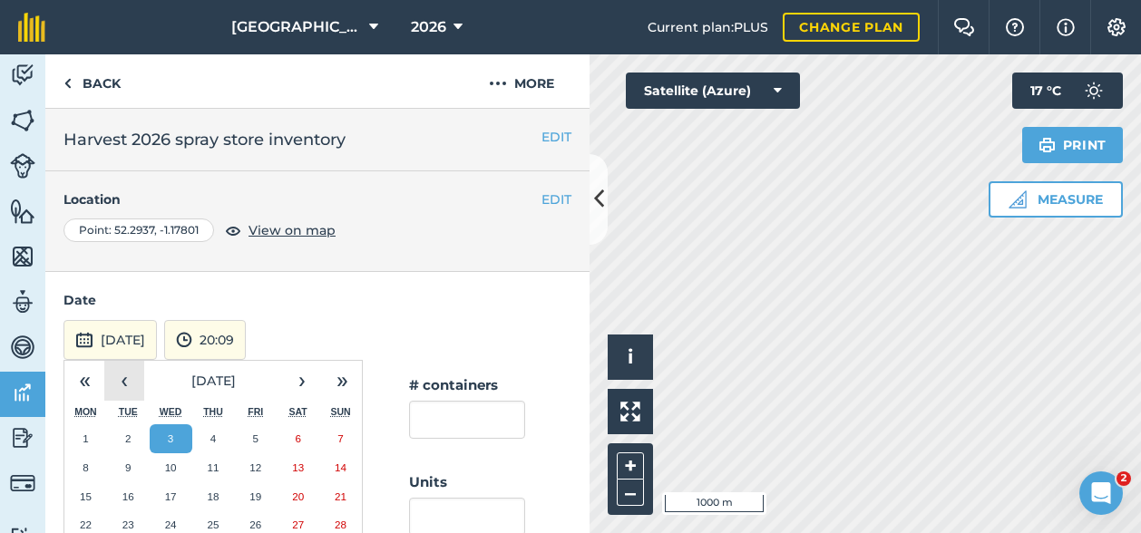
click at [133, 381] on button "‹" at bounding box center [124, 381] width 40 height 40
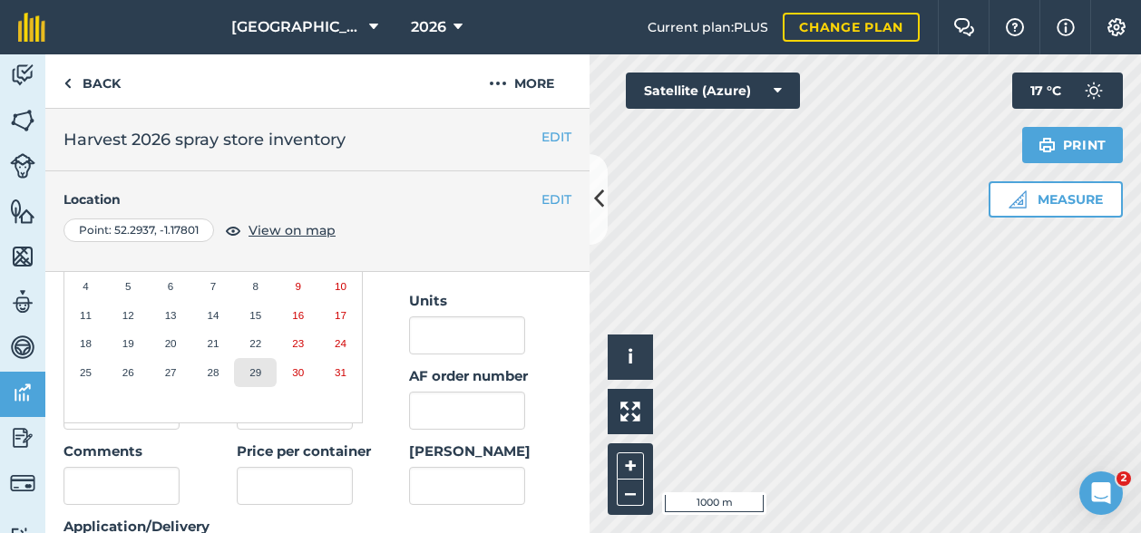
click at [259, 376] on abbr "29" at bounding box center [255, 372] width 12 height 12
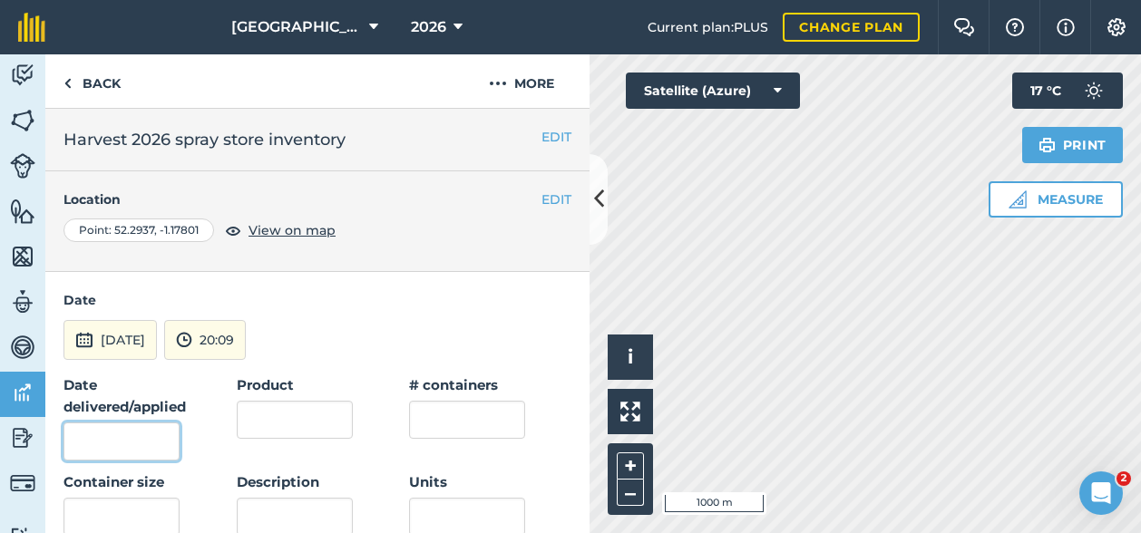
click at [118, 445] on input "Date delivered/applied" at bounding box center [121, 442] width 116 height 38
type input "[DATE]"
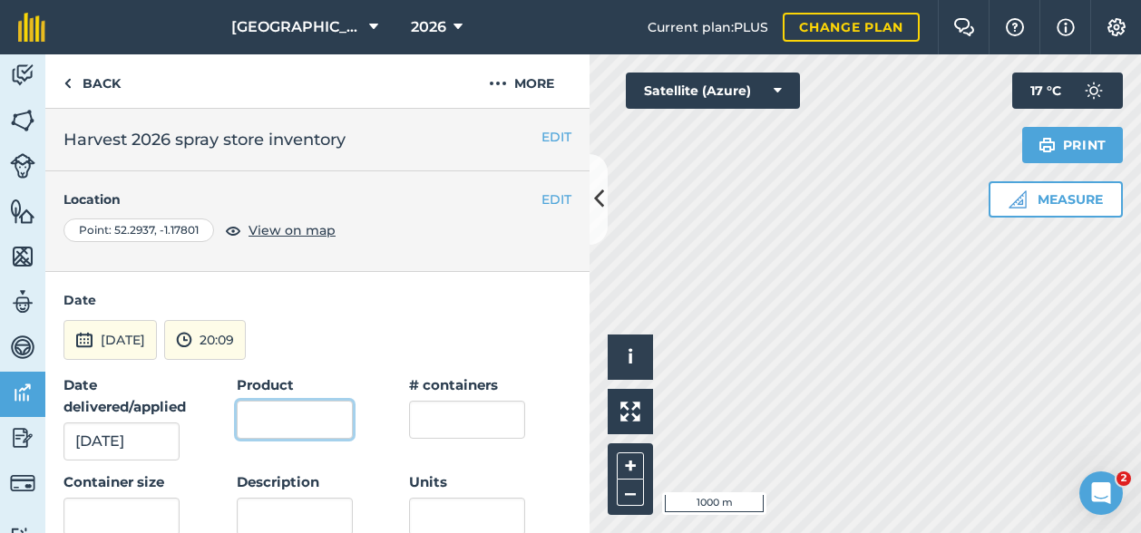
click at [259, 401] on input "Product" at bounding box center [295, 420] width 116 height 38
type input "Samurai"
click at [509, 430] on input "text" at bounding box center [467, 420] width 116 height 38
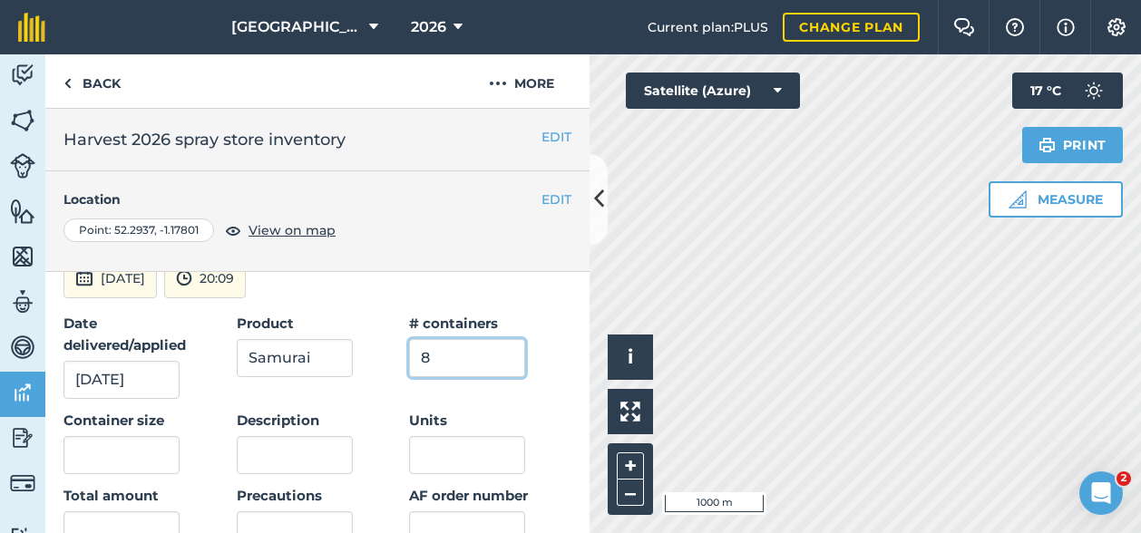
scroll to position [91, 0]
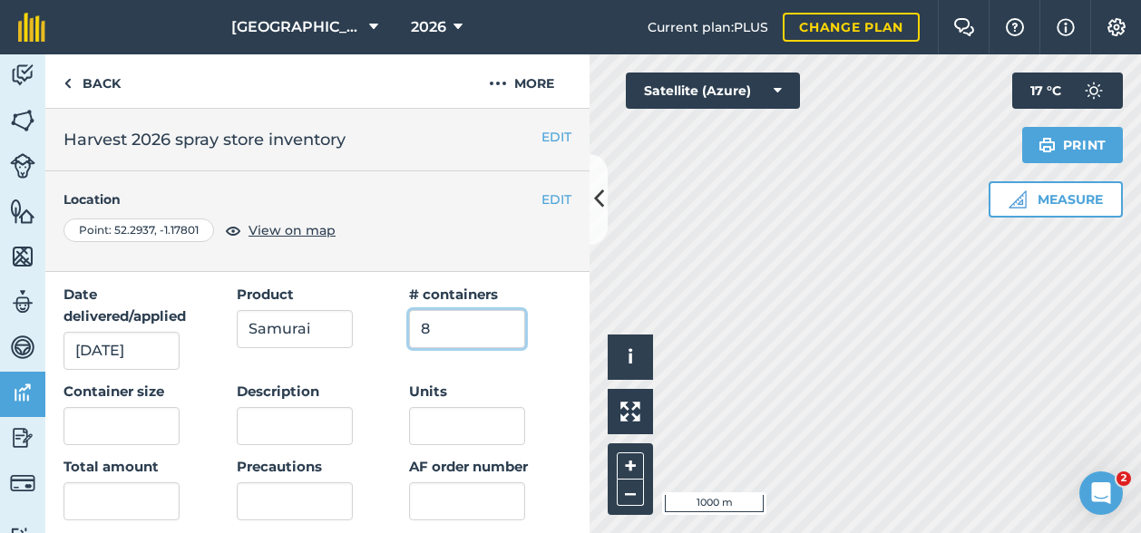
type input "8"
click at [132, 435] on input "text" at bounding box center [121, 426] width 116 height 38
type input "20"
click at [272, 424] on input "Description" at bounding box center [295, 426] width 116 height 38
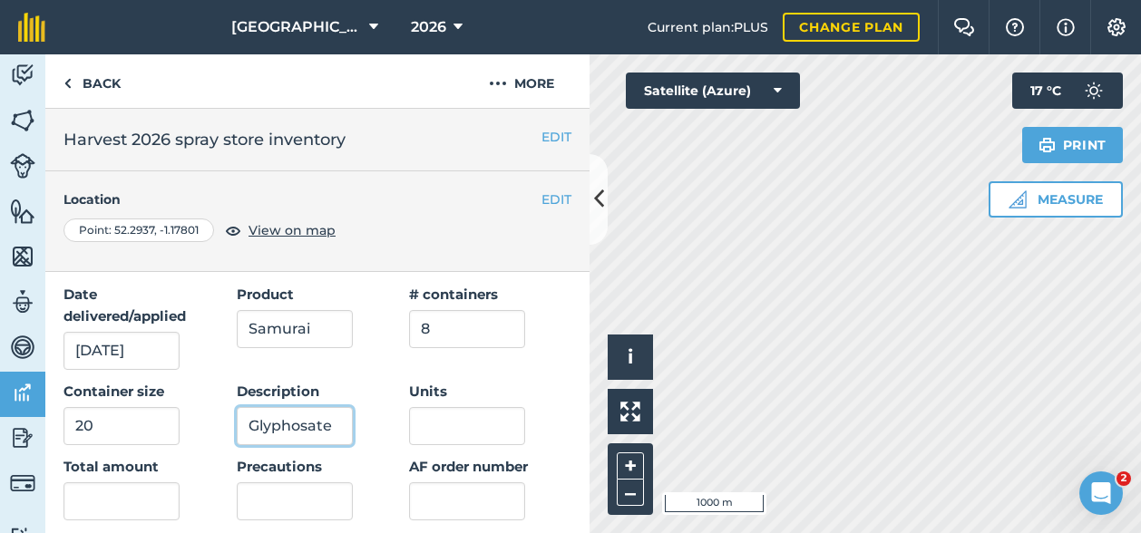
type input "Glyphosate"
click at [396, 426] on div "Date delivered/applied [DATE] Product Samurai # containers 8 Container size 20 …" at bounding box center [317, 477] width 508 height 387
click at [397, 426] on div "Date delivered/applied [DATE] Product Samurai # containers 8 Container size 20 …" at bounding box center [317, 477] width 508 height 387
click at [409, 425] on input "Units" at bounding box center [467, 426] width 116 height 38
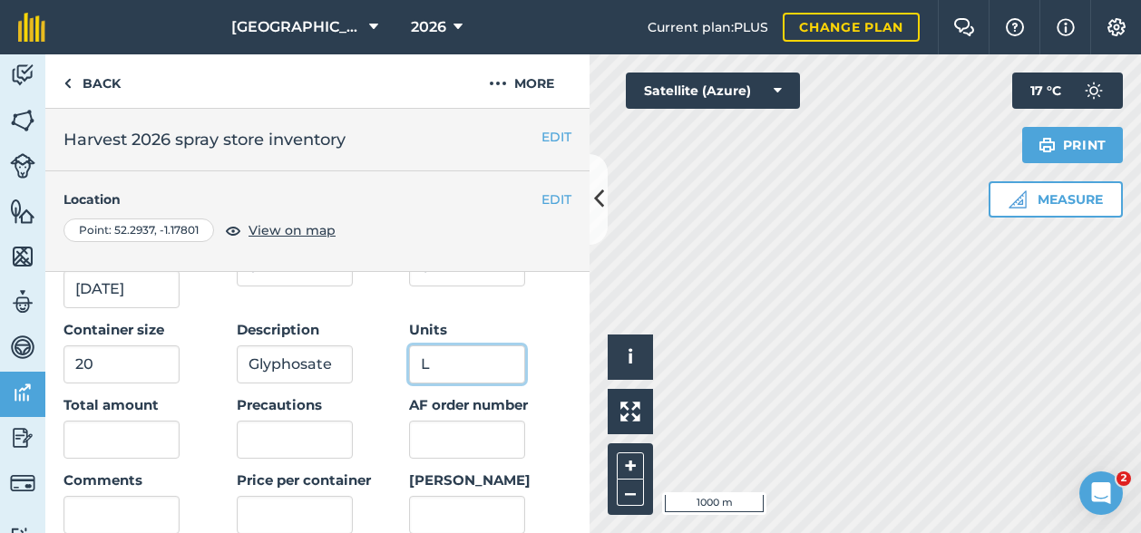
scroll to position [181, 0]
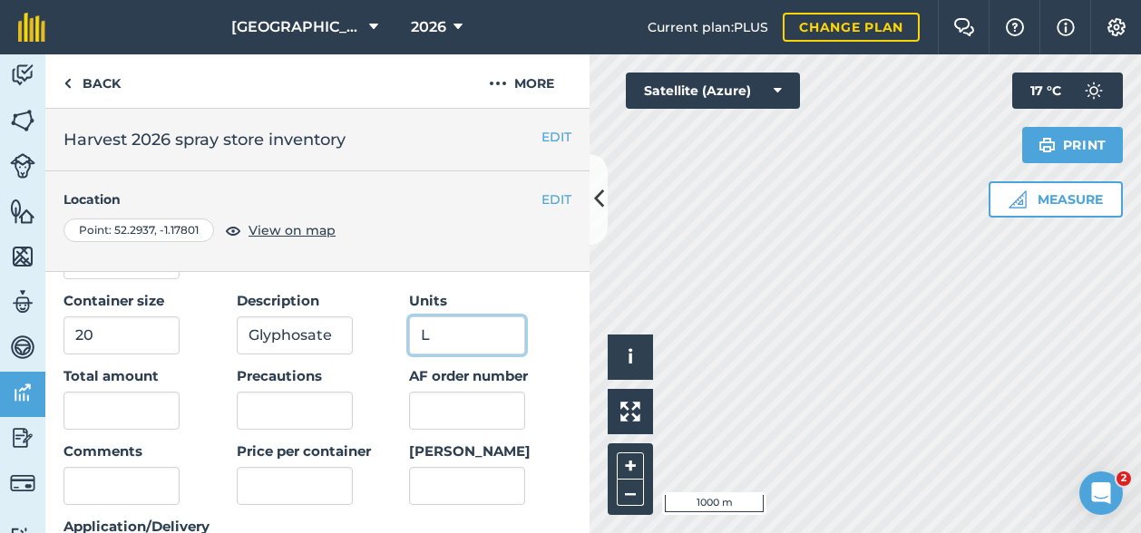
type input "L"
click at [463, 409] on input "AF order number" at bounding box center [467, 411] width 116 height 38
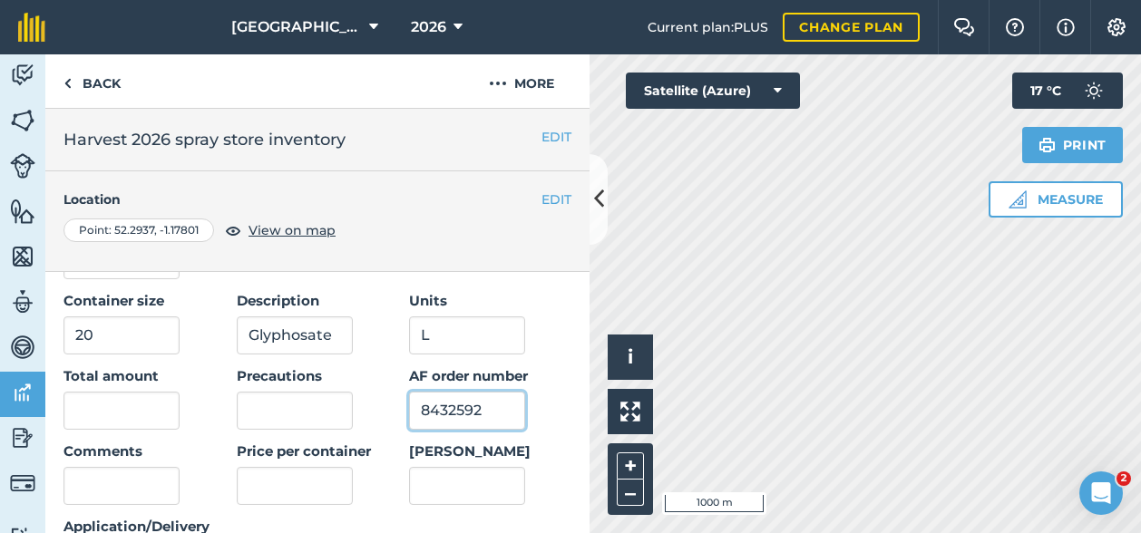
type input "8432592"
click at [102, 397] on input "text" at bounding box center [121, 411] width 116 height 38
type input "160"
click at [428, 487] on input "[PERSON_NAME]" at bounding box center [467, 486] width 116 height 38
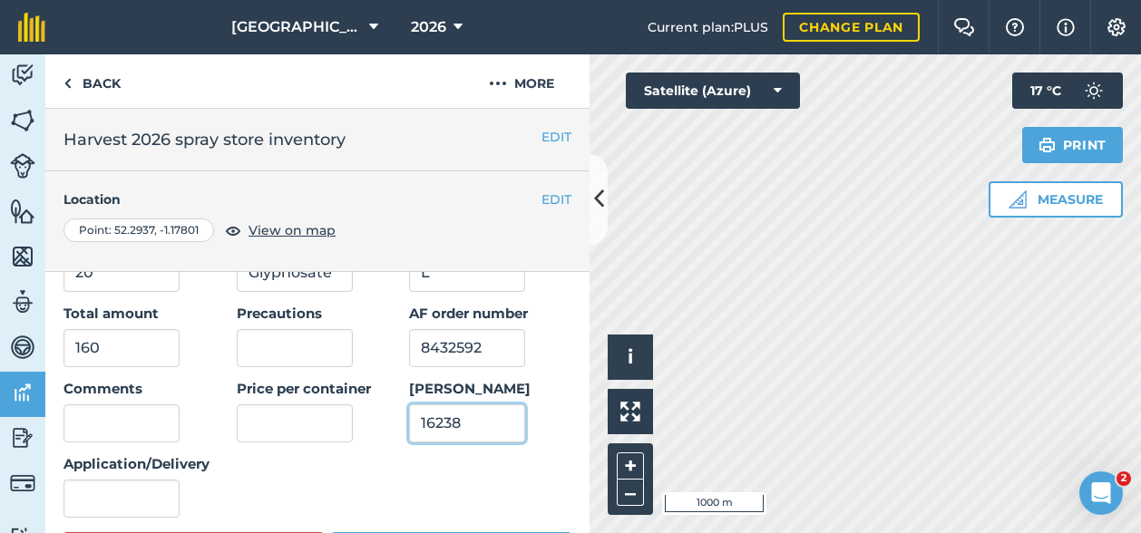
scroll to position [272, 0]
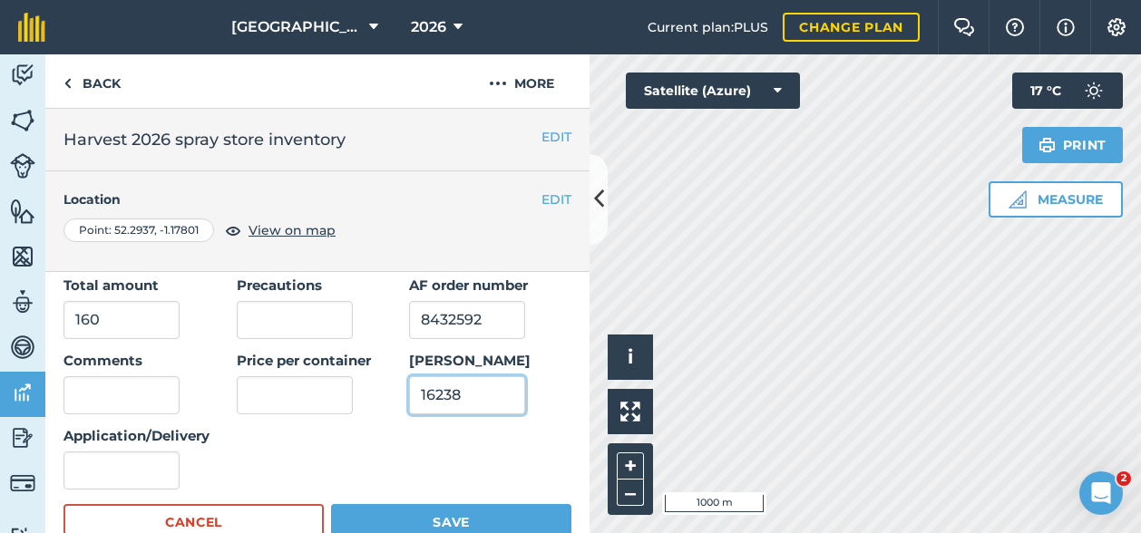
type input "16238"
click at [276, 396] on input "text" at bounding box center [295, 395] width 116 height 38
type input "60"
click at [83, 469] on input "Application/Delivery" at bounding box center [121, 471] width 116 height 38
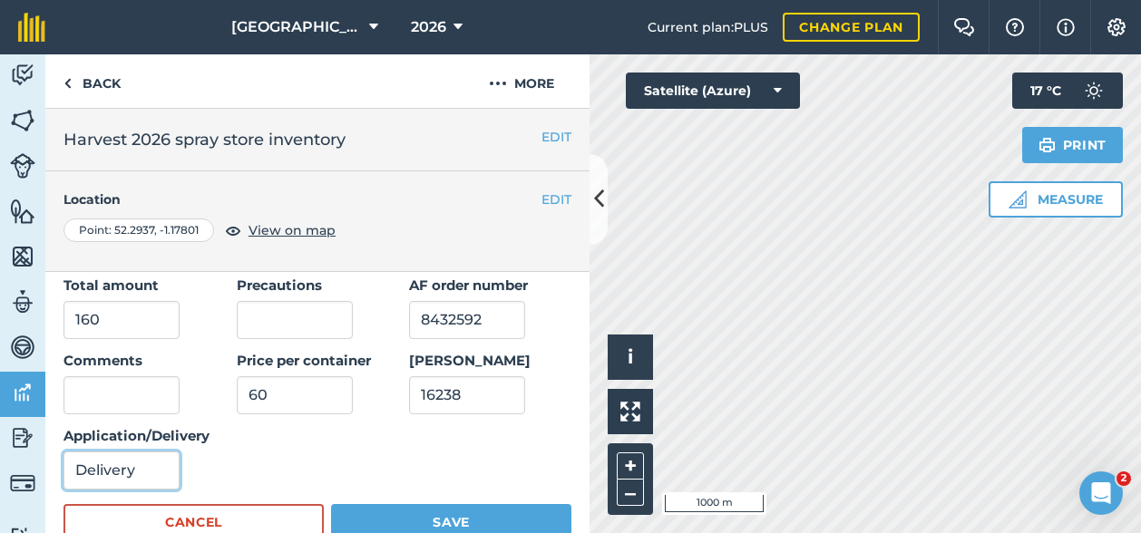
type input "Delivery"
click at [502, 520] on button "Save" at bounding box center [451, 522] width 240 height 36
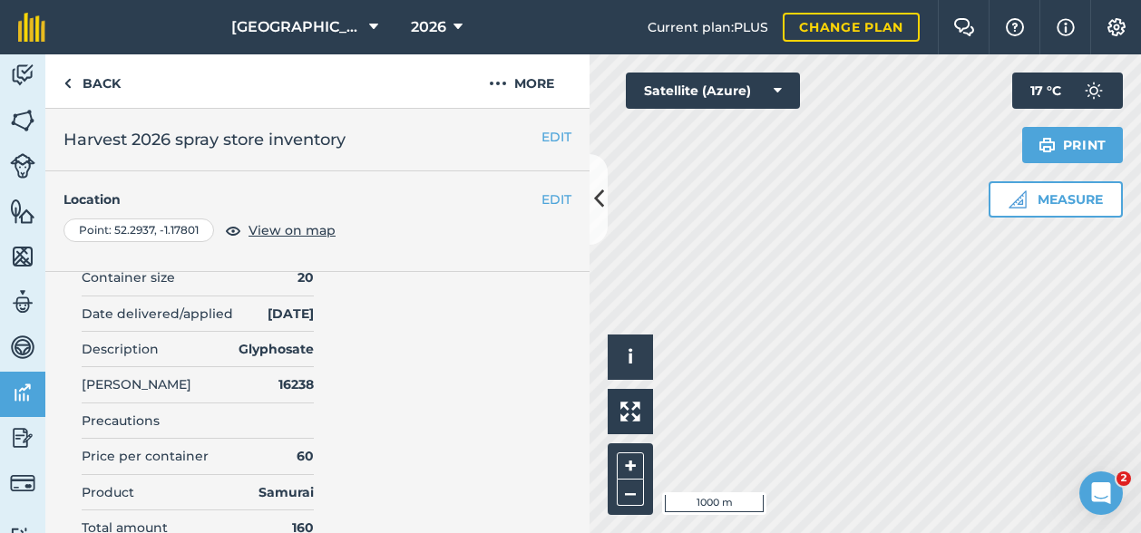
scroll to position [0, 0]
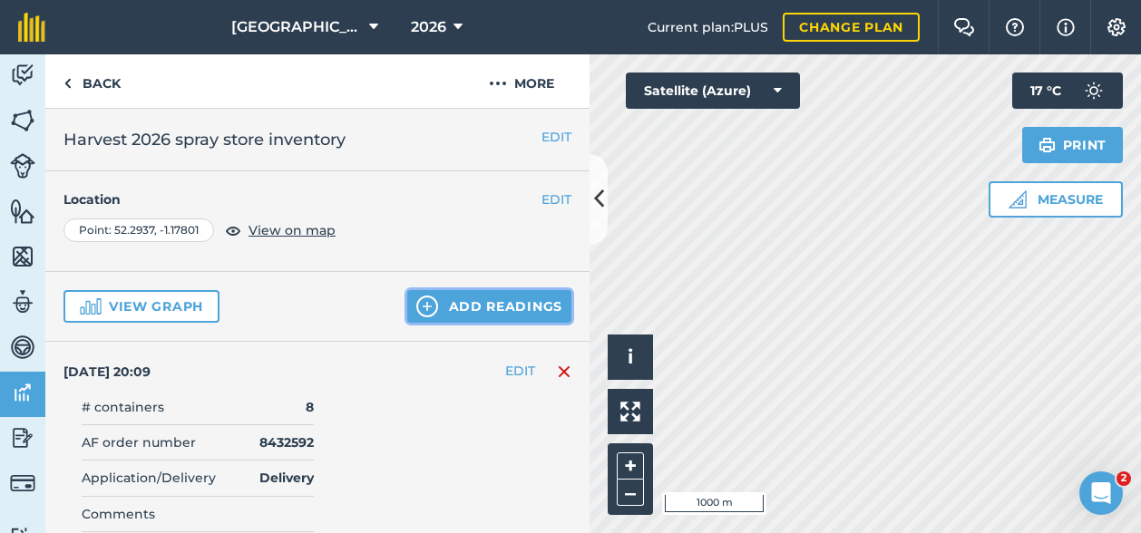
click at [528, 305] on button "Add readings" at bounding box center [489, 306] width 164 height 33
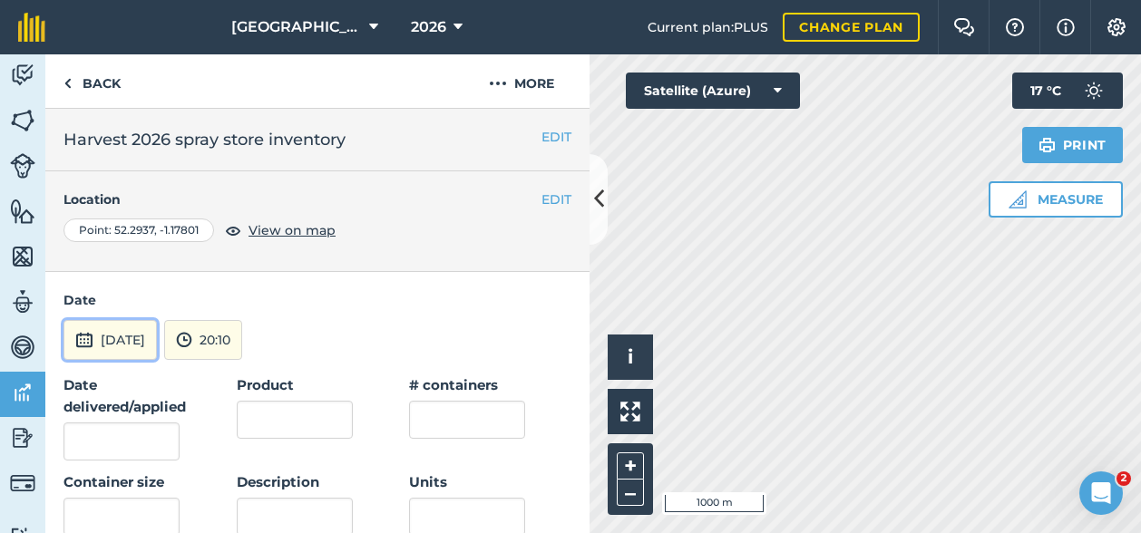
click at [130, 346] on button "[DATE]" at bounding box center [109, 340] width 93 height 40
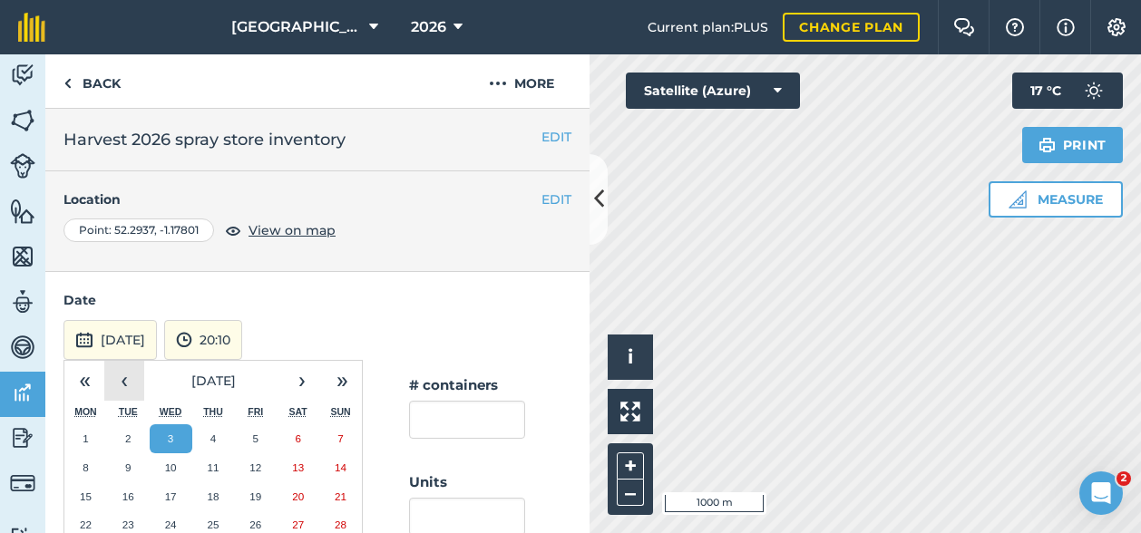
click at [125, 385] on button "‹" at bounding box center [124, 381] width 40 height 40
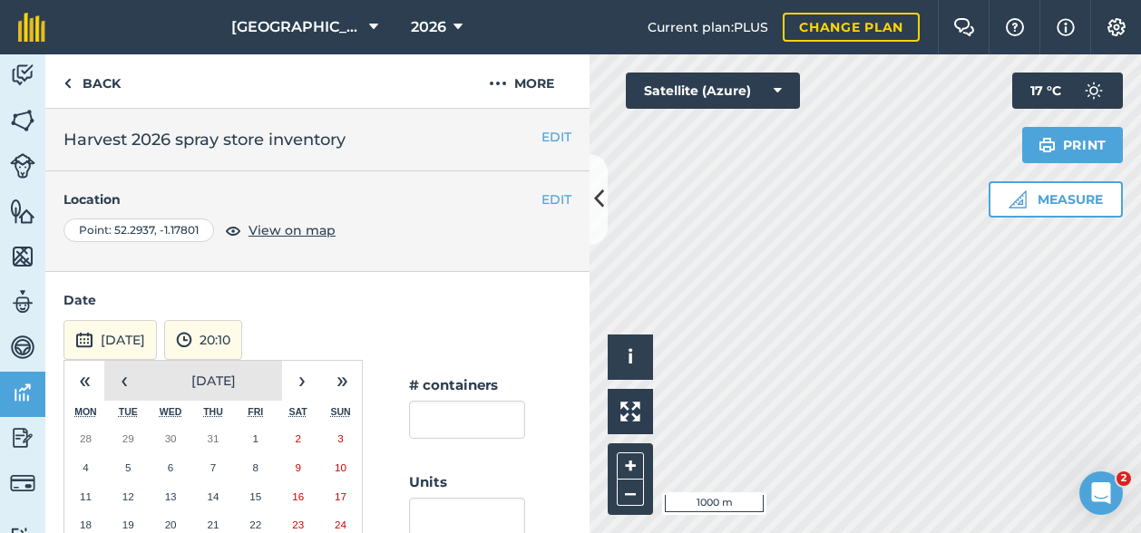
scroll to position [91, 0]
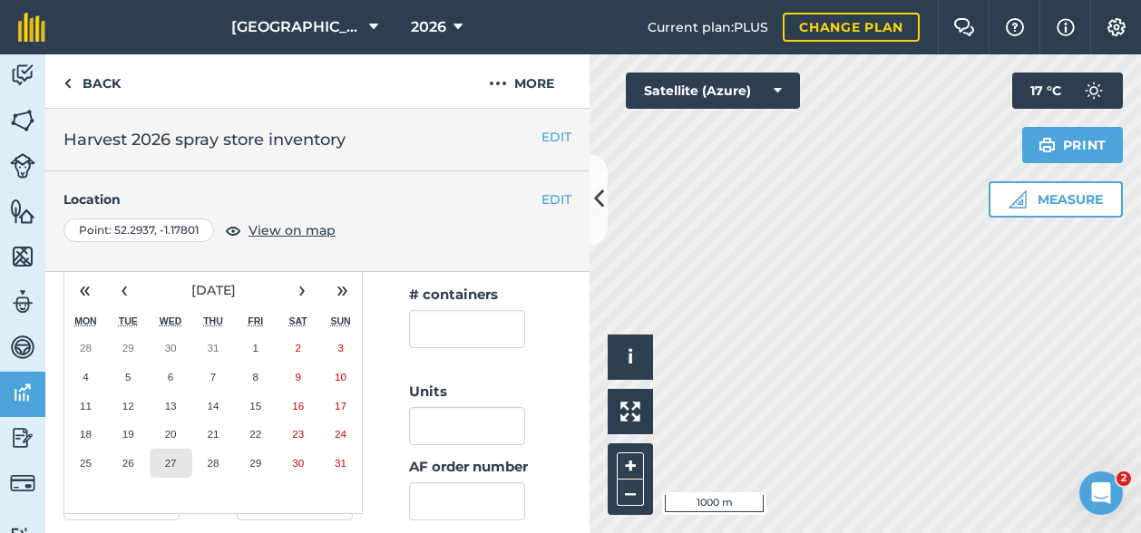
click at [176, 461] on abbr "27" at bounding box center [171, 463] width 12 height 12
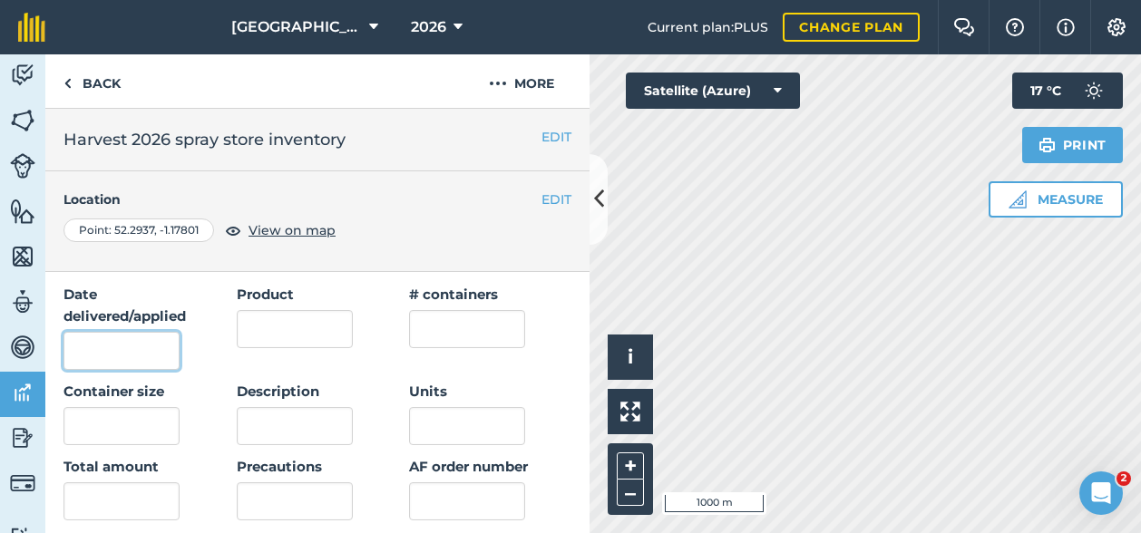
click at [131, 349] on input "Date delivered/applied" at bounding box center [121, 351] width 116 height 38
type input "[DATE]"
click at [305, 335] on input "Product" at bounding box center [295, 329] width 116 height 38
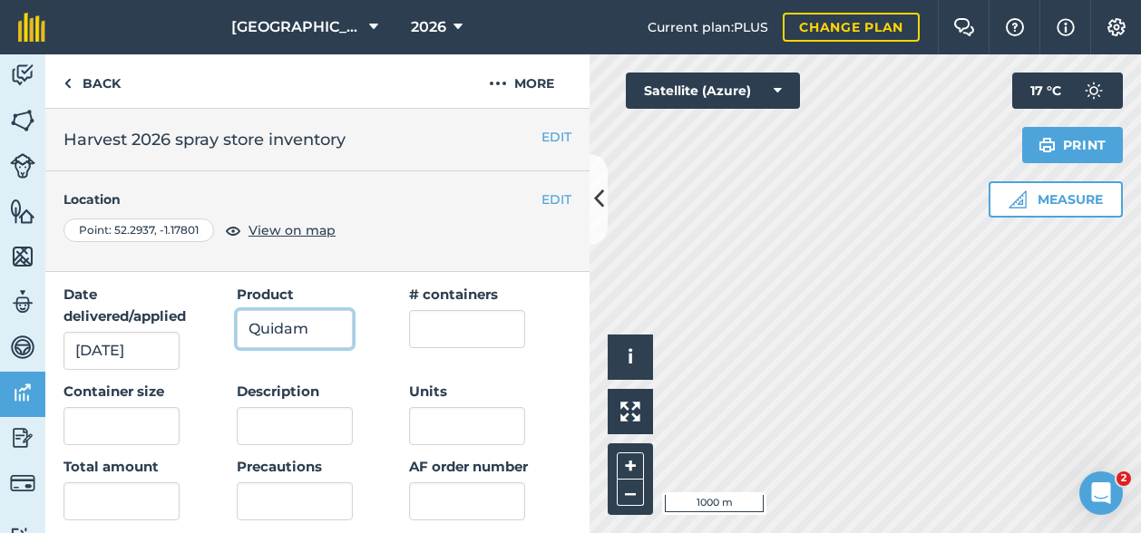
type input "Quidam"
click at [265, 441] on input "Description" at bounding box center [295, 426] width 116 height 38
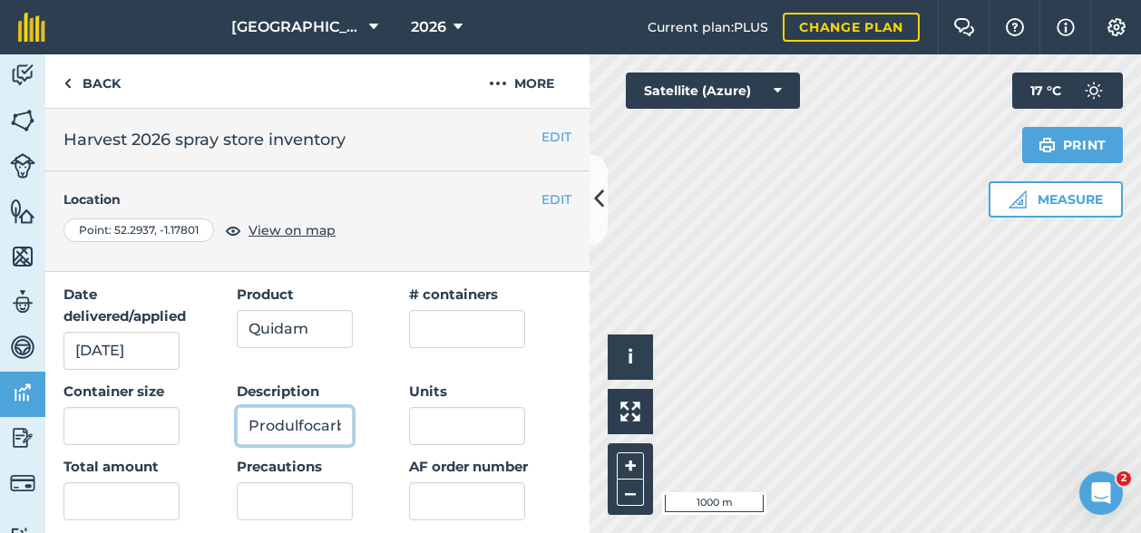
scroll to position [0, 3]
click at [276, 424] on input "Produlfocarb" at bounding box center [295, 426] width 116 height 38
type input "Prosulfocarb"
click at [465, 339] on input "text" at bounding box center [467, 329] width 116 height 38
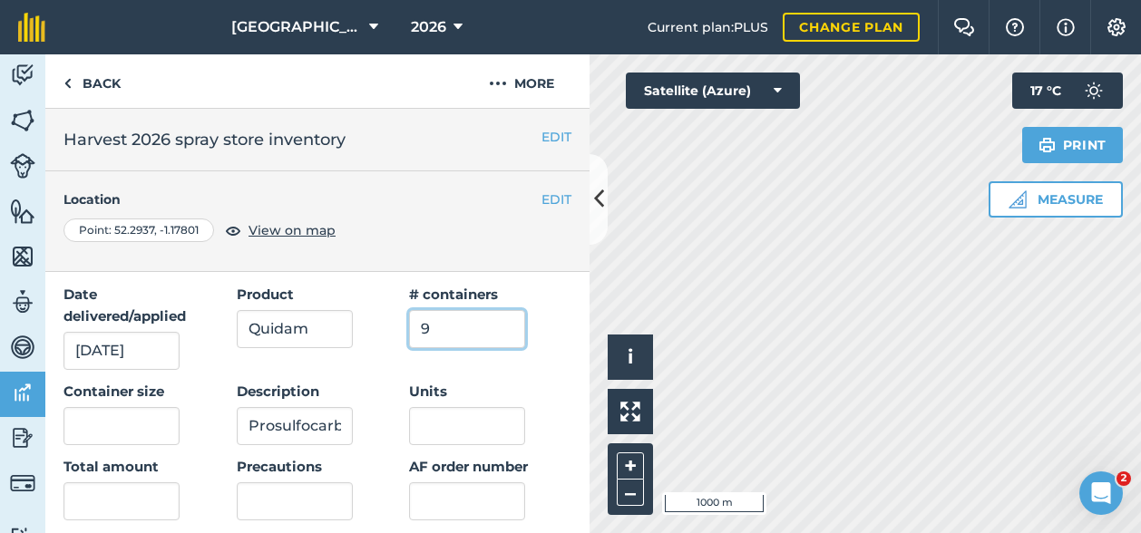
type input "9"
click at [132, 423] on input "text" at bounding box center [121, 426] width 116 height 38
type input "1"
type input "10"
click at [445, 421] on input "Units" at bounding box center [467, 426] width 116 height 38
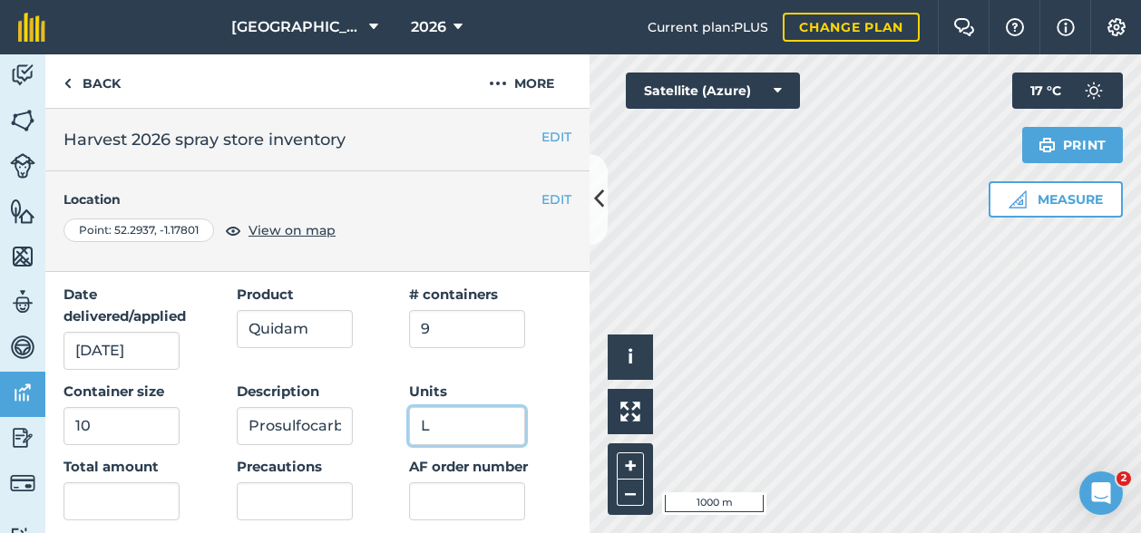
scroll to position [181, 0]
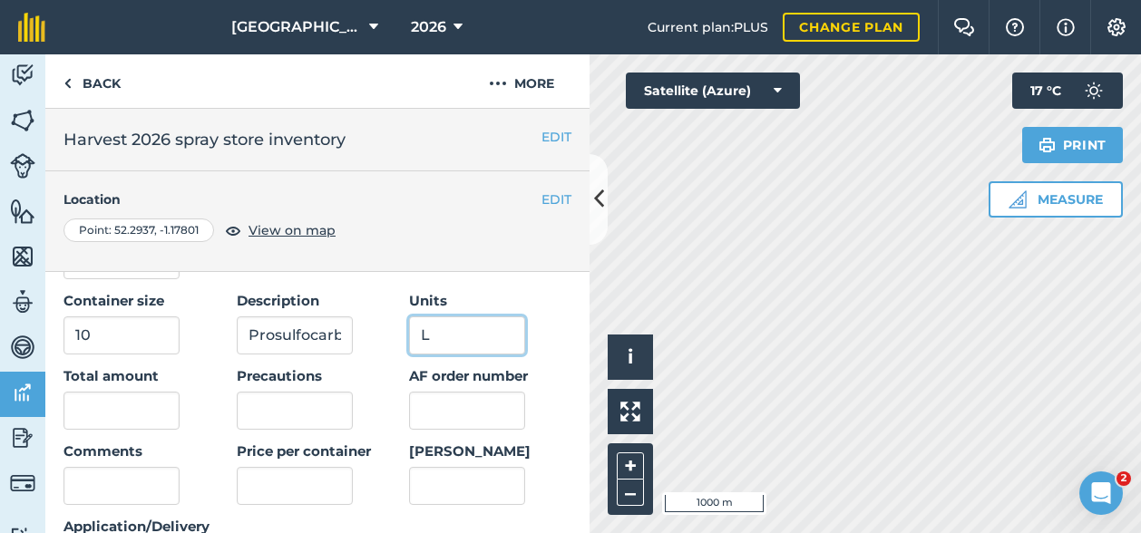
type input "L"
click at [140, 423] on input "text" at bounding box center [121, 411] width 116 height 38
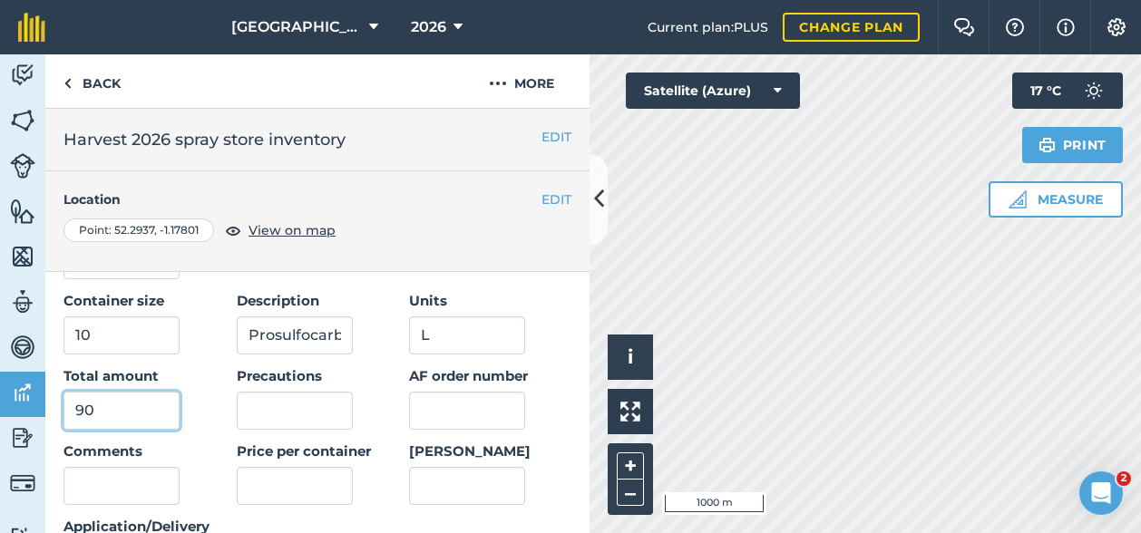
type input "90"
click at [412, 424] on input "AF order number" at bounding box center [467, 411] width 116 height 38
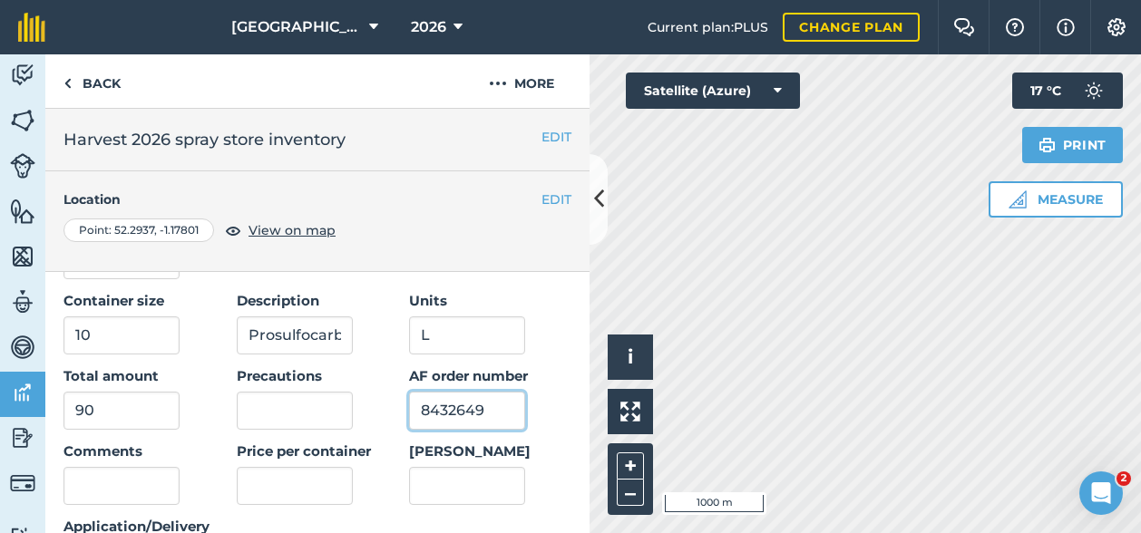
type input "8432649"
click at [442, 478] on input "[PERSON_NAME]" at bounding box center [467, 486] width 116 height 38
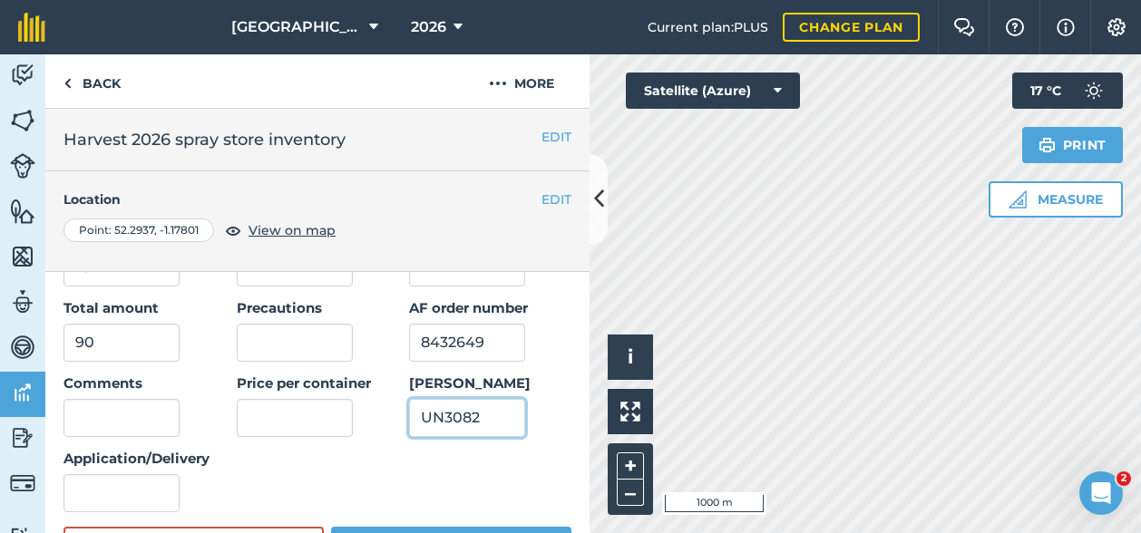
scroll to position [272, 0]
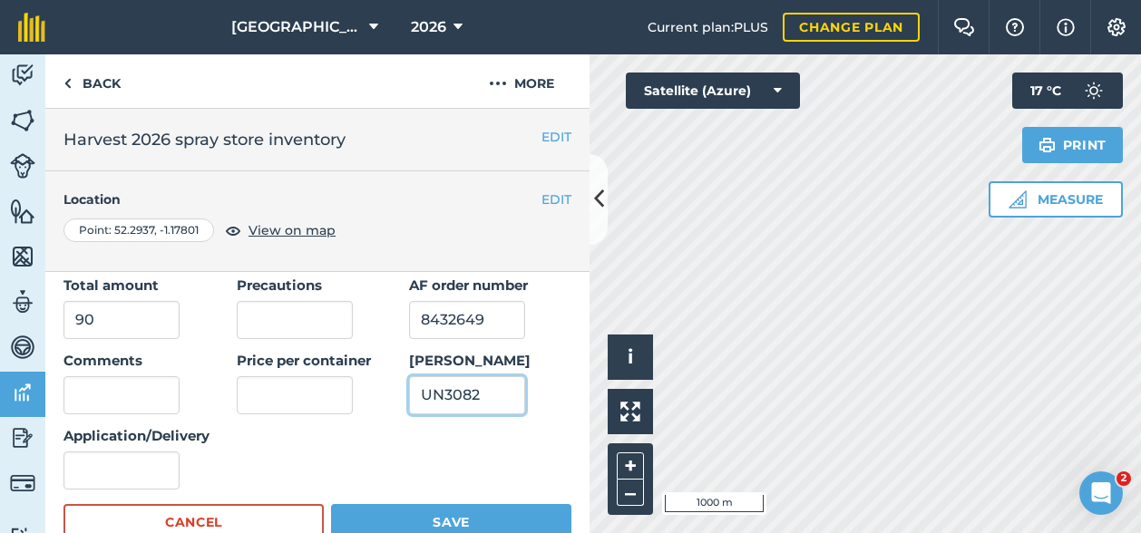
type input "UN3082"
click at [278, 404] on input "text" at bounding box center [295, 395] width 116 height 38
type input "48.5"
click at [132, 400] on input "Comments" at bounding box center [121, 395] width 116 height 38
click at [107, 463] on input "Application/Delivery" at bounding box center [121, 471] width 116 height 38
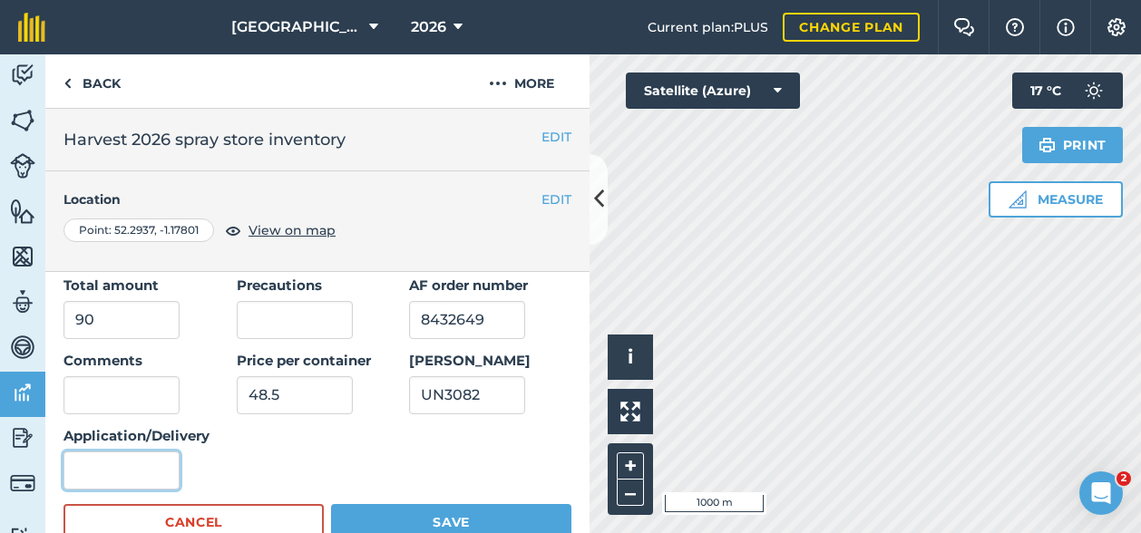
type input "e"
type input "Delivery"
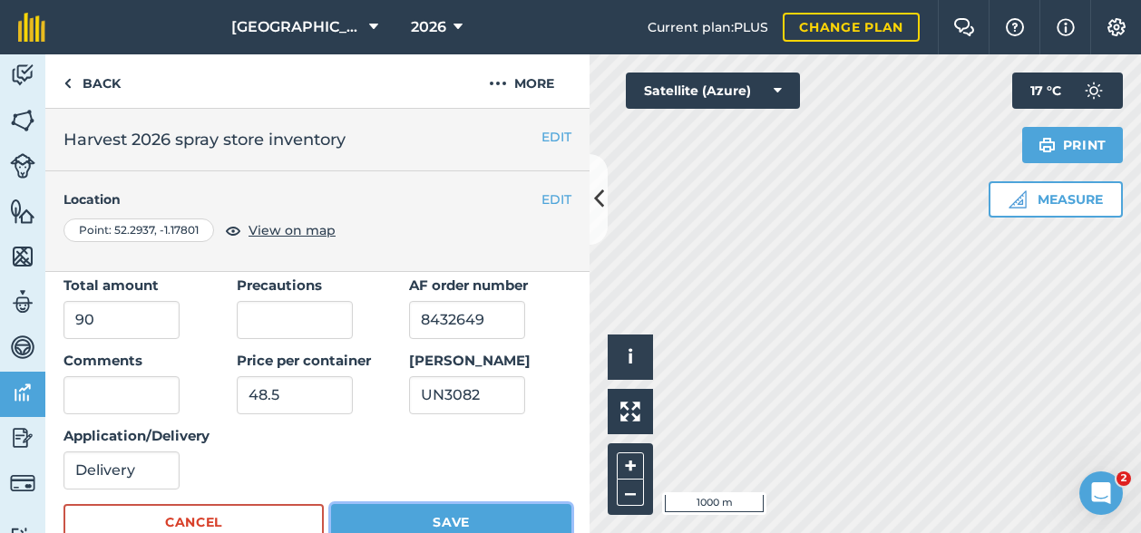
click at [404, 514] on button "Save" at bounding box center [451, 522] width 240 height 36
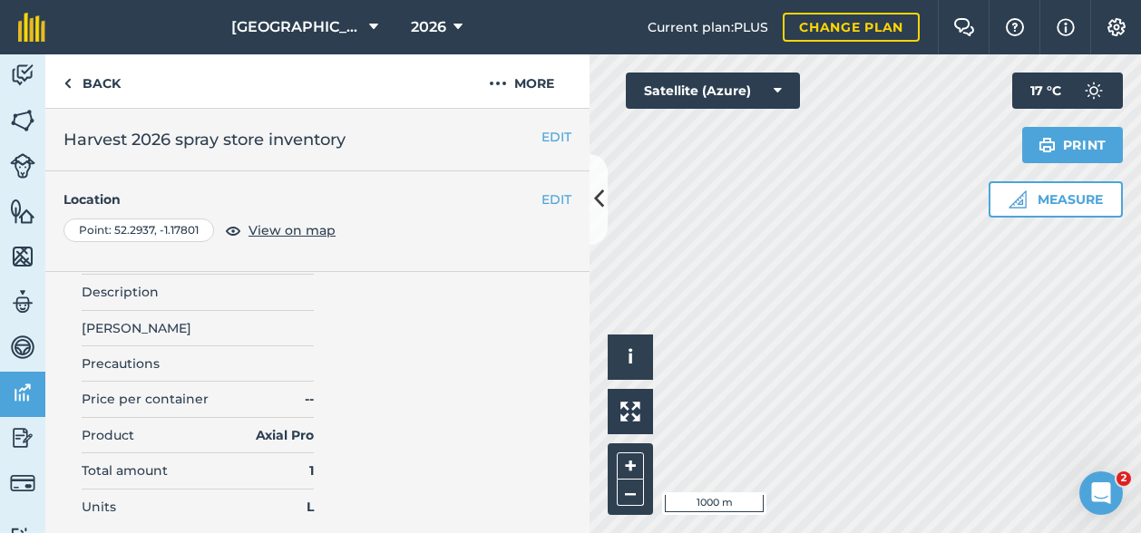
scroll to position [19955, 0]
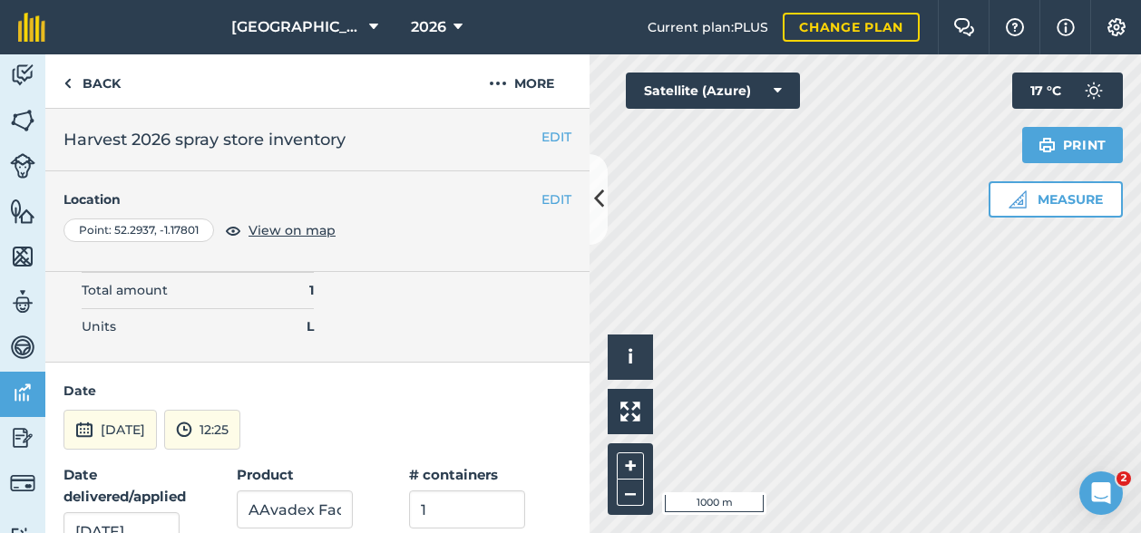
scroll to position [20136, 0]
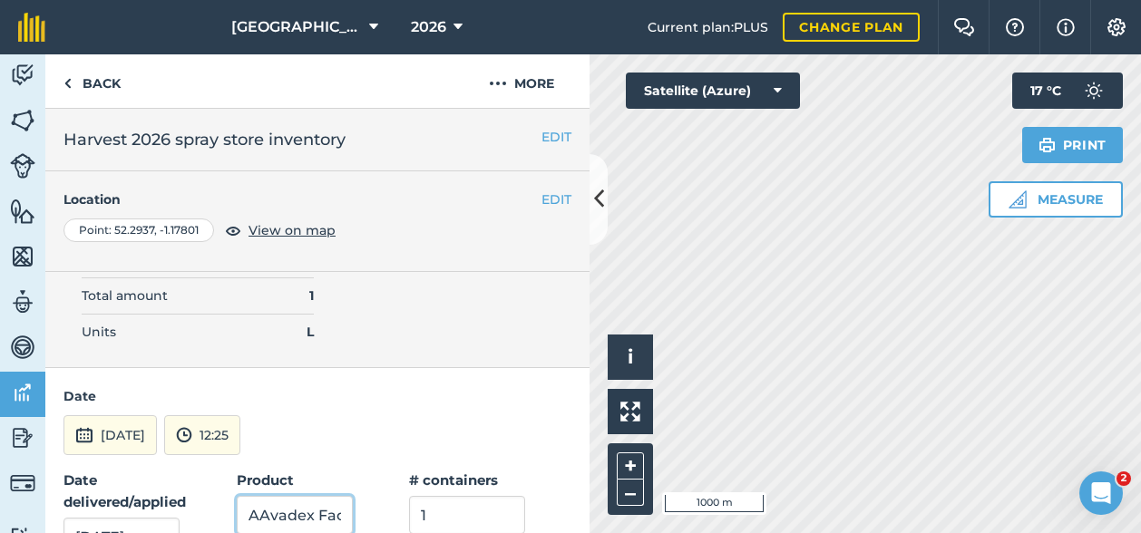
click at [257, 496] on input "AAvadex Factor" at bounding box center [295, 515] width 116 height 38
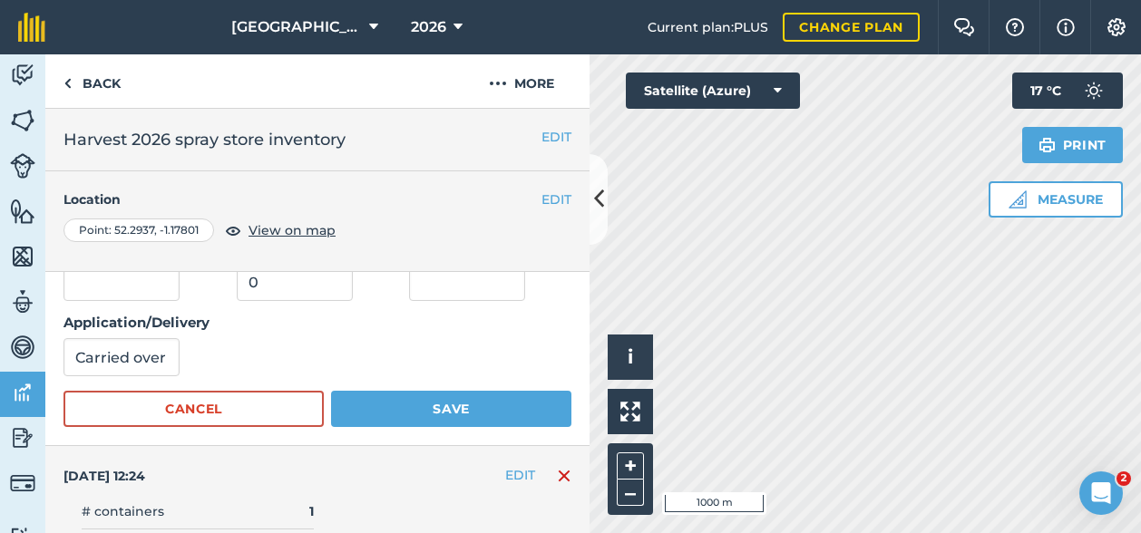
scroll to position [20590, 0]
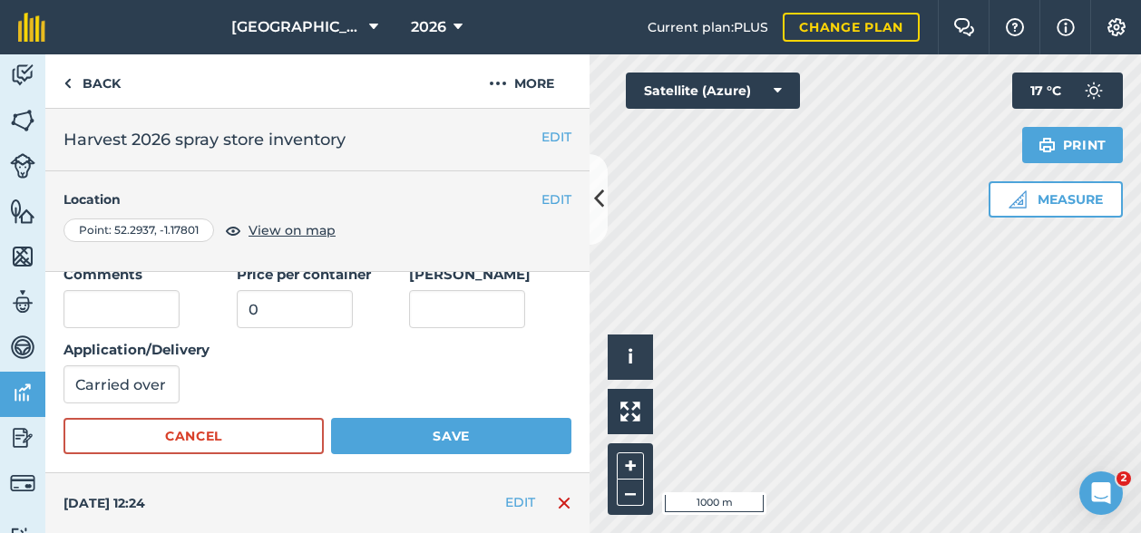
type input "Avadex Factor"
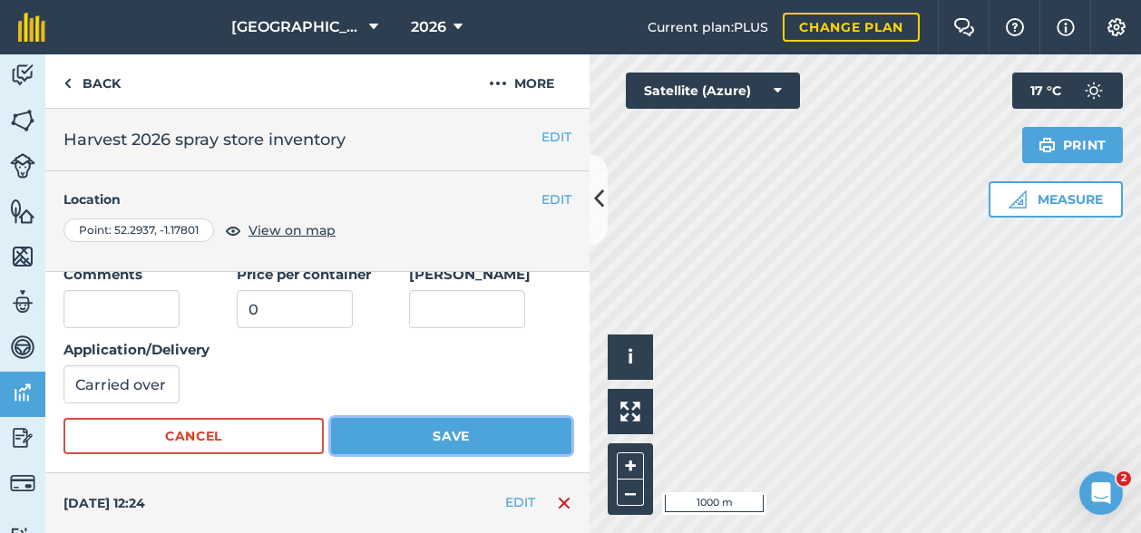
click at [473, 418] on button "Save" at bounding box center [451, 436] width 240 height 36
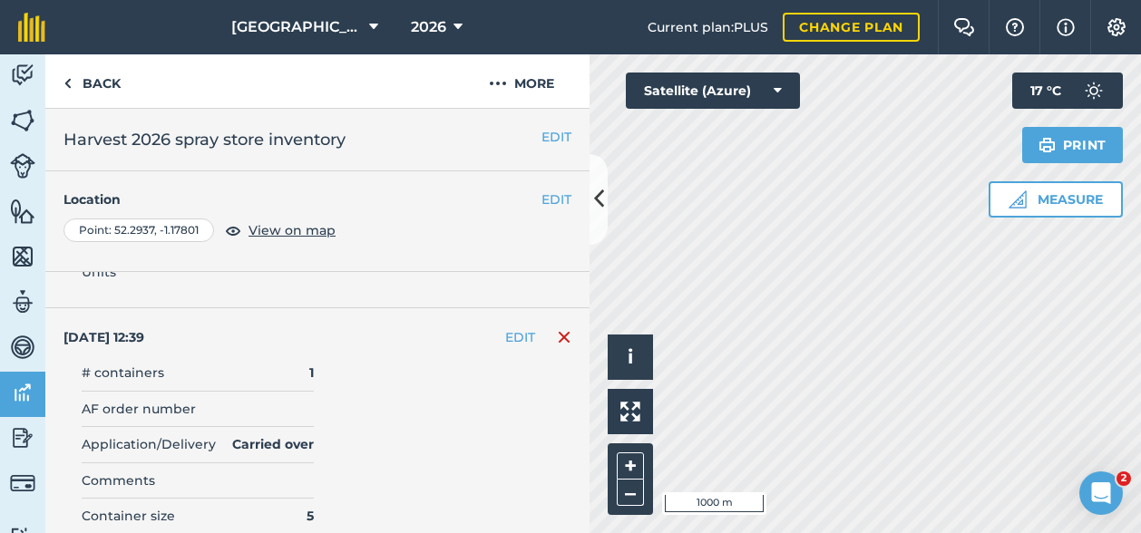
scroll to position [0, 0]
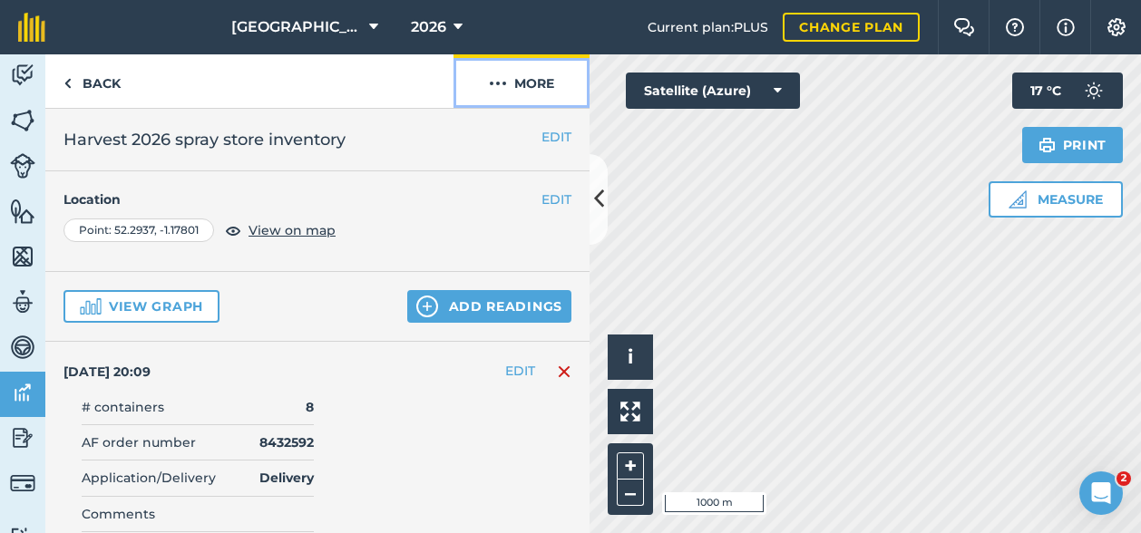
click at [490, 80] on img at bounding box center [498, 84] width 18 height 22
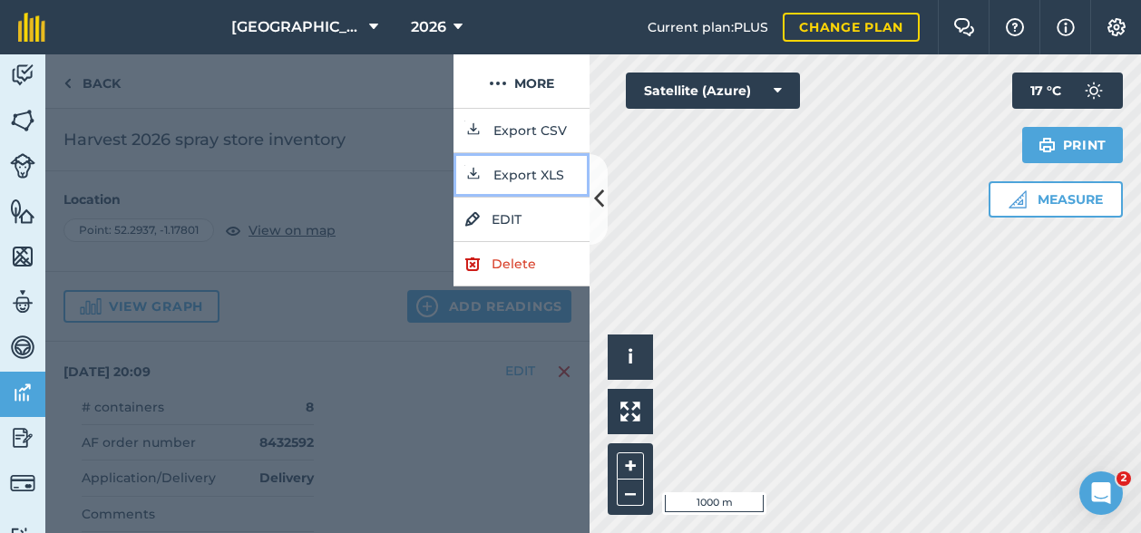
click at [521, 177] on button "Export XLS" at bounding box center [522, 175] width 136 height 44
